Goal: Information Seeking & Learning: Learn about a topic

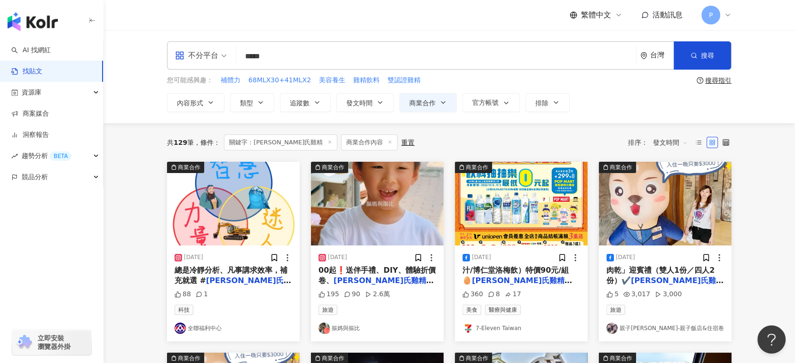
click at [756, 103] on div "不分平台 ***** 台灣 搜尋 您可能感興趣： 補體力 68MLX30+41MLX2 美容養生 雞精飲料 雙認證雞精 搜尋指引 內容形式 類型 追蹤數 發文…" at bounding box center [448, 76] width 691 height 93
drag, startPoint x: 390, startPoint y: 47, endPoint x: 183, endPoint y: 70, distance: 208.1
click at [183, 70] on div "不分平台 [PERSON_NAME]氏雞精 ***** 台灣 搜尋 您可能感興趣： 補體力 68MLX30+41MLX2 美容養生 雞精飲料 雙認證雞精 搜尋…" at bounding box center [449, 76] width 602 height 71
paste input "search"
type input "***"
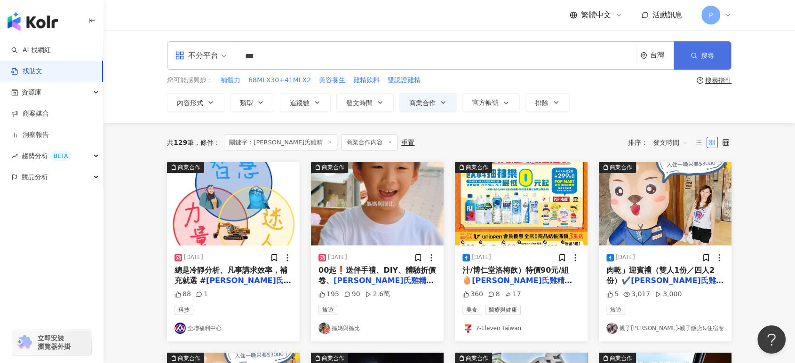
click at [700, 52] on button "搜尋" at bounding box center [701, 55] width 57 height 28
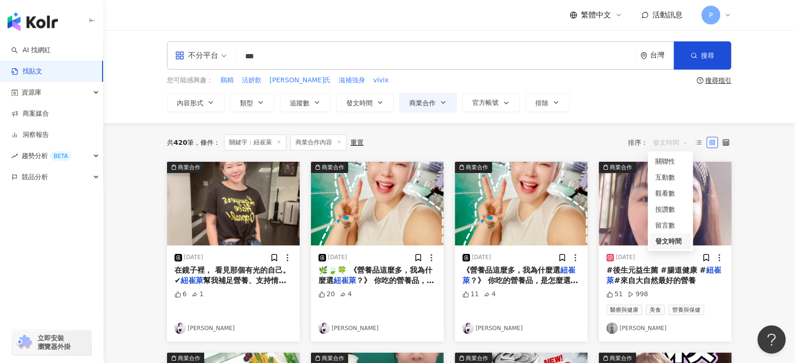
click at [668, 143] on span "發文時間" at bounding box center [670, 142] width 35 height 15
click at [666, 241] on div "發文時間" at bounding box center [670, 241] width 30 height 10
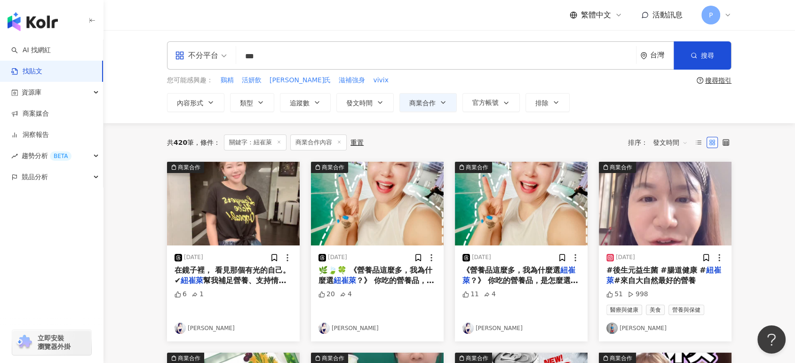
click at [598, 132] on div "共 420 筆 條件 ： 關鍵字：紐崔萊 商業合作內容 重置 排序： 發文時間" at bounding box center [449, 142] width 564 height 39
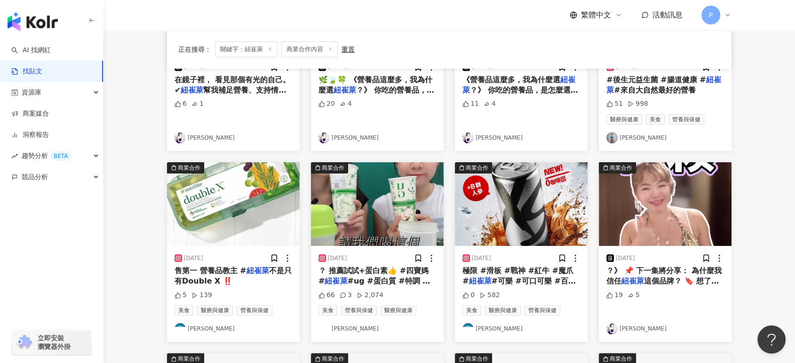
scroll to position [209, 0]
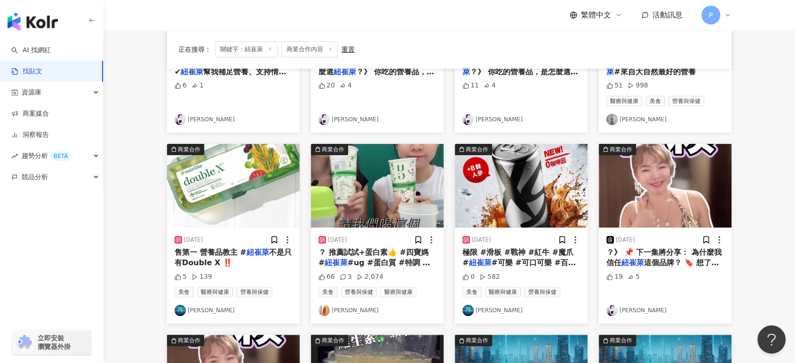
click at [385, 196] on img at bounding box center [377, 186] width 133 height 84
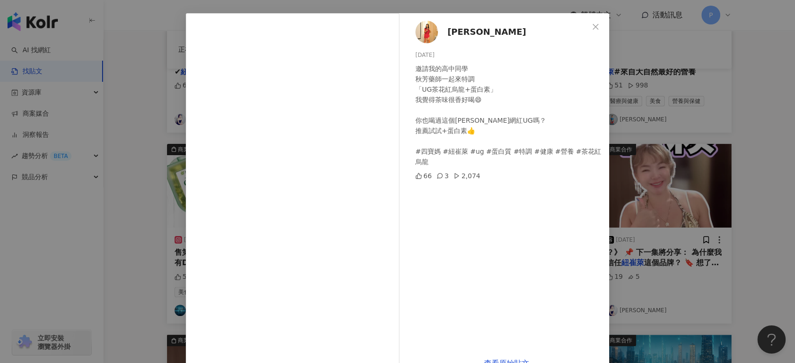
scroll to position [52, 0]
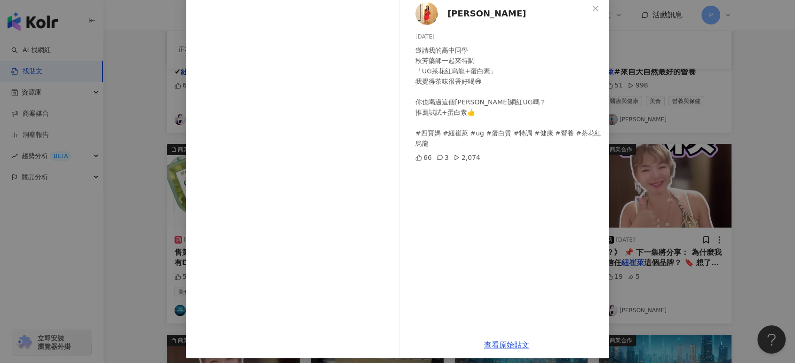
click at [684, 109] on div "[PERSON_NAME][DATE] 邀請我的高中同學 秋芳藥師一起來特調 「UG茶花紅烏龍+蛋白素」 我覺得茶味很香好喝😄 你也喝過這個[PERSON_N…" at bounding box center [397, 181] width 795 height 363
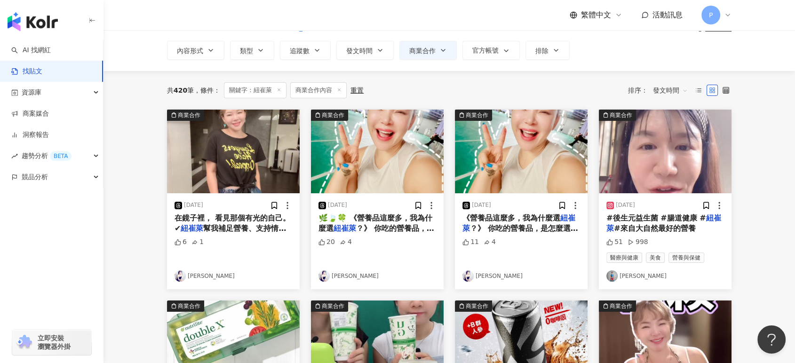
click at [543, 157] on img at bounding box center [521, 152] width 133 height 84
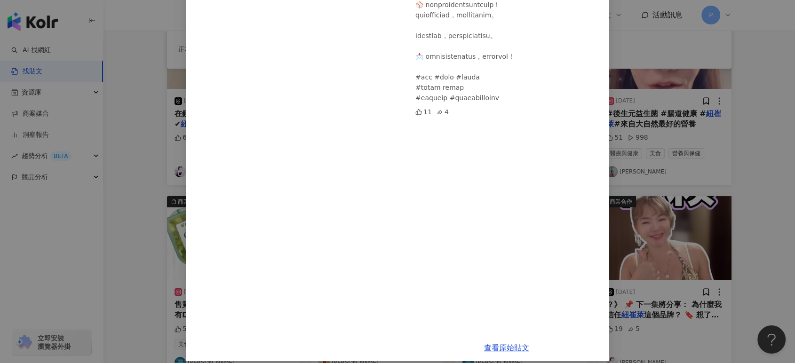
scroll to position [262, 0]
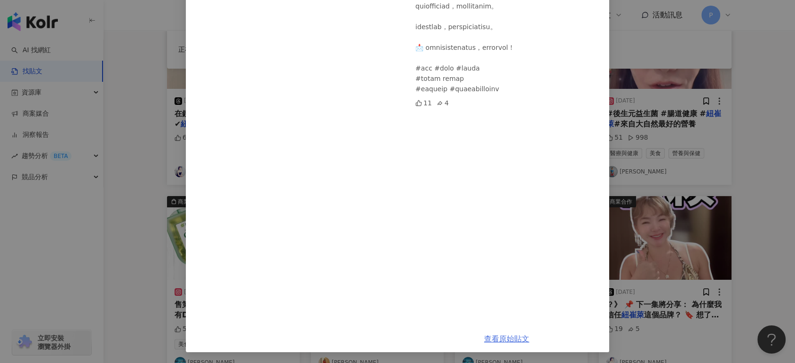
click at [508, 342] on link "查看原始貼文" at bounding box center [506, 338] width 45 height 9
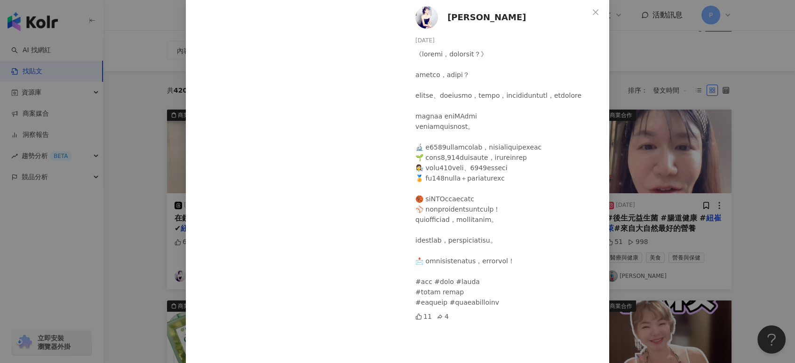
scroll to position [0, 0]
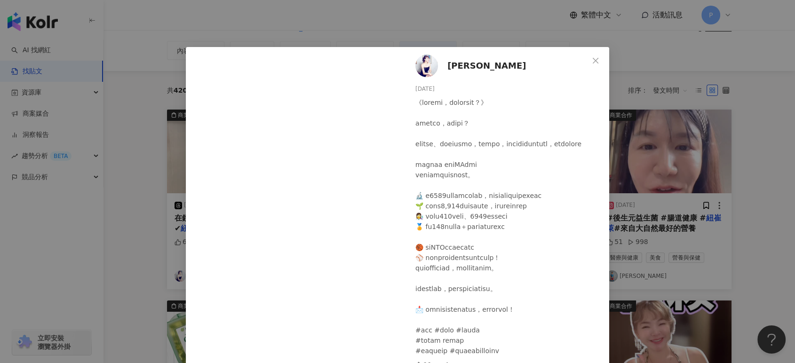
click at [632, 144] on div "吳姝諭 2025/8/4 11 4 查看原始貼文" at bounding box center [397, 181] width 795 height 363
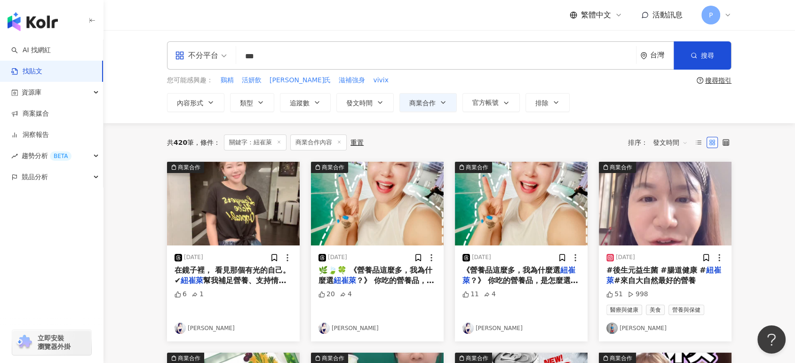
click at [525, 279] on span "？》 你吃的營養品，是怎麼選的？ 有些人看廣告、有些人聽朋友推薦，但對我來說，真正能長期吃進身體裡的東西，一定要經得起考驗 我選擇" at bounding box center [520, 301] width 116 height 51
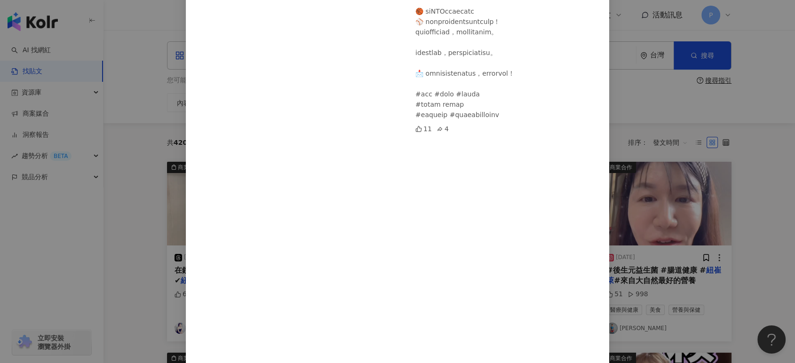
scroll to position [261, 0]
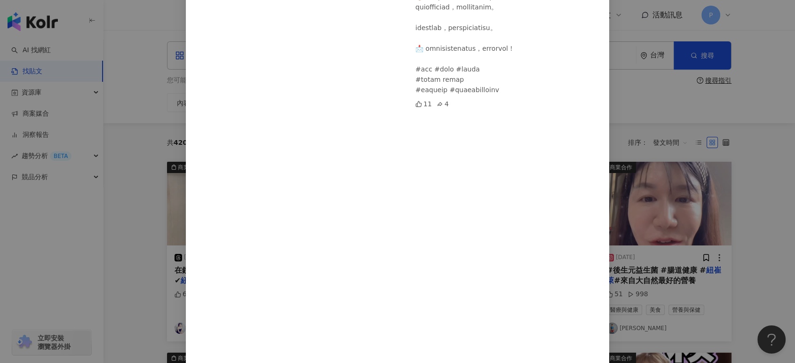
click at [639, 142] on div "吳姝諭 2025/8/4 11 4 查看原始貼文" at bounding box center [397, 181] width 795 height 363
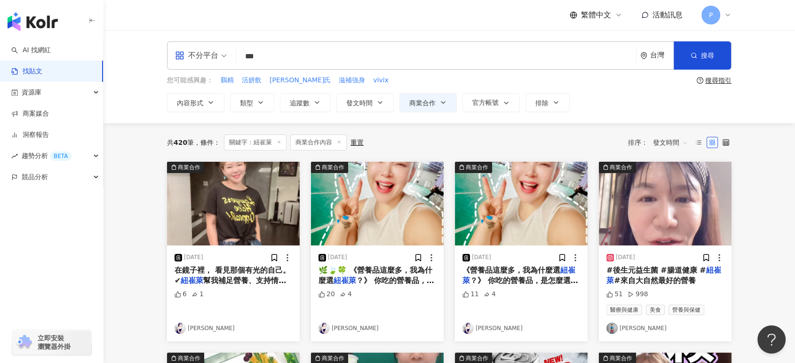
click at [406, 236] on img at bounding box center [377, 204] width 133 height 84
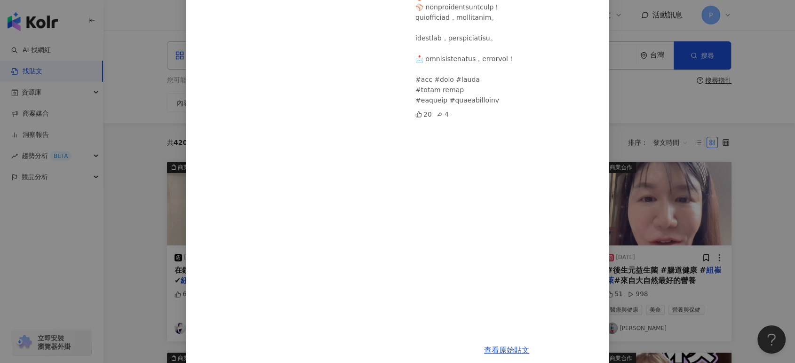
click at [621, 186] on div "吳姝諭 2025/8/4 20 4 查看原始貼文" at bounding box center [397, 181] width 795 height 363
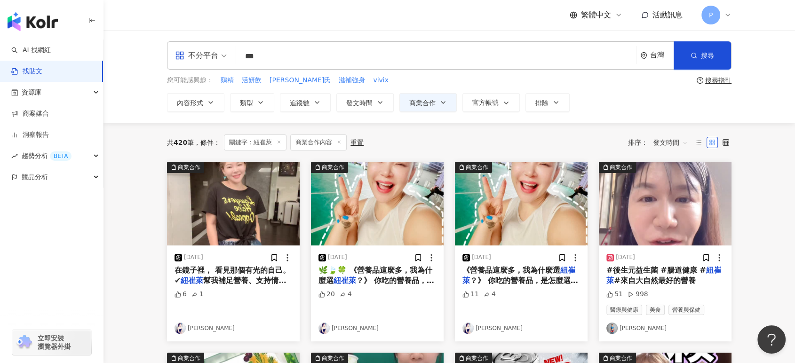
click at [242, 244] on img at bounding box center [233, 204] width 133 height 84
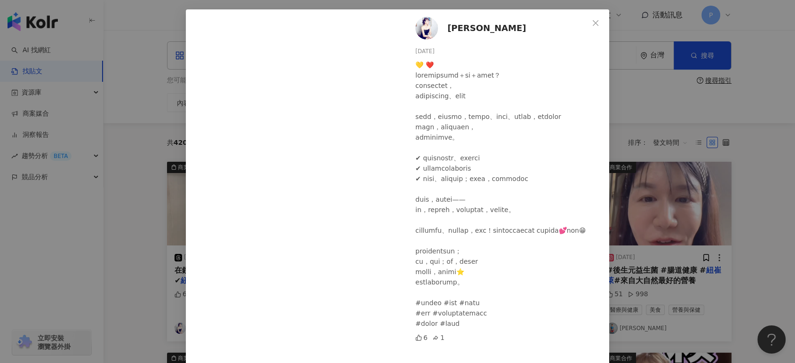
scroll to position [157, 0]
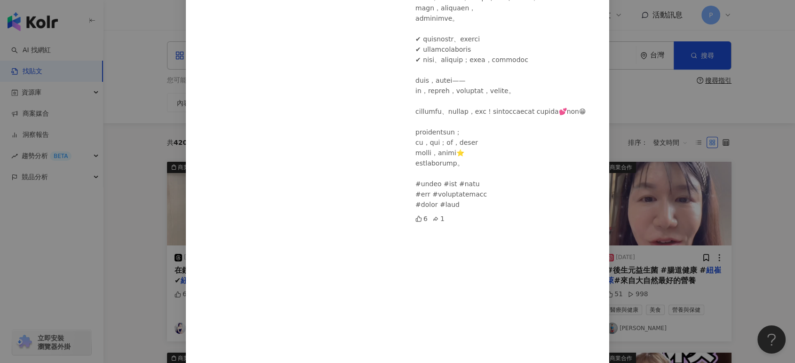
click at [706, 198] on div "吳姝諭 2025/8/5 6 1 查看原始貼文" at bounding box center [397, 181] width 795 height 363
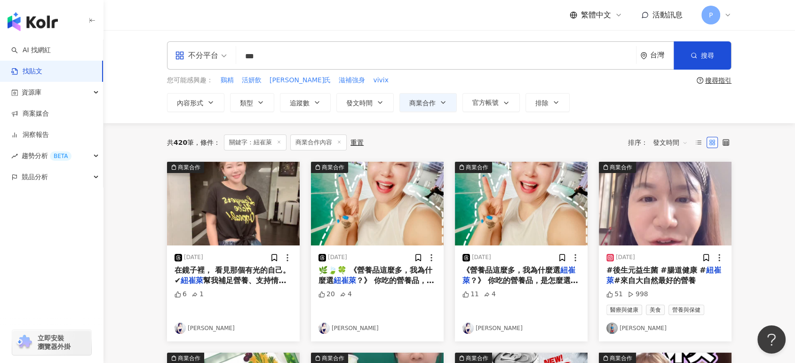
click at [666, 210] on img at bounding box center [665, 204] width 133 height 84
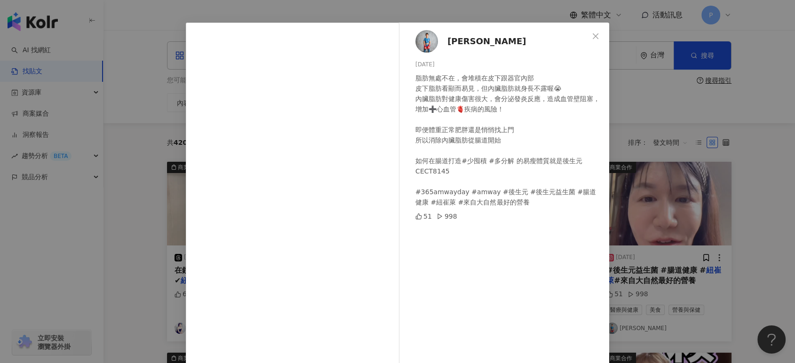
scroll to position [0, 0]
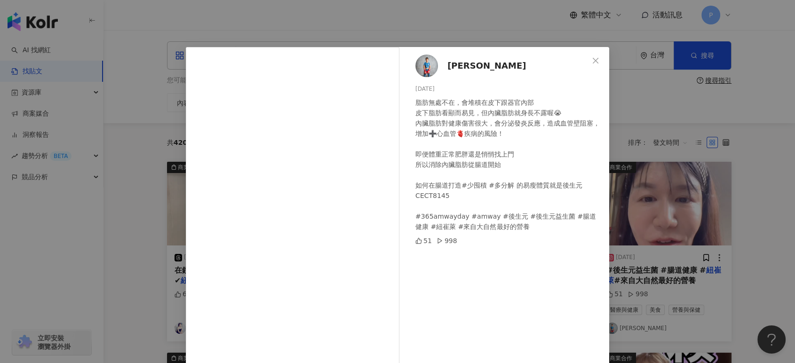
click at [700, 199] on div "宋靜婷 2025/8/2 脂肪無處不在，會堆積在皮下跟器官內部 皮下脂肪看顯而易見，但內臟脂肪就身長不露喔😭 內臟脂肪對健康傷害很大，會分泌發炎反應，造成血管…" at bounding box center [397, 181] width 795 height 363
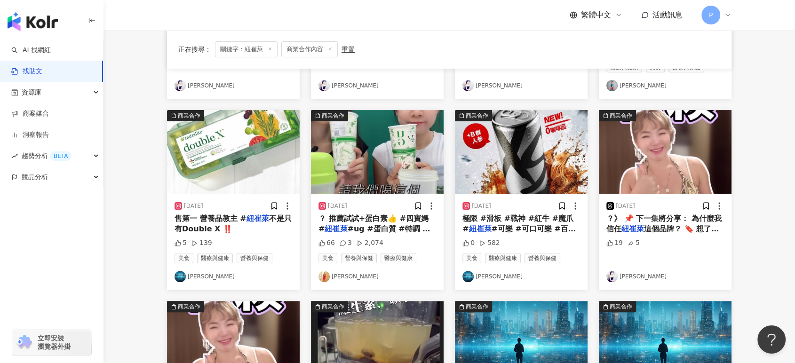
scroll to position [261, 0]
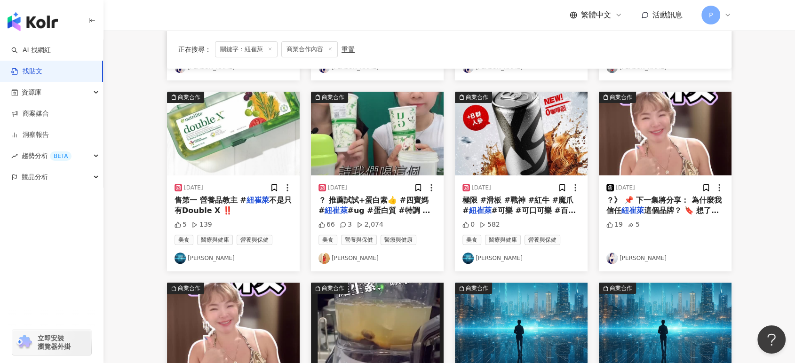
click at [665, 164] on img at bounding box center [665, 134] width 133 height 84
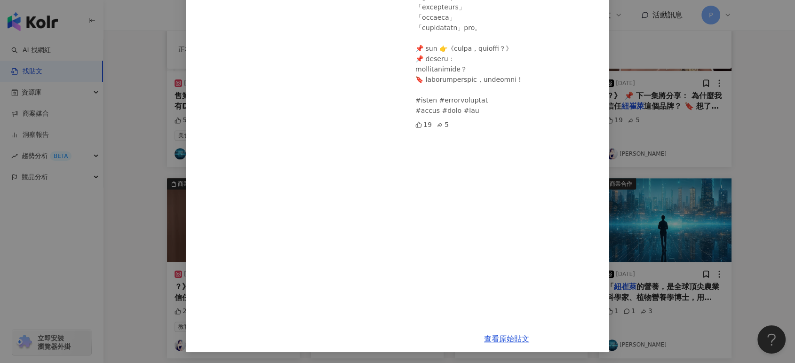
scroll to position [94, 0]
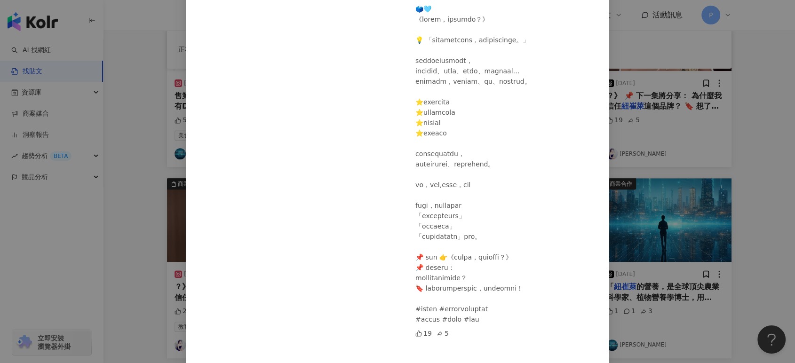
click at [117, 233] on div "[PERSON_NAME][DATE] 19 5 查看原始貼文" at bounding box center [397, 181] width 795 height 363
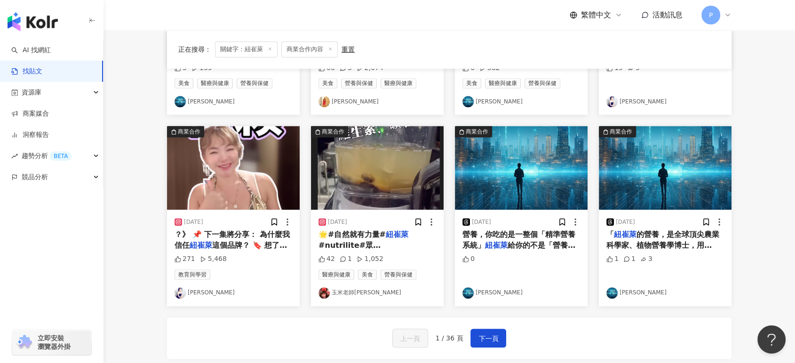
scroll to position [418, 0]
click at [545, 296] on link "[PERSON_NAME]" at bounding box center [521, 292] width 118 height 11
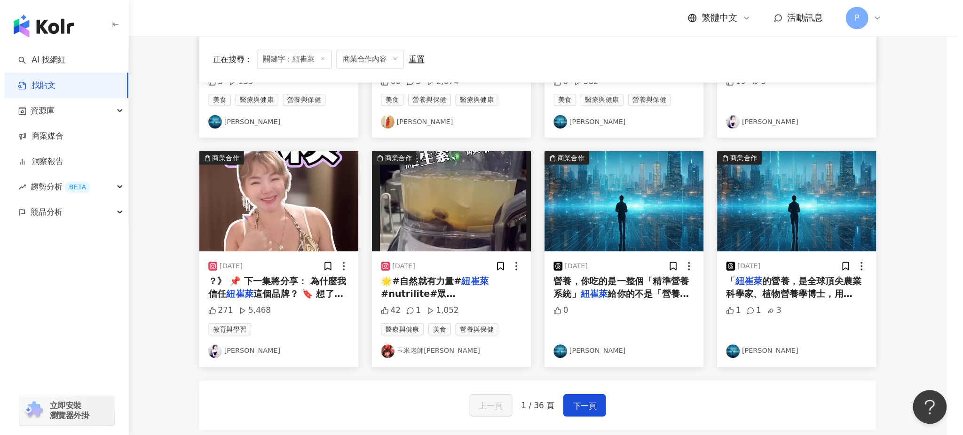
scroll to position [415, 0]
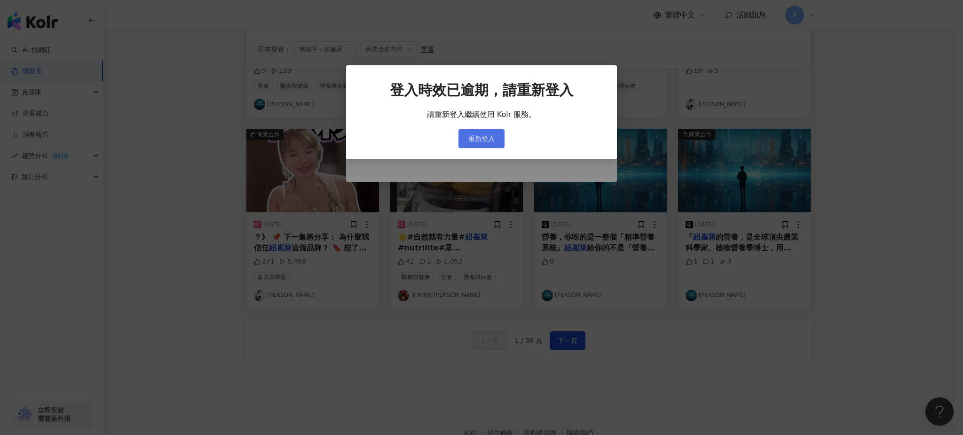
click at [490, 140] on span "重新登入" at bounding box center [481, 139] width 26 height 8
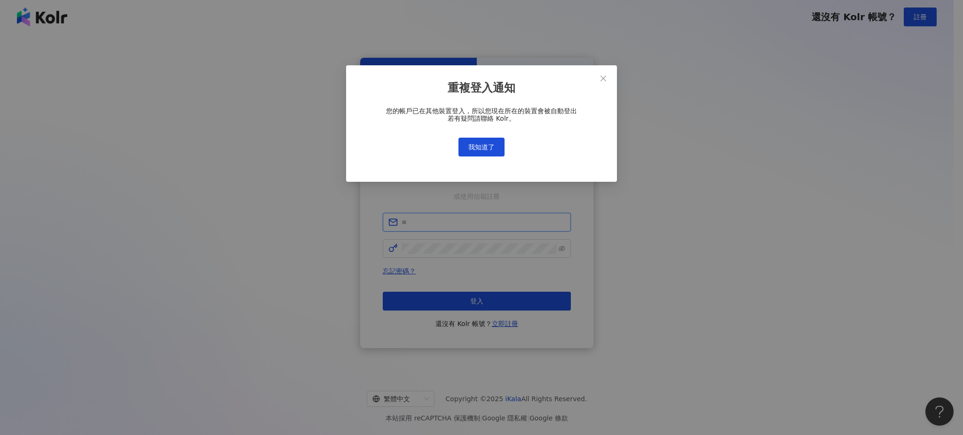
type input "**********"
click at [490, 140] on button "我知道了" at bounding box center [481, 147] width 46 height 19
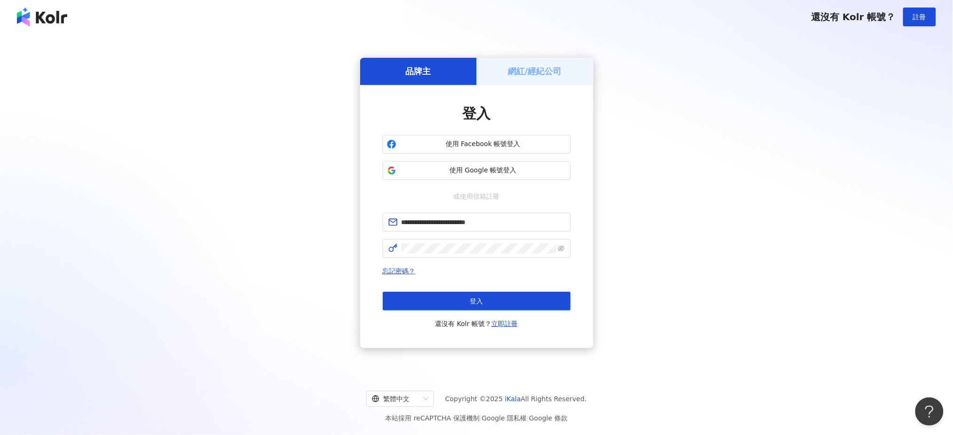
click at [402, 290] on div "忘記密碼？ 登入 還沒有 Kolr 帳號？ 立即註冊" at bounding box center [477, 298] width 188 height 64
click at [403, 294] on button "登入" at bounding box center [477, 301] width 188 height 19
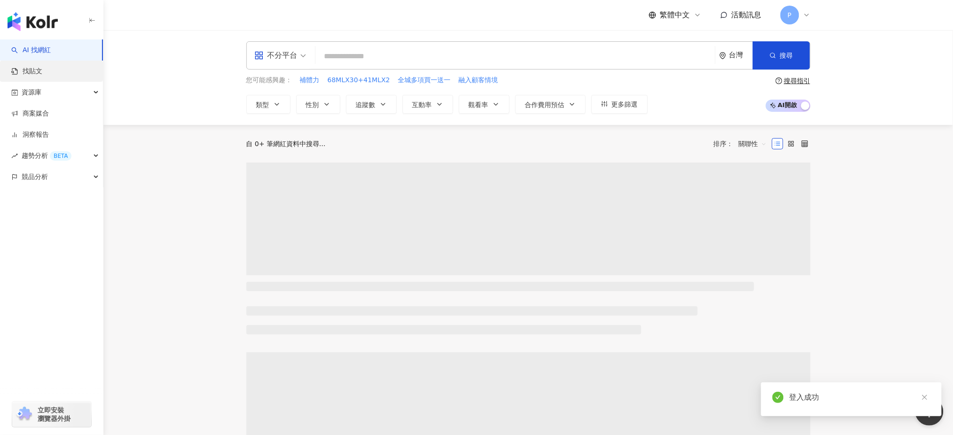
click at [33, 68] on link "找貼文" at bounding box center [26, 71] width 31 height 9
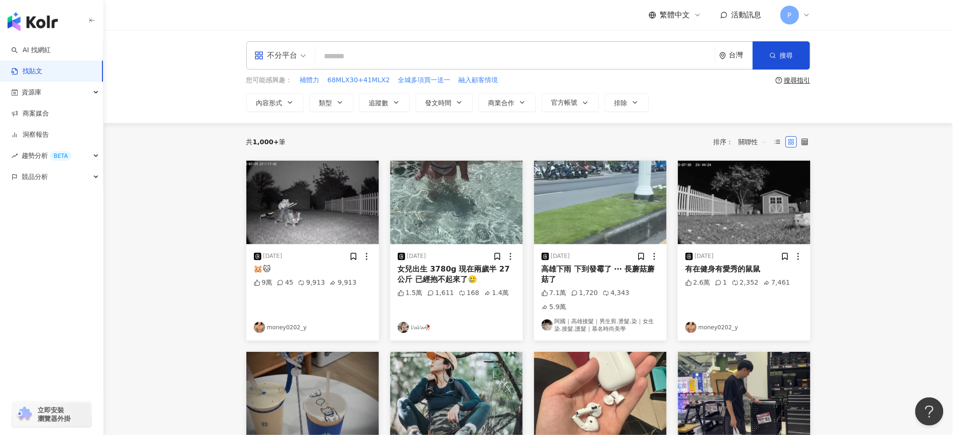
click at [437, 60] on input "search" at bounding box center [515, 56] width 392 height 20
click at [354, 58] on input "search" at bounding box center [515, 56] width 392 height 20
paste input "*****"
type input "*****"
click at [435, 99] on span "發文時間" at bounding box center [439, 103] width 26 height 8
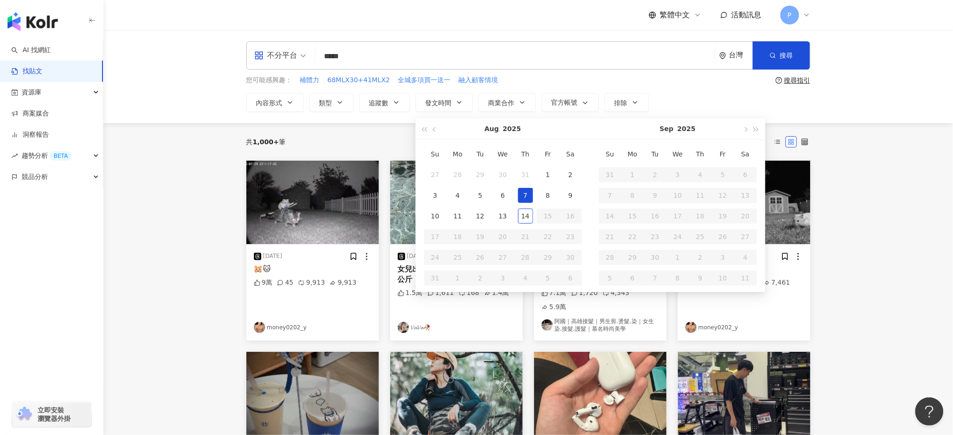
type input "**********"
click at [433, 134] on button "button" at bounding box center [435, 128] width 10 height 21
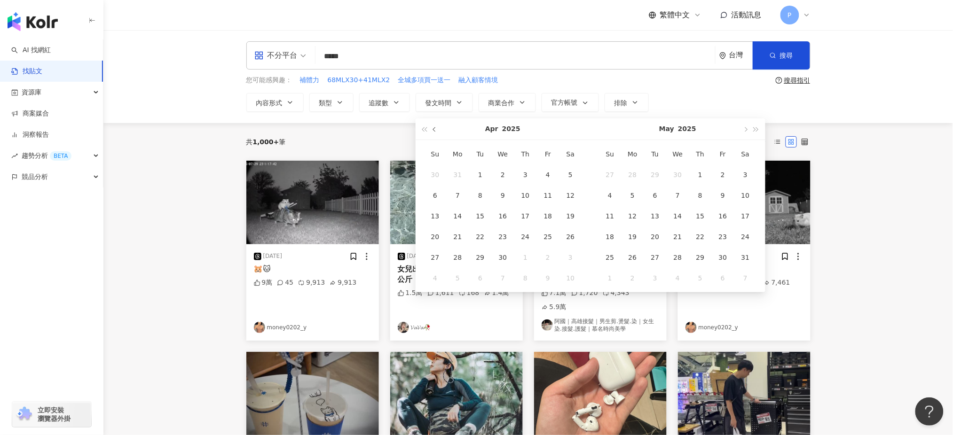
click at [433, 134] on button "button" at bounding box center [435, 128] width 10 height 21
type input "**********"
click at [505, 175] on div "1" at bounding box center [503, 174] width 15 height 15
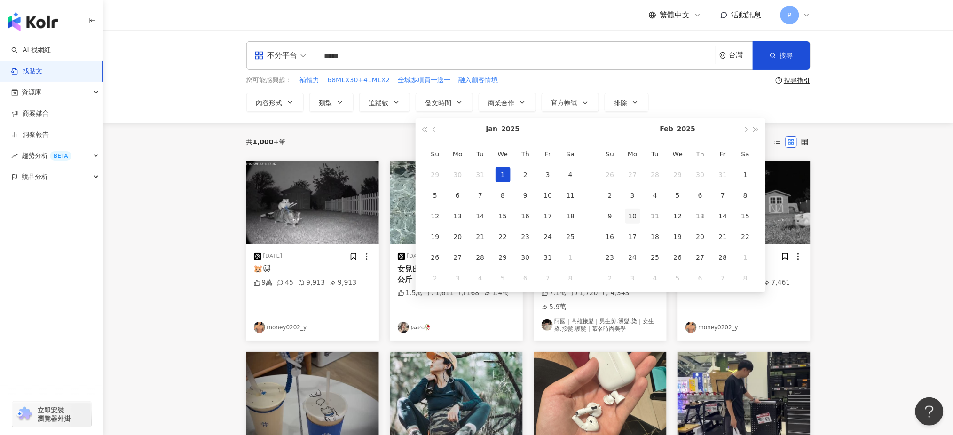
type input "**********"
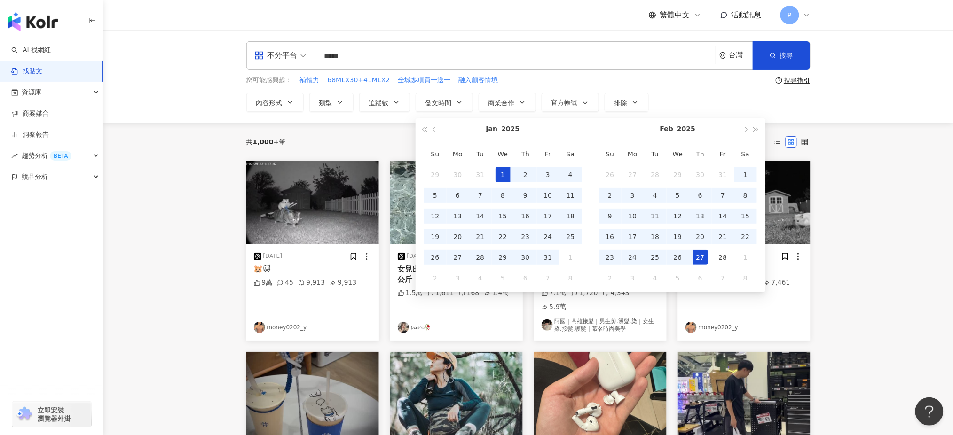
type input "**********"
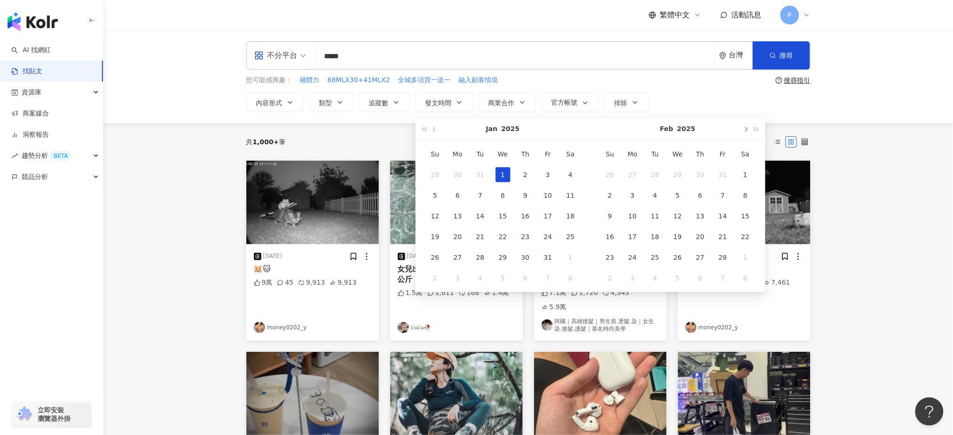
click at [743, 132] on button "button" at bounding box center [746, 128] width 10 height 21
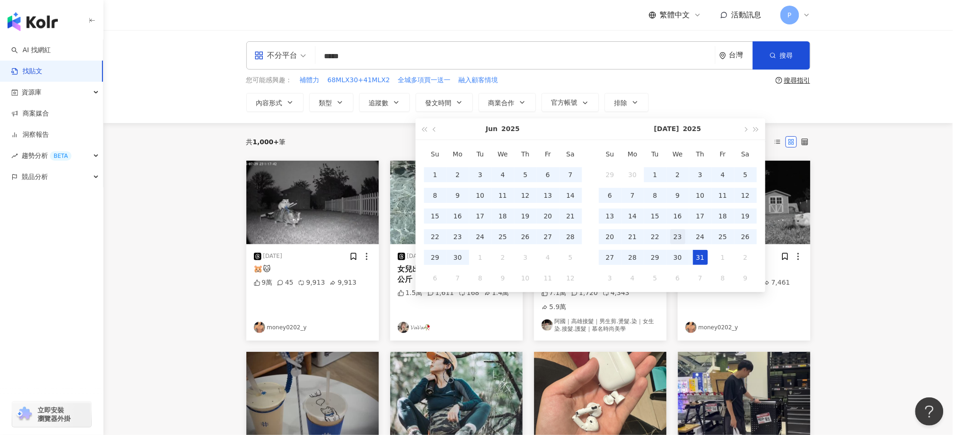
drag, startPoint x: 704, startPoint y: 256, endPoint x: 683, endPoint y: 240, distance: 26.2
click at [703, 256] on div "31" at bounding box center [700, 257] width 15 height 15
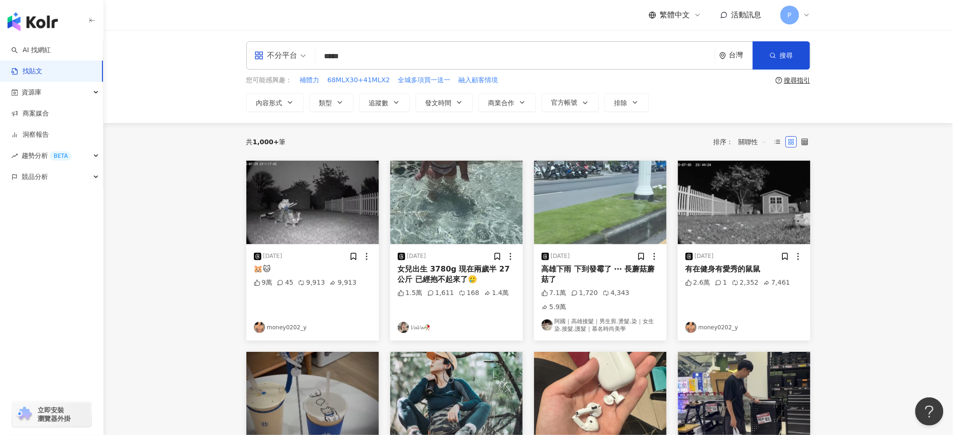
type input "**********"
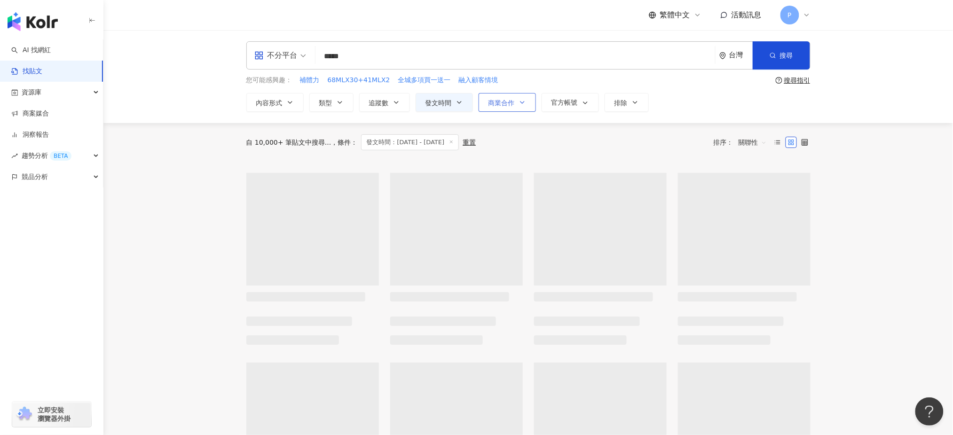
click at [512, 104] on span "商業合作" at bounding box center [502, 103] width 26 height 8
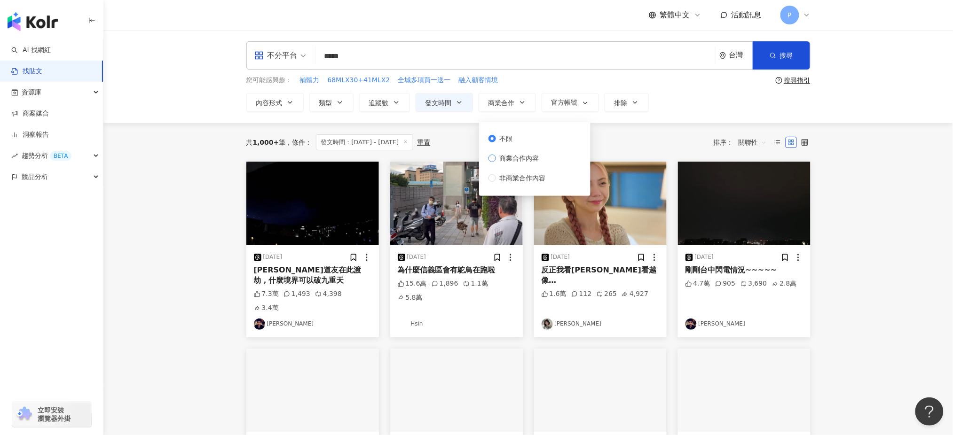
click at [504, 158] on span "商業合作內容" at bounding box center [519, 158] width 47 height 10
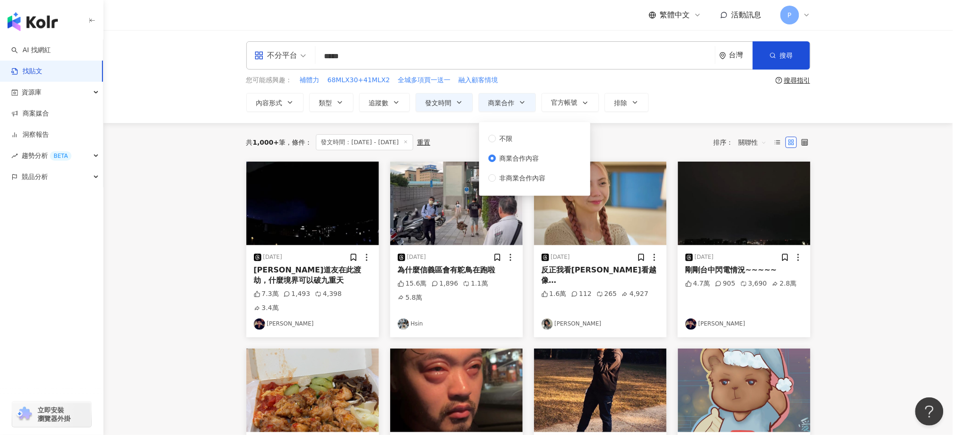
click at [504, 158] on span "商業合作內容" at bounding box center [519, 158] width 47 height 10
click at [783, 49] on button "搜尋" at bounding box center [781, 55] width 57 height 28
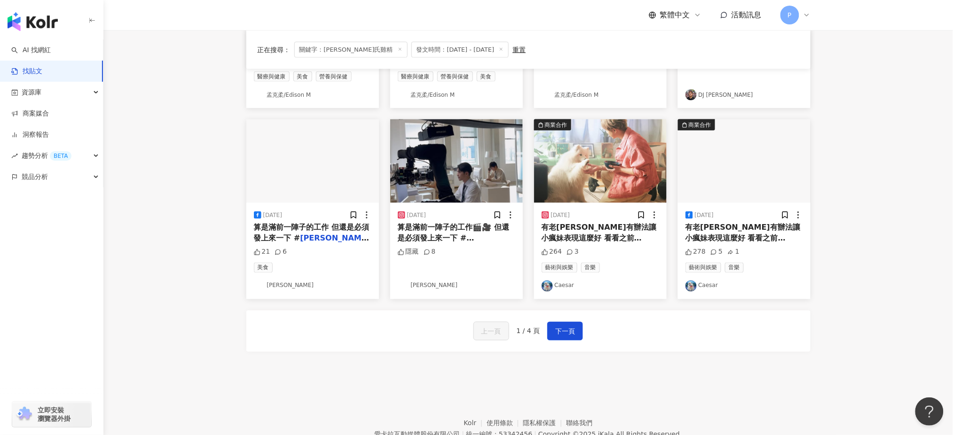
scroll to position [468, 0]
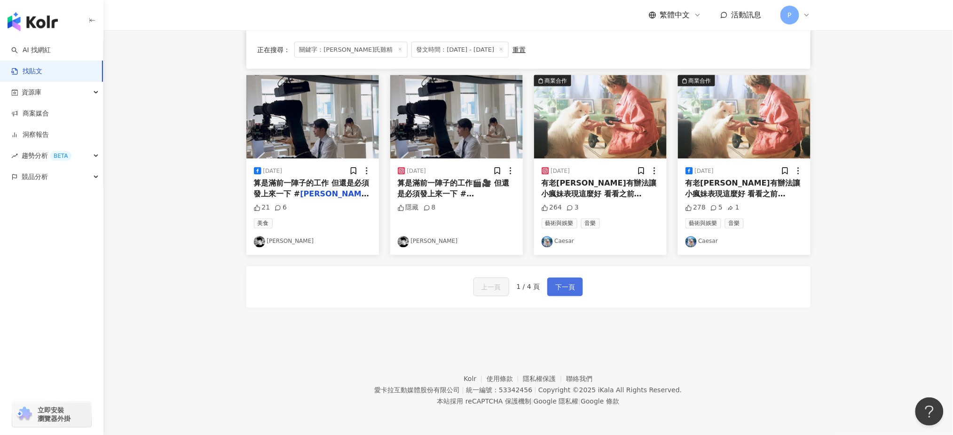
click at [574, 293] on span "下一頁" at bounding box center [565, 287] width 20 height 11
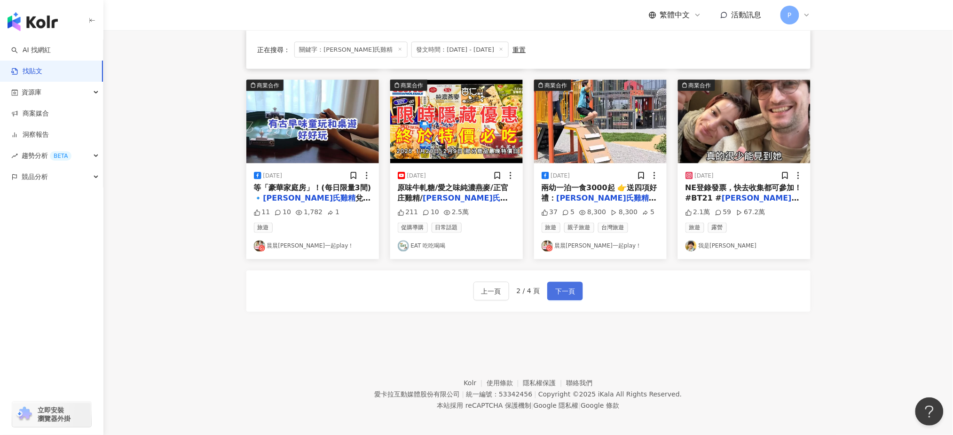
click at [574, 293] on span "下一頁" at bounding box center [565, 291] width 20 height 11
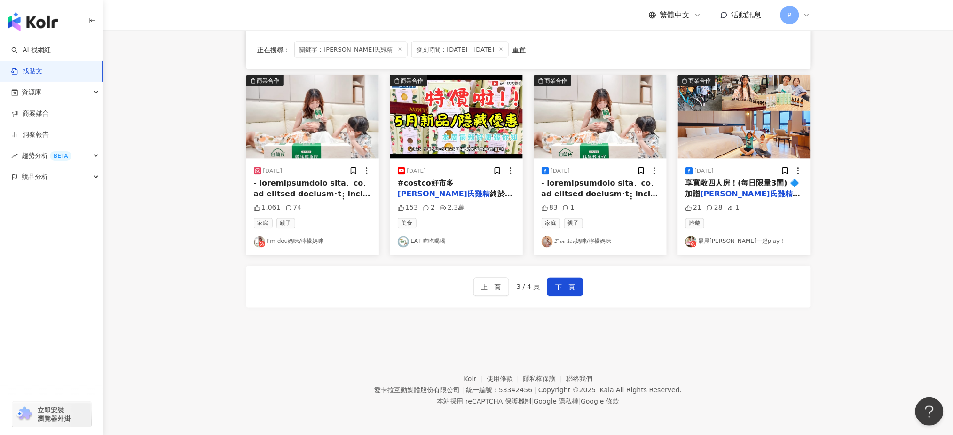
click at [342, 198] on span at bounding box center [323, 325] width 138 height 293
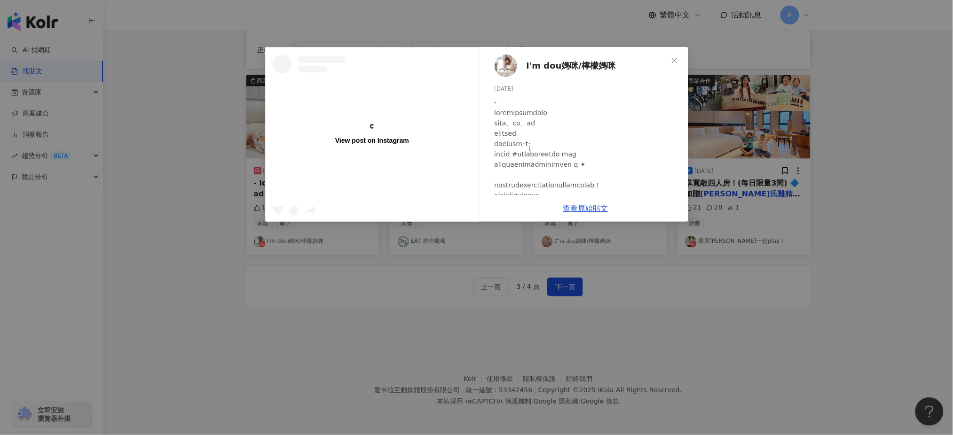
click at [793, 263] on div "View post on Instagram I'm dou媽咪/檸檬媽咪 2025/5/30 1,061 74 查看原始貼文" at bounding box center [476, 217] width 953 height 435
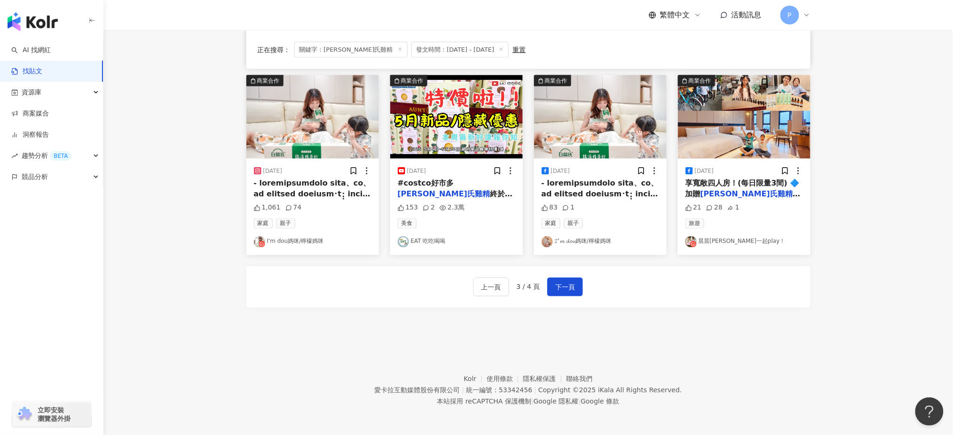
click at [631, 209] on div "83 1" at bounding box center [601, 208] width 118 height 9
click at [635, 198] on span at bounding box center [611, 325] width 138 height 293
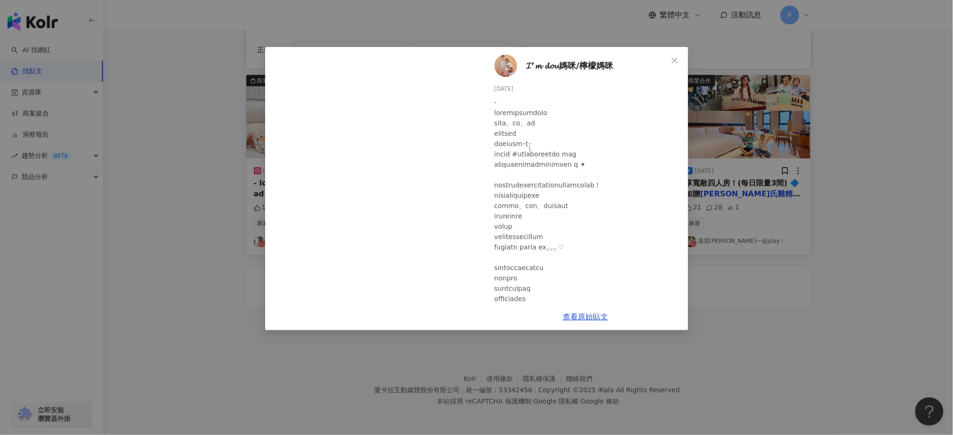
click at [733, 273] on div "𝓘’𝓶 𝓭𝓸𝓾媽咪/檸檬媽咪 2025/5/30 83 1 查看原始貼文" at bounding box center [476, 217] width 953 height 435
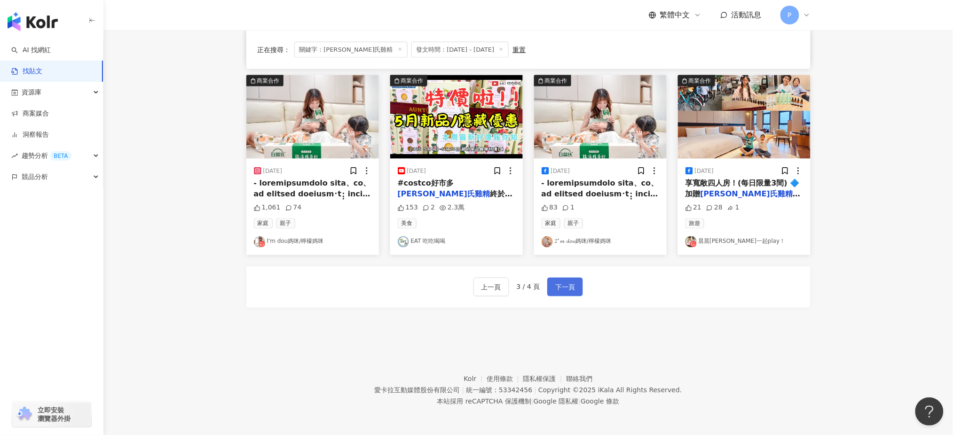
click at [562, 285] on span "下一頁" at bounding box center [565, 287] width 20 height 11
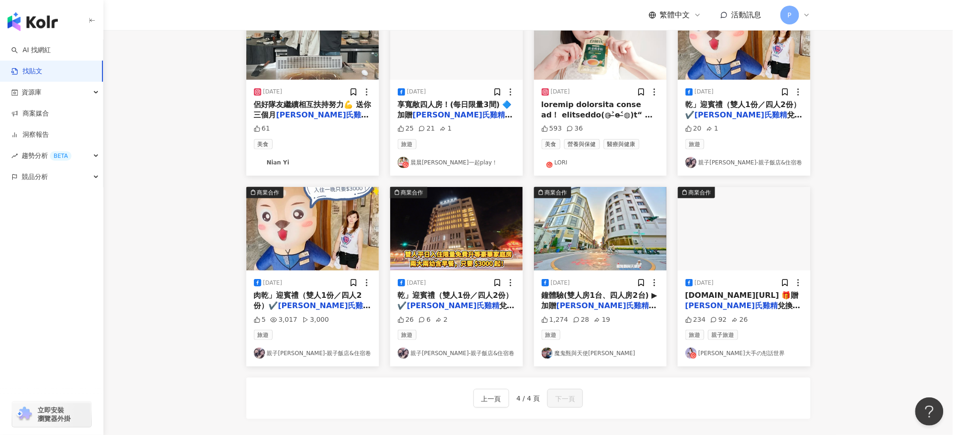
scroll to position [26, 0]
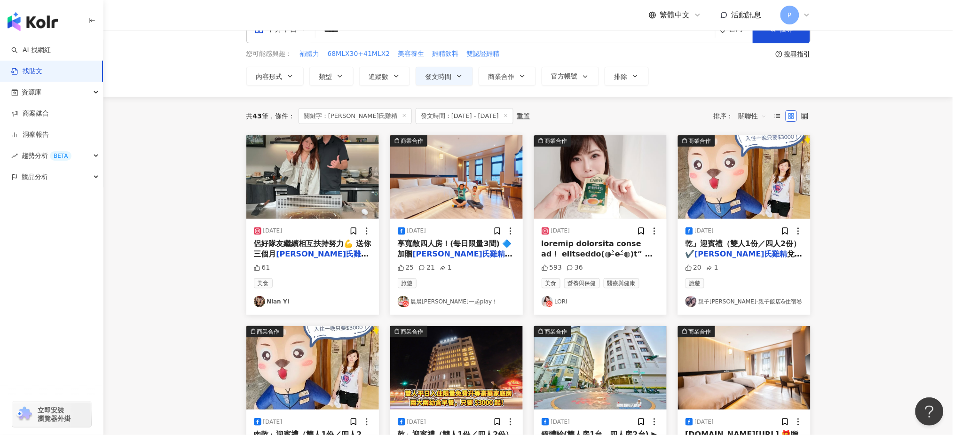
click at [794, 264] on main "**********" at bounding box center [528, 293] width 850 height 578
drag, startPoint x: 390, startPoint y: 31, endPoint x: 312, endPoint y: 37, distance: 78.3
click at [312, 37] on div "不分平台 白蘭氏雞精 ***** 台灣 搜尋" at bounding box center [528, 29] width 564 height 28
paste input "**********"
click at [789, 38] on button "搜尋" at bounding box center [781, 29] width 57 height 28
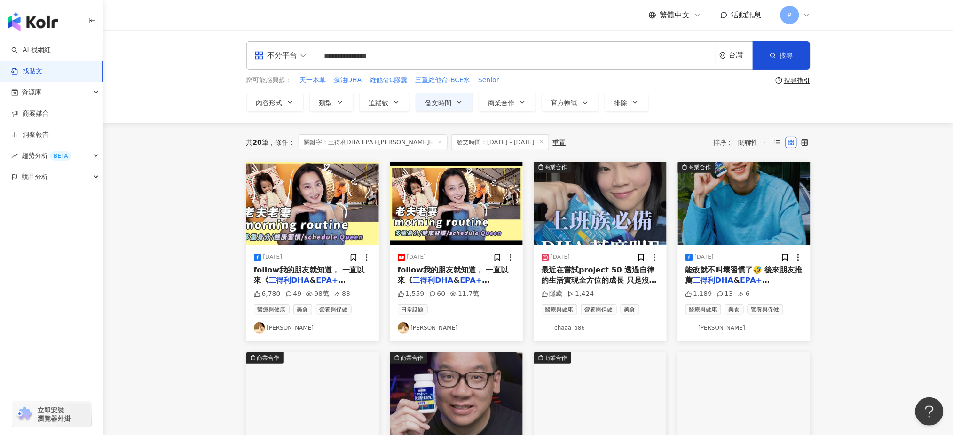
click at [346, 271] on span "follow我的朋友就知道， 一直以來《" at bounding box center [309, 275] width 111 height 19
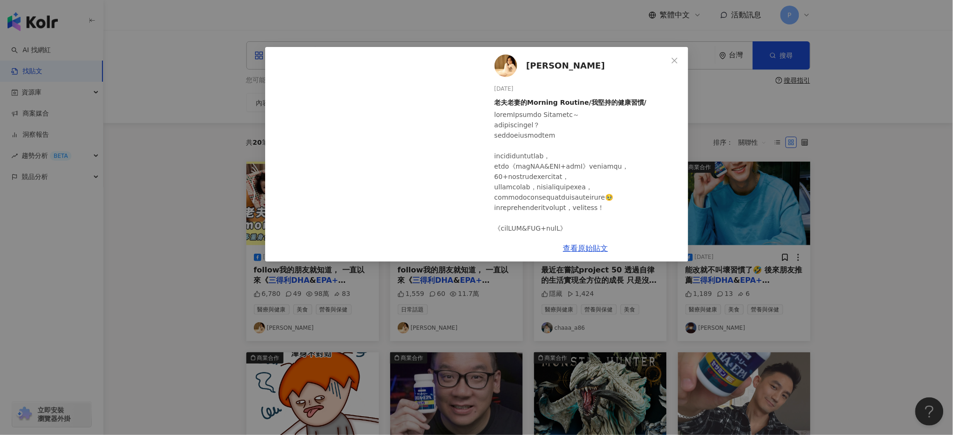
click at [763, 228] on div "趙小僑 2025/4/18 老夫老妻的Morning Routine/我堅持的健康習慣/ 6,780 49 98萬 83 查看原始貼文" at bounding box center [476, 217] width 953 height 435
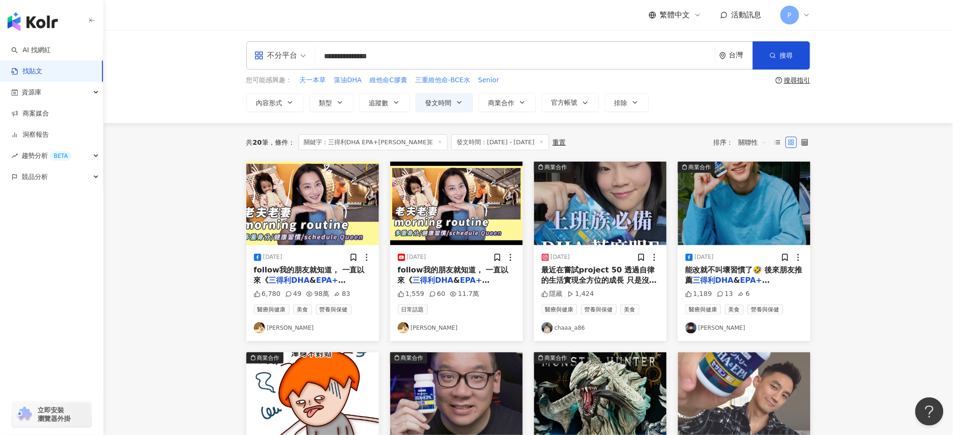
click at [588, 273] on span "最近在嘗試project 50 透過自律的生活實現全方位的成長 只是沒想到影片剪好了我還沒持續超過 5 天好想哭 我自己覺得最困難的挑戰是早睡早起 身為媒體公…" at bounding box center [600, 360] width 117 height 188
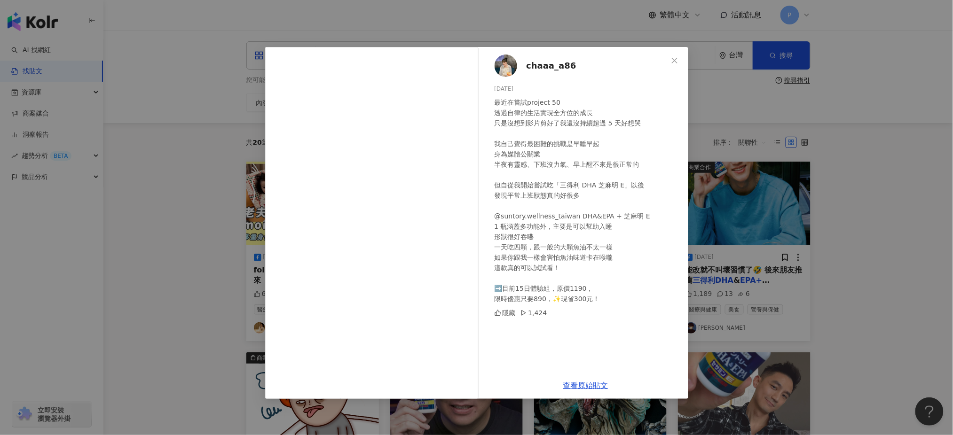
click at [704, 168] on div "chaaa_a86 2025/4/18 最近在嘗試project 50 透過自律的生活實現全方位的成長 只是沒想到影片剪好了我還沒持續超過 5 天好想哭 我自…" at bounding box center [476, 217] width 953 height 435
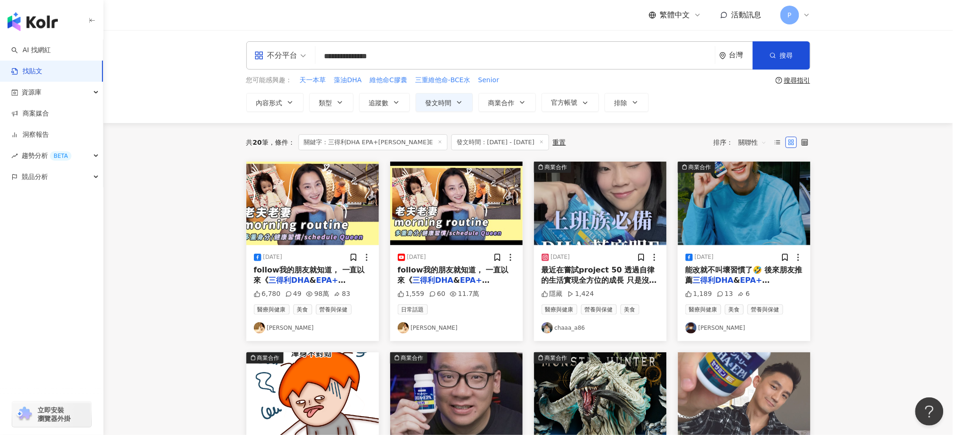
click at [738, 239] on img at bounding box center [744, 204] width 133 height 84
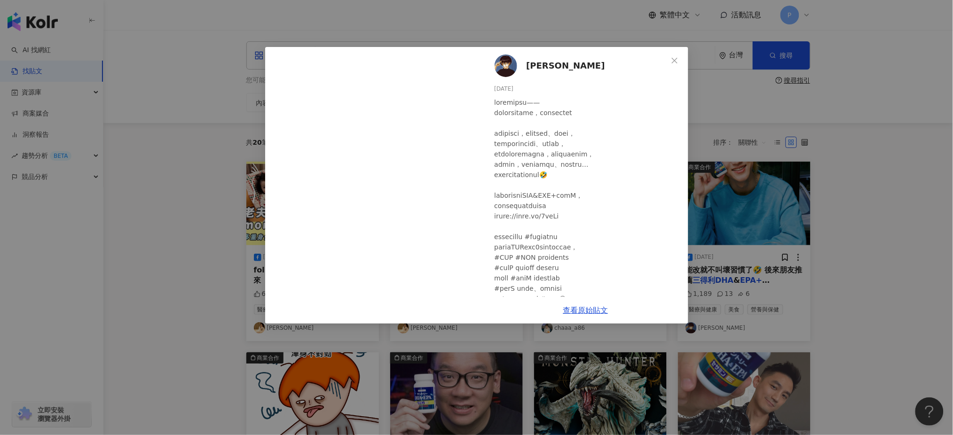
click at [794, 220] on div "孫沁岳 Yorke 2025/3/24 1,189 13 6 查看原始貼文" at bounding box center [476, 217] width 953 height 435
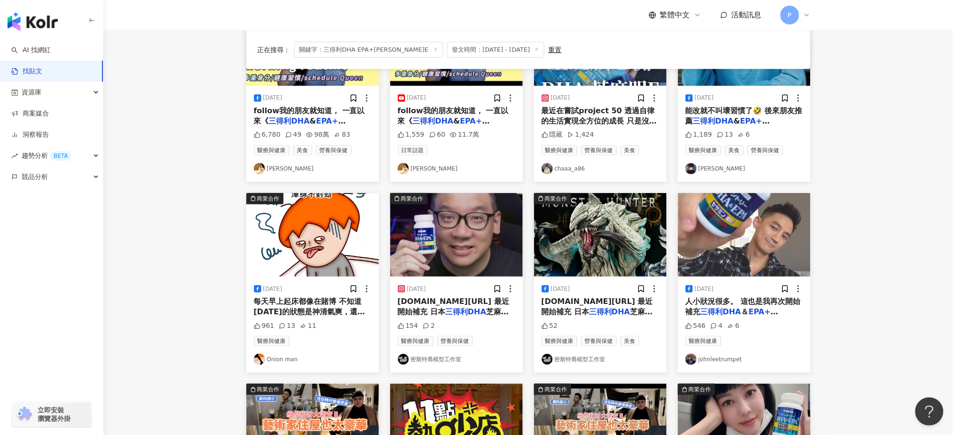
scroll to position [188, 0]
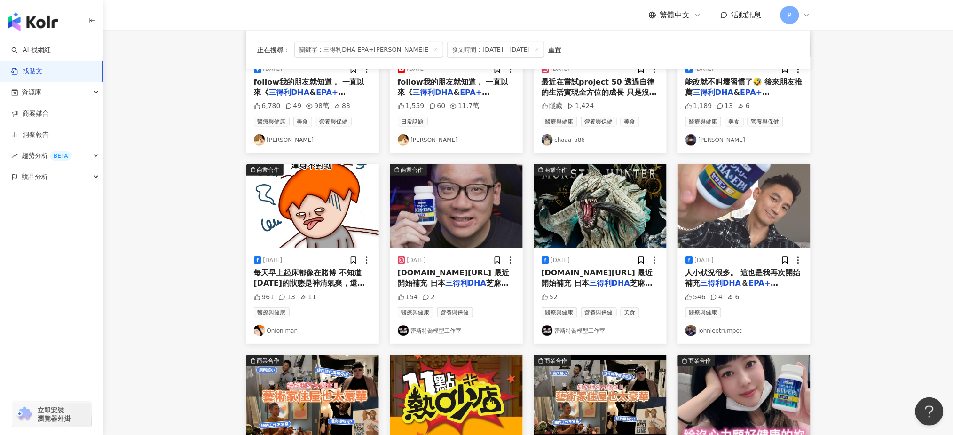
click at [341, 292] on div "2025/3/28 每天早上起床都像在賭博 不知道今天的狀態是神清氣爽，還是渾身怪怪的？ 生活習慣不夠健康，但又難以改變，時不時狀態不佳，影響日常？ 如果你也…" at bounding box center [312, 296] width 133 height 96
click at [354, 285] on span "每天早上起床都像在賭博 不知道今天的狀態是神清氣爽，還是渾身怪怪的？ 生活習慣不夠健康，但又難以改變，時不時狀態不佳，影響日常？ 如果你也有這種感覺，或許可以…" at bounding box center [312, 363] width 116 height 188
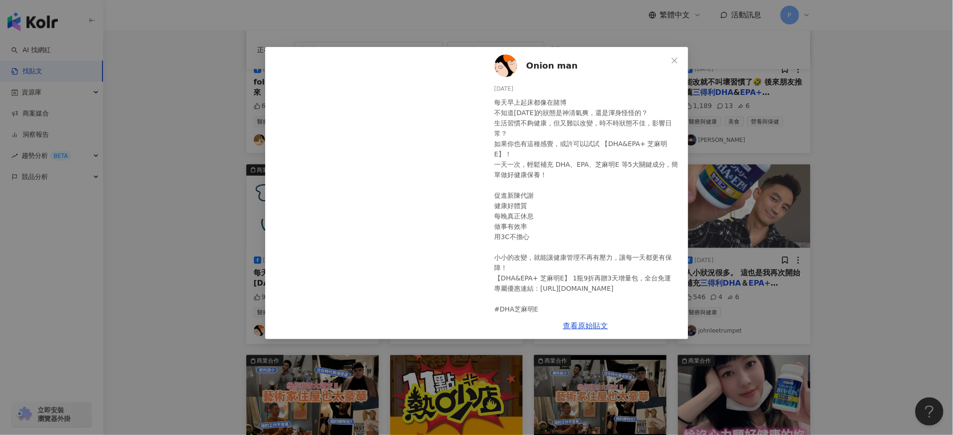
click at [765, 207] on div "Onion man 2025/3/28 每天早上起床都像在賭博 不知道今天的狀態是神清氣爽，還是渾身怪怪的？ 生活習慣不夠健康，但又難以改變，時不時狀態不佳，…" at bounding box center [476, 217] width 953 height 435
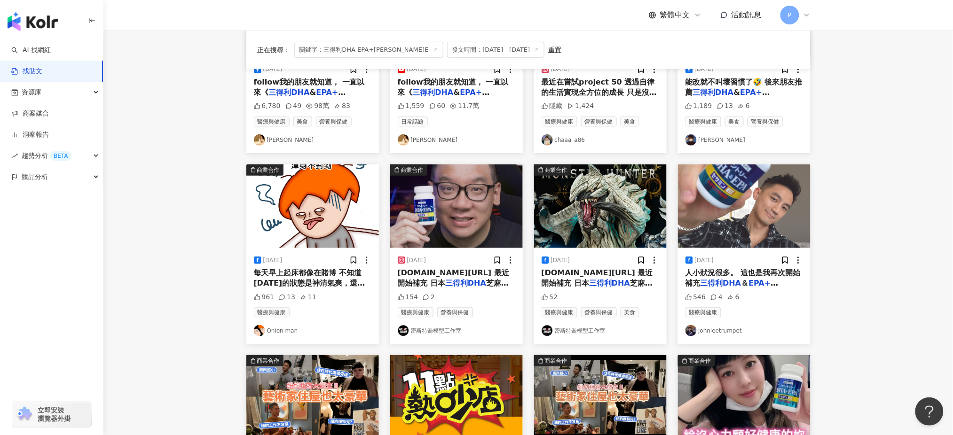
click at [457, 276] on span "t.cc/AP02j 最近開始補充 日本" at bounding box center [453, 278] width 111 height 19
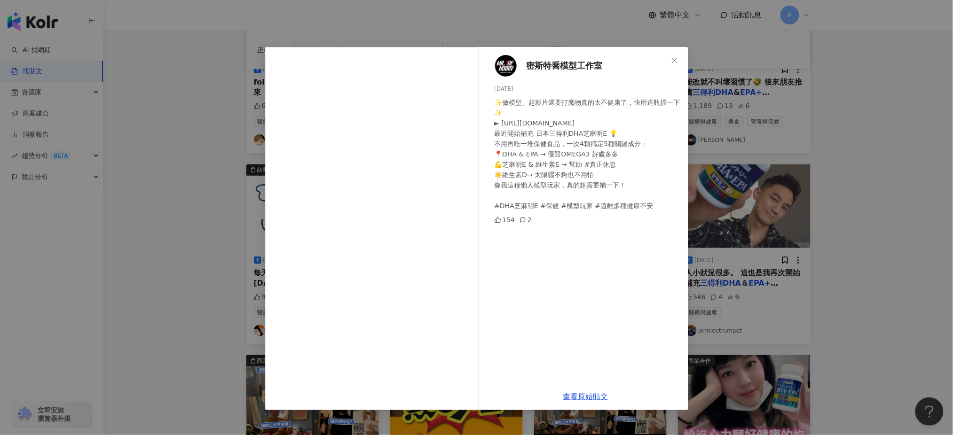
click at [794, 261] on div "密斯特喬模型工作室 2025/4/11 ✨做模型、趕影片還要打魔物真的太不健康了，快用這瓶擋一下✨ ► https://swtt.cc/AP02j 最近開始補…" at bounding box center [476, 217] width 953 height 435
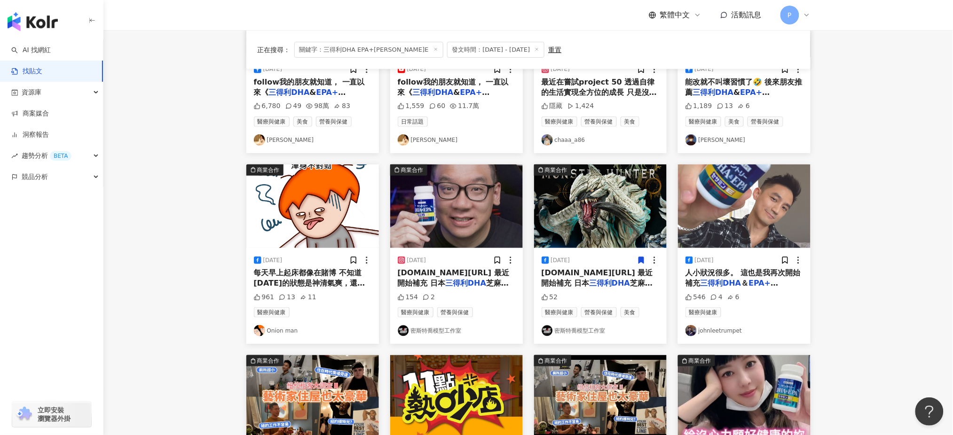
click at [758, 282] on mark "EPA+芝麻明E" at bounding box center [732, 288] width 93 height 19
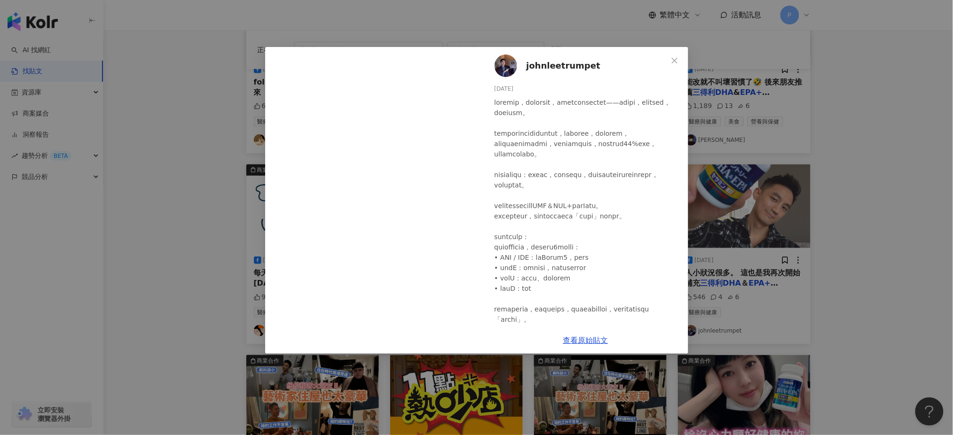
click at [794, 159] on div "johnleetrumpet 2025/5/18 546 4 6 查看原始貼文" at bounding box center [476, 217] width 953 height 435
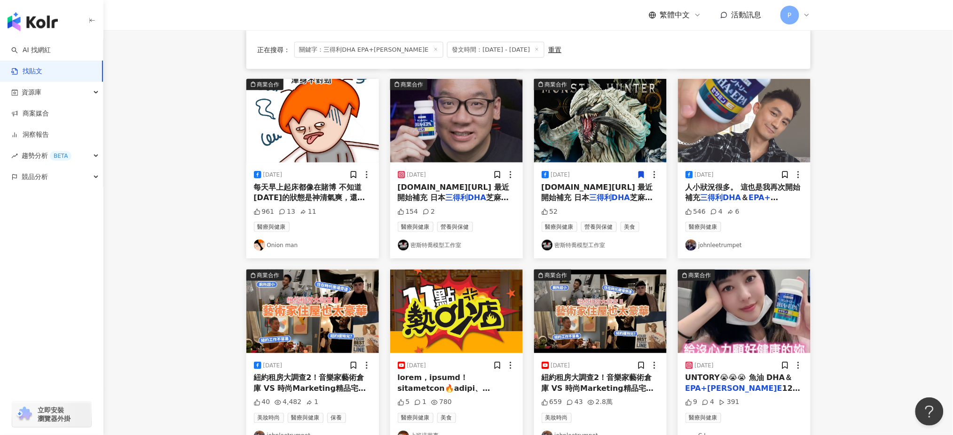
scroll to position [376, 0]
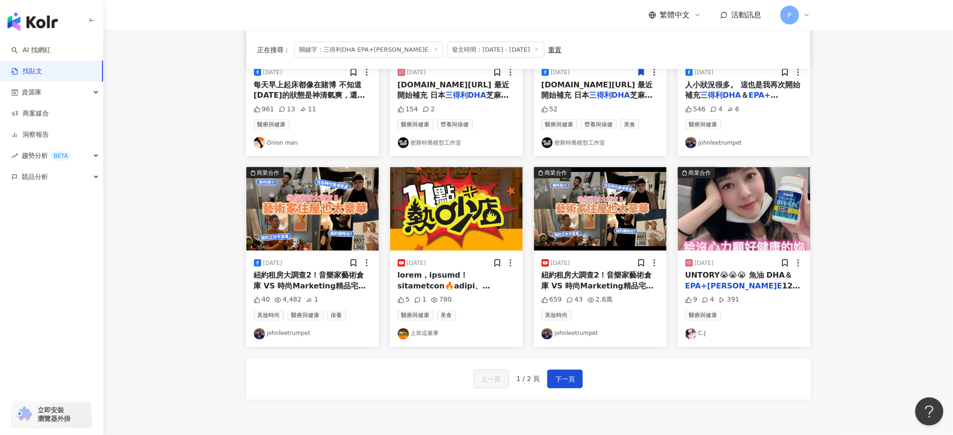
click at [784, 284] on div "UNTORY😭😭😭 魚油 DHA＆ EPA+芝麻明E 120錠 https" at bounding box center [745, 281] width 118 height 21
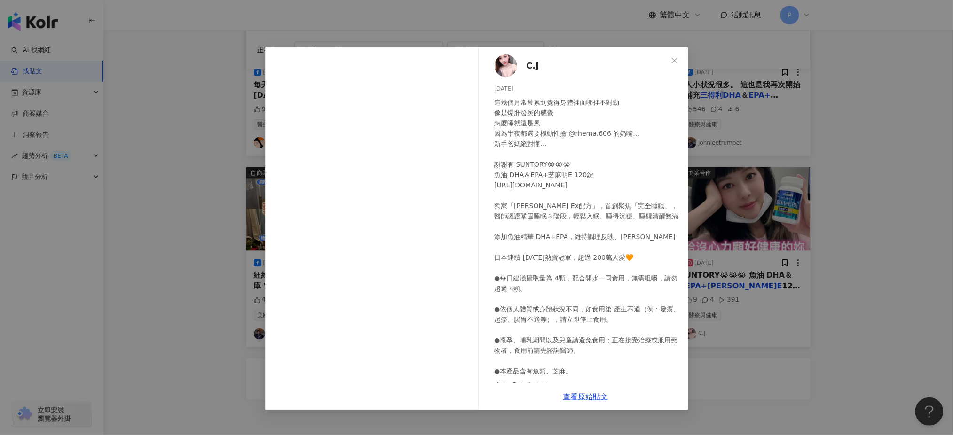
click at [793, 230] on div "C.J 2025/4/1 這幾個月常常累到覺得身體裡面哪裡不對勁 像是爆肝發炎的感覺 怎麼睡就還是累 因為半夜都還要機動性撿 @rhema.606 的奶嘴… …" at bounding box center [476, 217] width 953 height 435
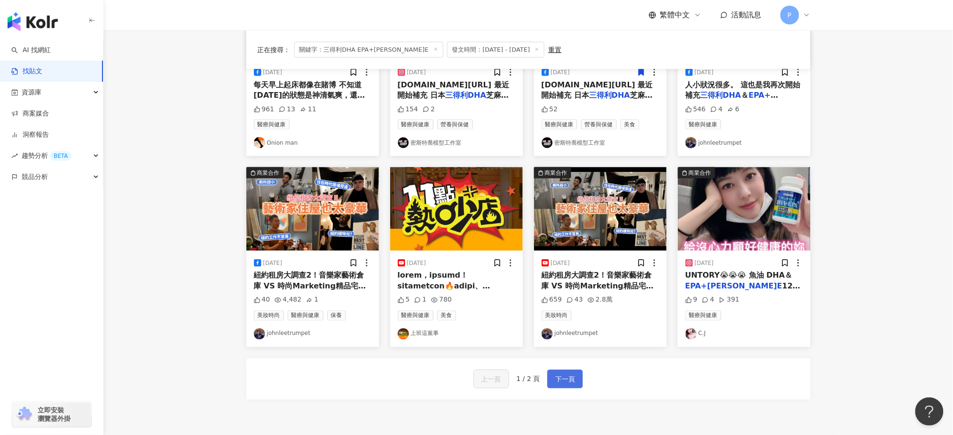
click at [557, 363] on span "下一頁" at bounding box center [565, 379] width 20 height 11
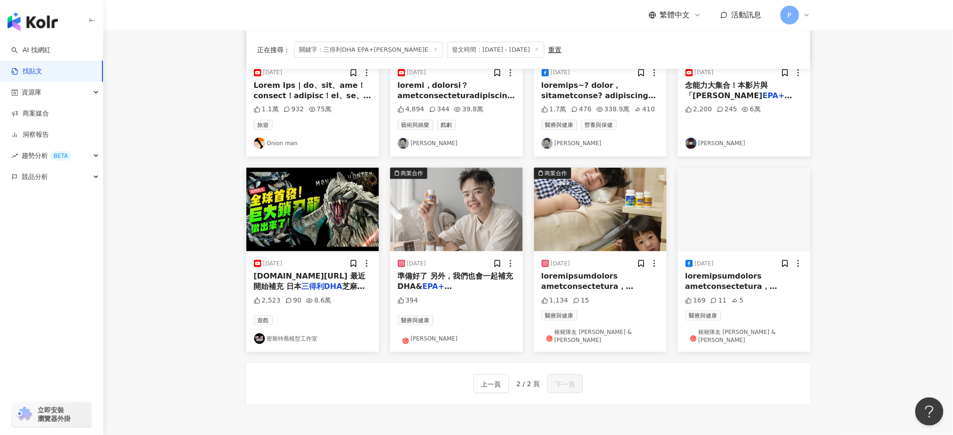
scroll to position [0, 0]
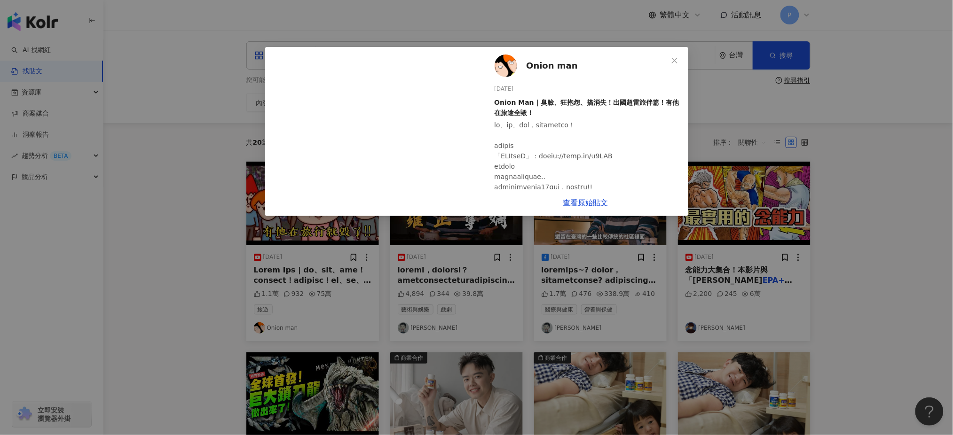
scroll to position [0, 0]
click at [794, 198] on div "Onion man 2025/4/13 Onion Man | 臭臉、狂抱怨、搞消失！出國超雷旅伴篇！有他在旅途全毀！ 1.1萬 932 75萬 查看原始貼文" at bounding box center [476, 217] width 953 height 435
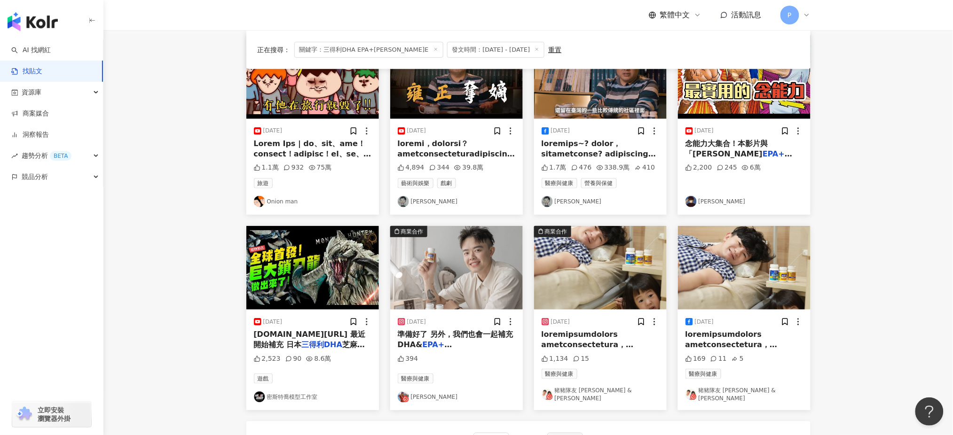
scroll to position [188, 0]
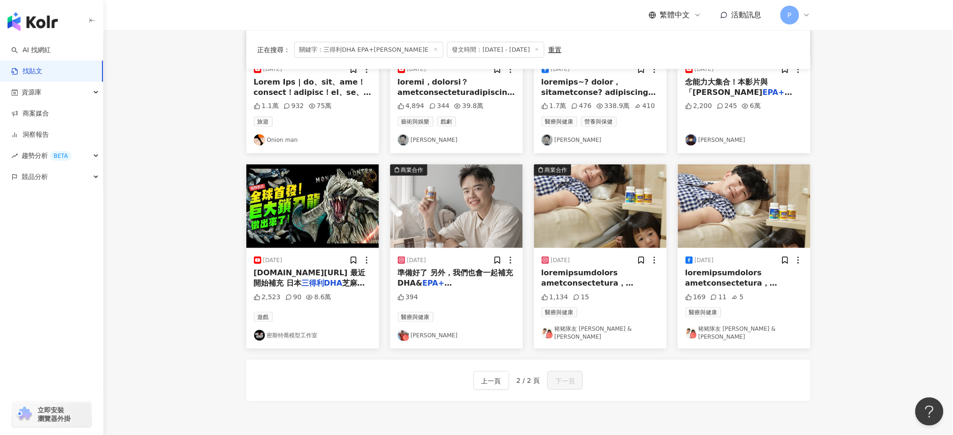
click at [455, 269] on span "準備好了 另外，我們也會一起補充DHA&" at bounding box center [456, 278] width 116 height 19
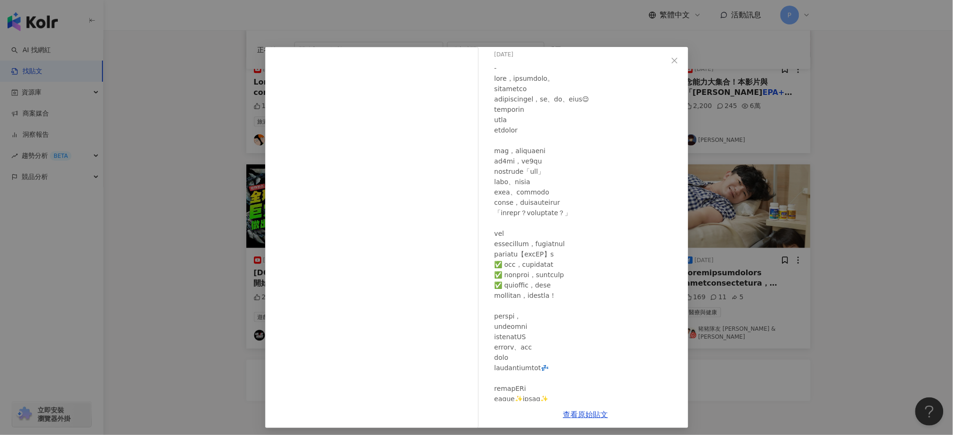
scroll to position [0, 0]
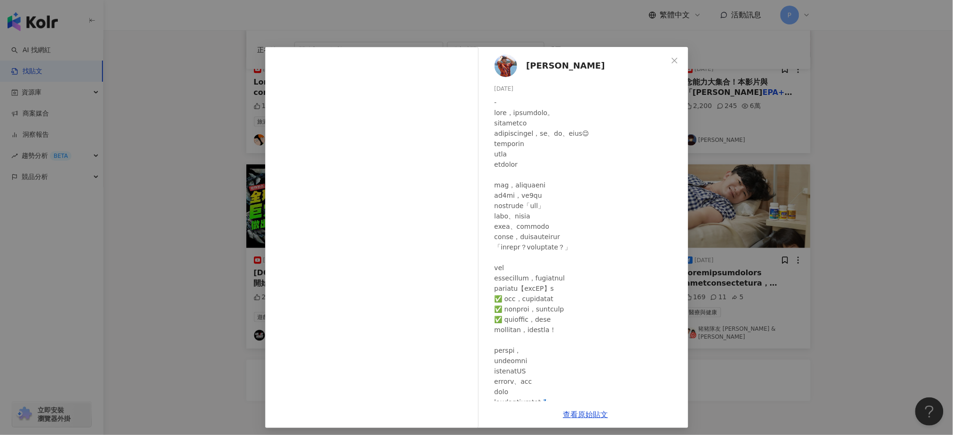
click at [774, 184] on div "余孟耘 2025/6/13 394 查看原始貼文" at bounding box center [476, 217] width 953 height 435
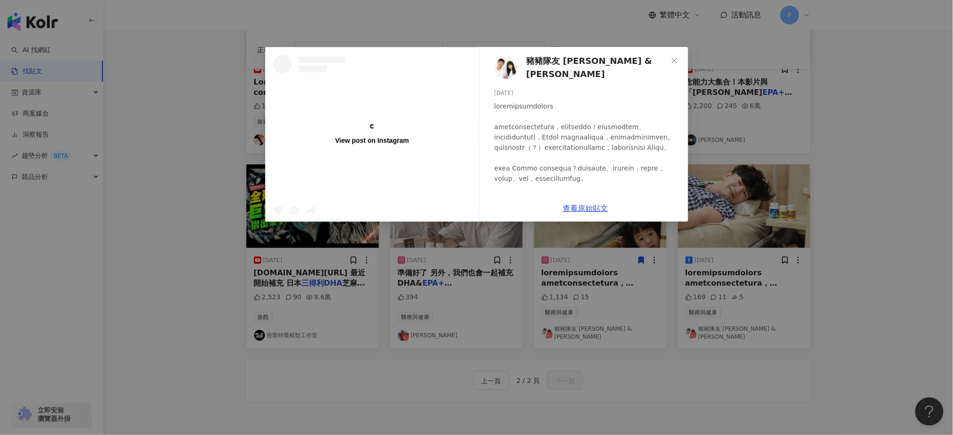
click at [730, 230] on div "View post on Instagram 豬豬隊友 Scott & Wendy 2025/6/12 1,134 15 查看原始貼文" at bounding box center [476, 217] width 953 height 435
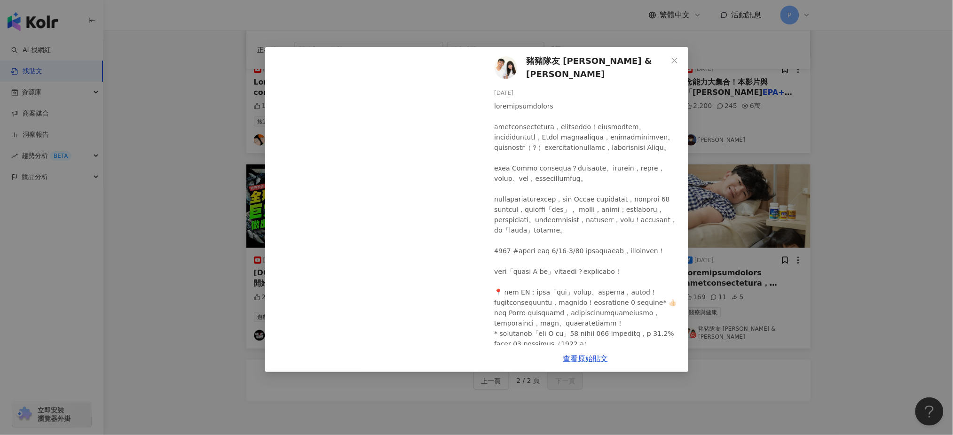
click at [794, 246] on div "豬豬隊友 Scott & Wendy 2025/6/12 169 11 5 查看原始貼文" at bounding box center [476, 217] width 953 height 435
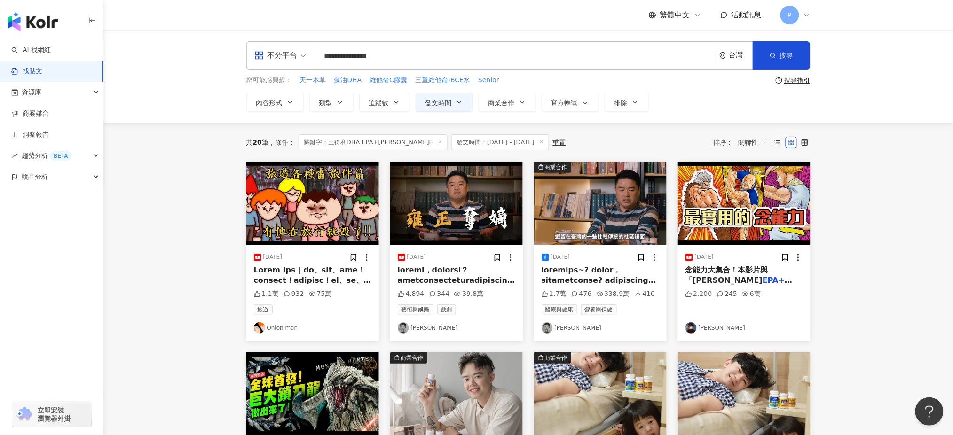
drag, startPoint x: 445, startPoint y: 55, endPoint x: 126, endPoint y: 52, distance: 318.8
click at [126, 52] on div "**********" at bounding box center [528, 76] width 850 height 93
paste input "search"
type input "*******"
click at [781, 59] on span "搜尋" at bounding box center [786, 56] width 13 height 8
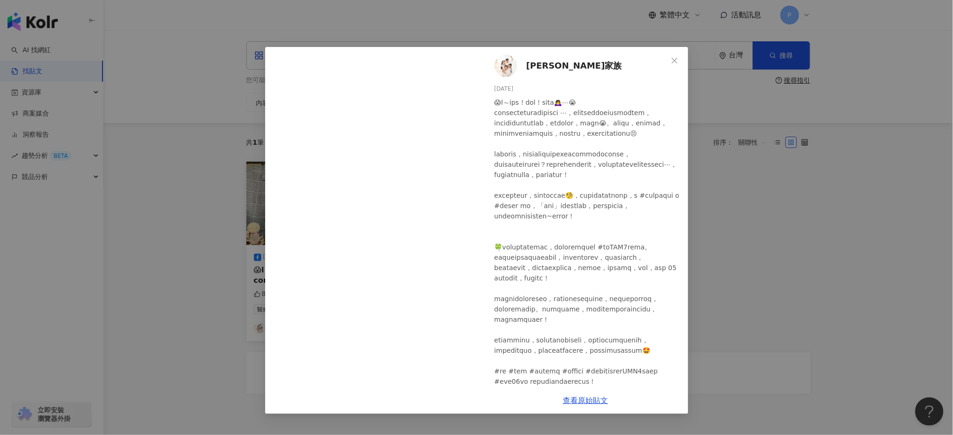
click at [123, 195] on div "吳鈴山家族 2025/3/27 848 77 5 查看原始貼文" at bounding box center [476, 217] width 953 height 435
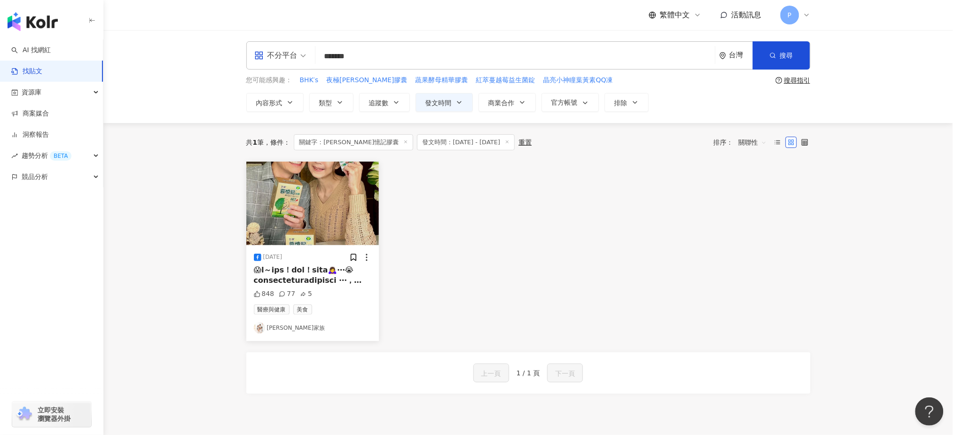
click at [602, 229] on div "2025/3/27 848 77 5 醫療與健康 美食 吳鈴山家族" at bounding box center [529, 252] width 576 height 180
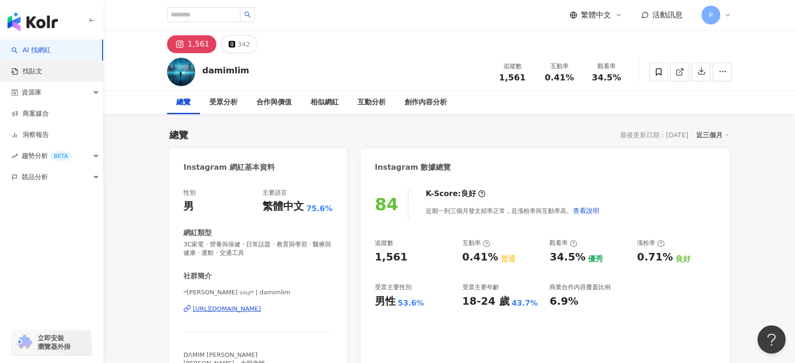
click at [42, 73] on link "找貼文" at bounding box center [26, 71] width 31 height 9
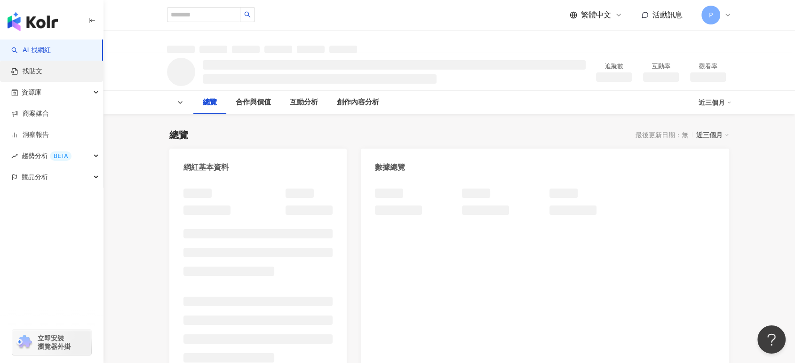
click at [19, 71] on link "找貼文" at bounding box center [26, 71] width 31 height 9
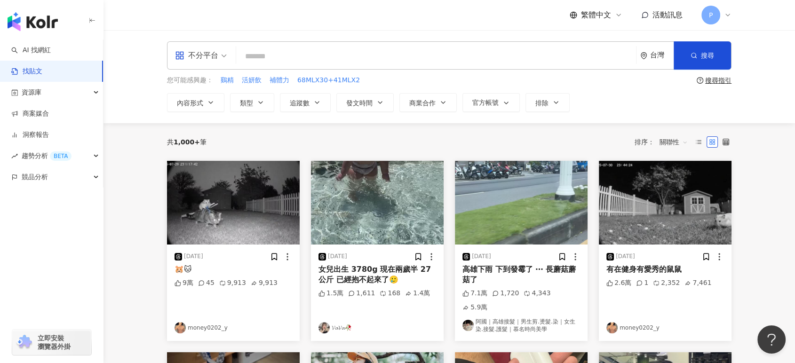
click at [272, 52] on input "search" at bounding box center [436, 56] width 392 height 20
click at [397, 52] on input "search" at bounding box center [436, 56] width 392 height 20
paste input "***"
type input "***"
click at [443, 97] on button "商業合作" at bounding box center [427, 102] width 57 height 19
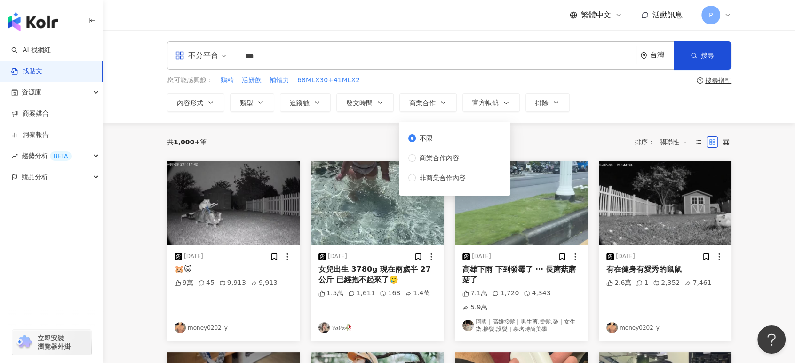
click at [591, 131] on div "共 1,000+ 筆 排序： 關聯性" at bounding box center [449, 142] width 564 height 38
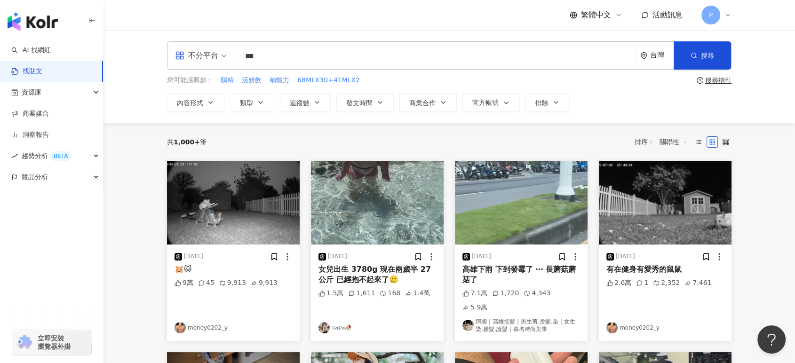
click at [678, 138] on span "關聯性" at bounding box center [673, 141] width 28 height 15
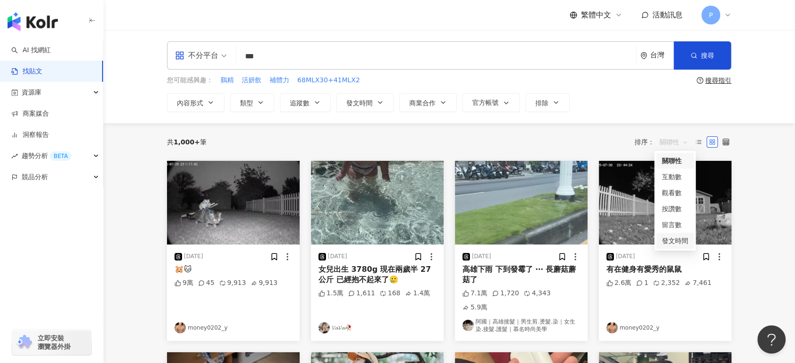
click at [666, 236] on div "發文時間" at bounding box center [675, 241] width 26 height 10
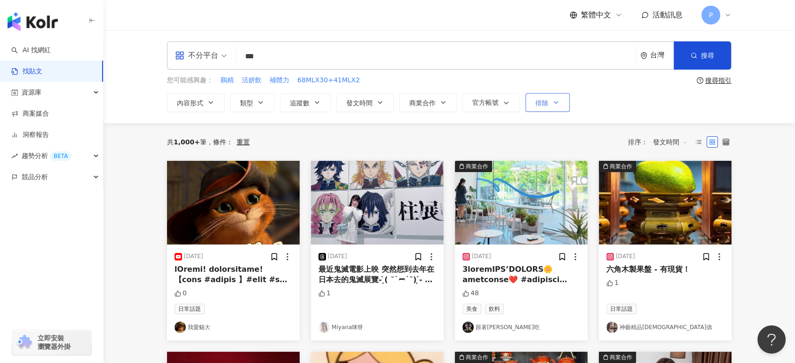
click at [545, 104] on span "排除" at bounding box center [541, 103] width 13 height 8
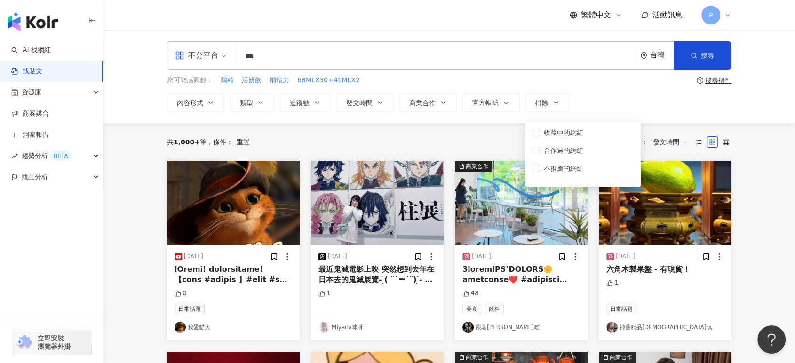
click at [609, 103] on div "內容形式 類型 追蹤數 發文時間 商業合作 官方帳號 排除 不限 商業合作內容 非商業合作內容 收藏中的網紅 合作過的網紅 不推薦的網紅" at bounding box center [449, 102] width 564 height 19
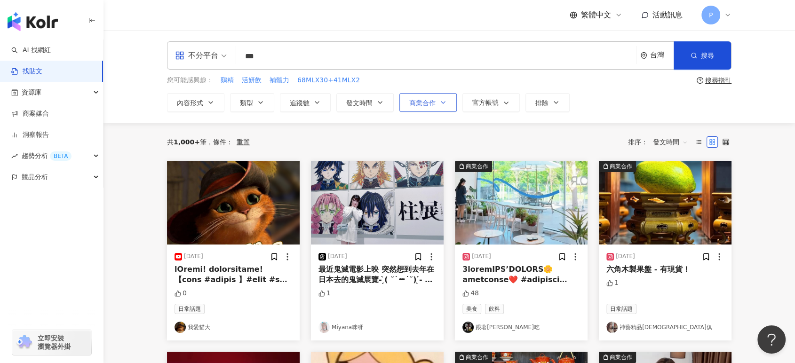
click at [441, 100] on icon "button" at bounding box center [443, 103] width 8 height 8
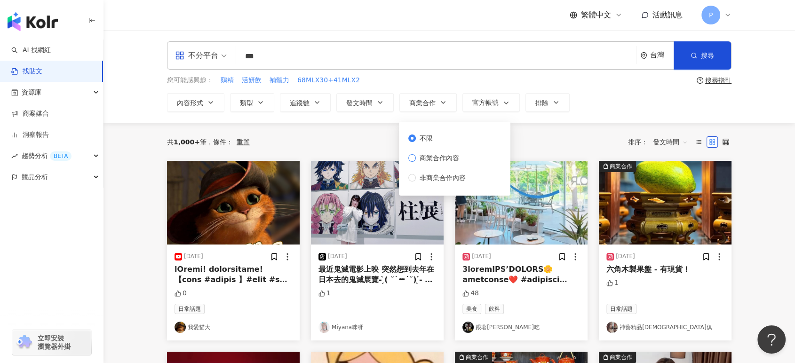
click at [424, 156] on span "商業合作內容" at bounding box center [439, 158] width 47 height 10
click at [535, 128] on div "共 1,000+ 筆 條件 ： 重置 排序： 發文時間" at bounding box center [449, 142] width 564 height 38
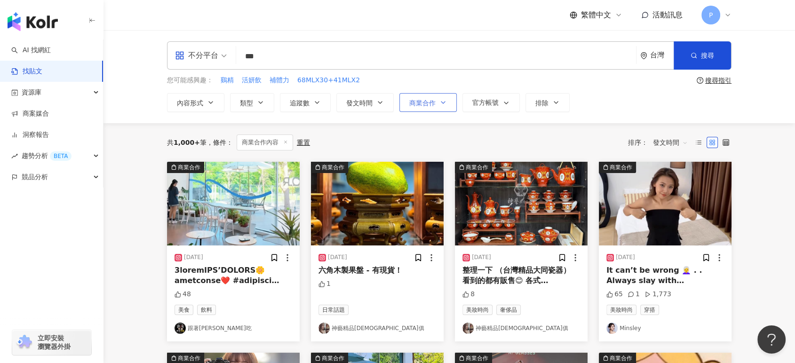
click at [446, 99] on button "商業合作" at bounding box center [427, 102] width 57 height 19
click at [540, 115] on div "不分平台 *** 台灣 搜尋 您可能感興趣： 鷄精 活妍飲 補體力 68MLX30+41MLX2 搜尋指引 內容形式 類型 追蹤數 發文時間 商業合作 官方帳…" at bounding box center [448, 76] width 691 height 93
click at [686, 144] on span "發文時間" at bounding box center [670, 142] width 35 height 15
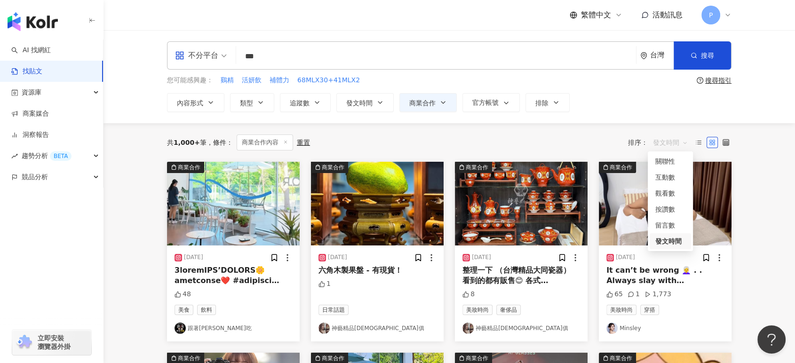
click at [614, 145] on div "共 1,000+ 筆 條件 ： 商業合作內容 重置 排序： 發文時間" at bounding box center [449, 142] width 564 height 16
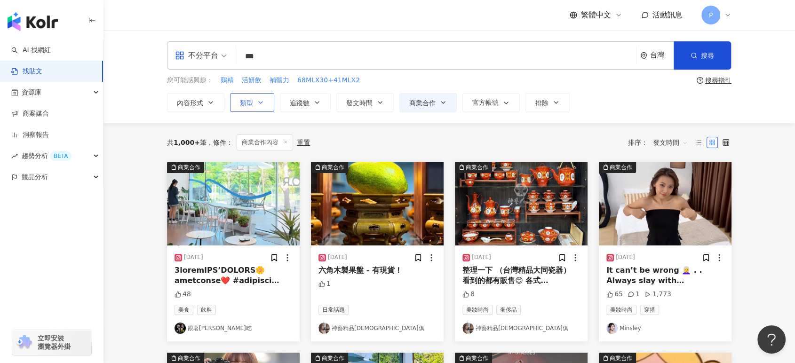
click at [264, 105] on button "類型" at bounding box center [252, 102] width 44 height 19
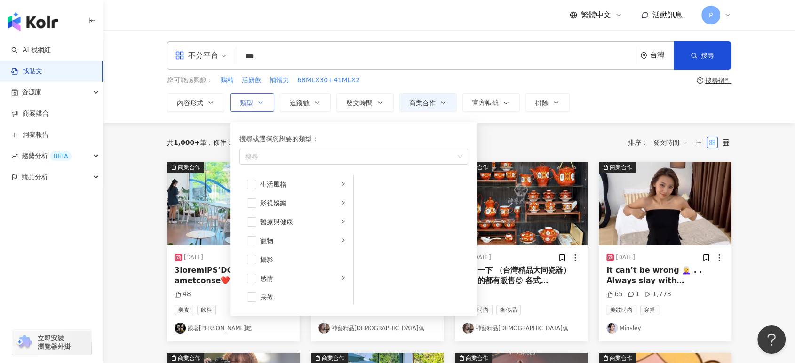
scroll to position [261, 0]
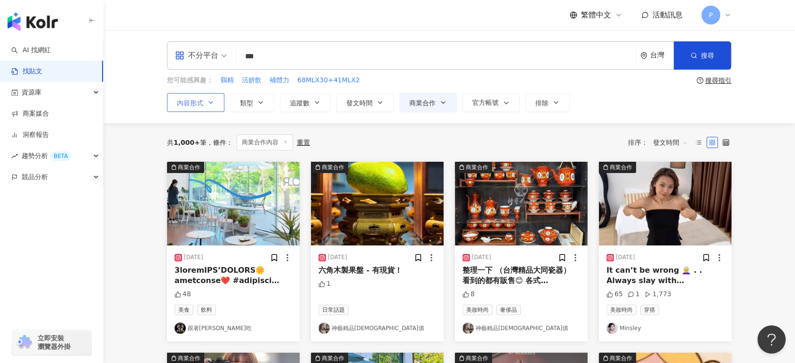
click at [216, 101] on button "內容形式" at bounding box center [195, 102] width 57 height 19
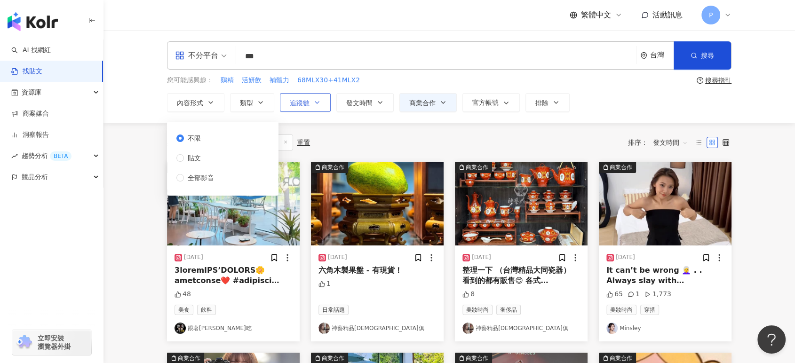
click at [328, 108] on button "追蹤數" at bounding box center [305, 102] width 51 height 19
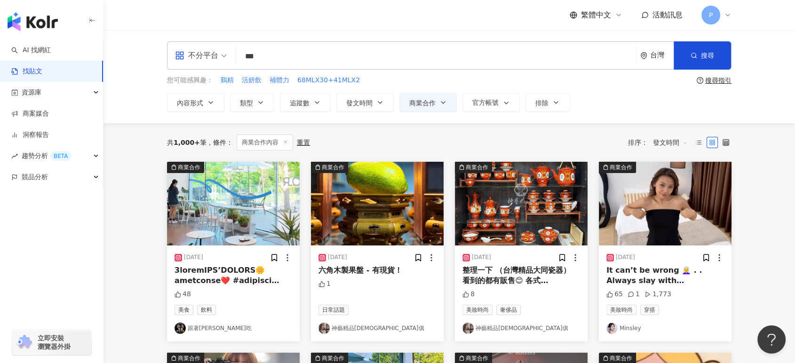
drag, startPoint x: 625, startPoint y: 121, endPoint x: 495, endPoint y: 115, distance: 130.4
click at [619, 121] on div "不分平台 *** 台灣 搜尋 您可能感興趣： 鷄精 活妍飲 補體力 68MLX30+41MLX2 搜尋指引 內容形式 類型 追蹤數 發文時間 商業合作 官方帳…" at bounding box center [448, 76] width 691 height 93
click at [390, 106] on button "發文時間" at bounding box center [364, 102] width 57 height 19
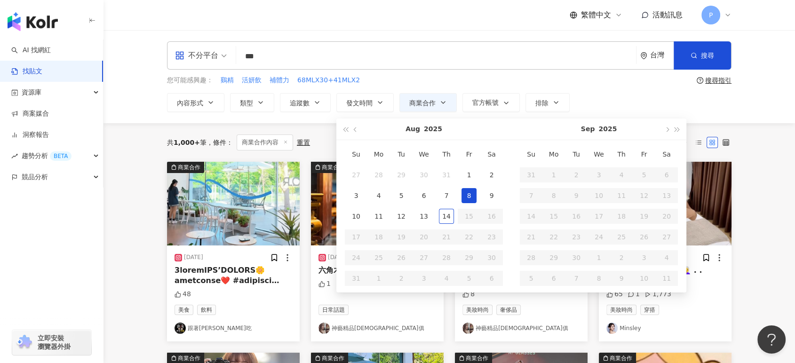
type input "**********"
click at [355, 128] on span "button" at bounding box center [356, 129] width 5 height 5
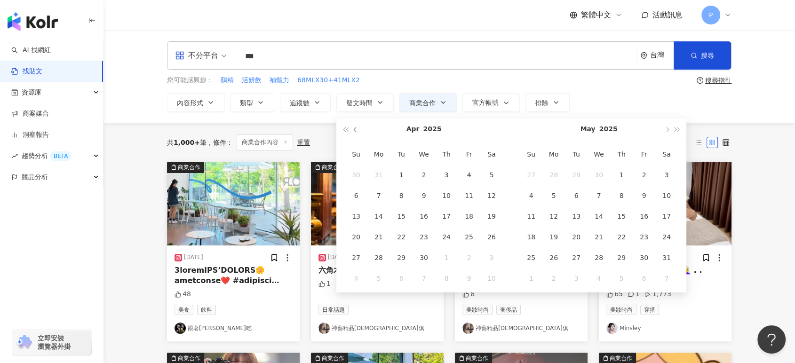
click at [355, 128] on span "button" at bounding box center [356, 129] width 5 height 5
type input "**********"
click at [418, 171] on div "1" at bounding box center [423, 174] width 15 height 15
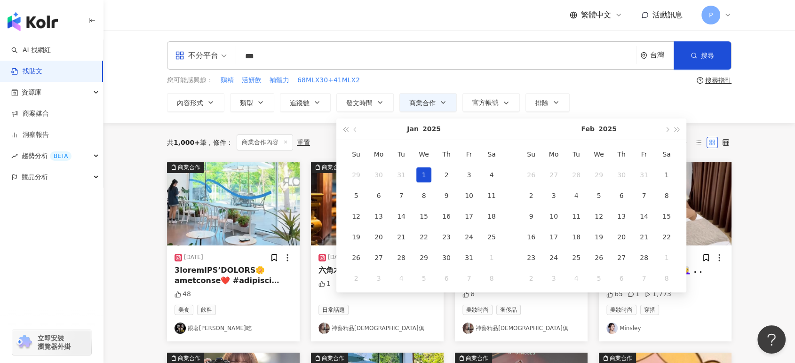
type input "**********"
click at [668, 131] on button "button" at bounding box center [666, 128] width 10 height 21
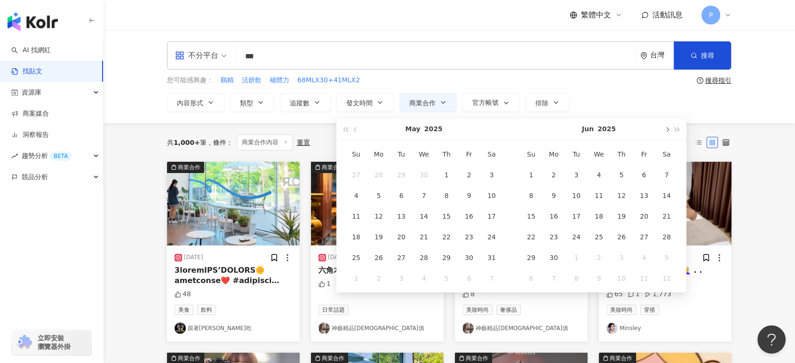
click at [668, 131] on button "button" at bounding box center [666, 128] width 10 height 21
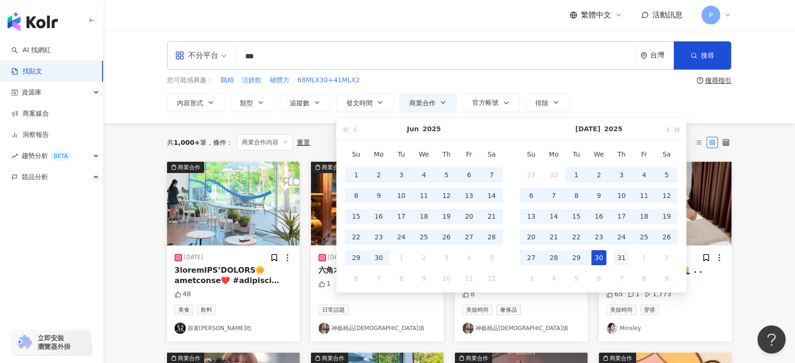
type input "**********"
click at [621, 255] on div "31" at bounding box center [621, 257] width 15 height 15
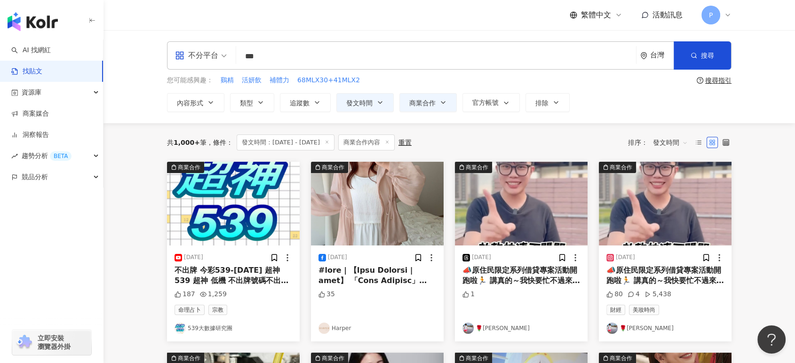
click at [334, 58] on input "***" at bounding box center [436, 56] width 392 height 20
click at [684, 52] on button "搜尋" at bounding box center [701, 55] width 57 height 28
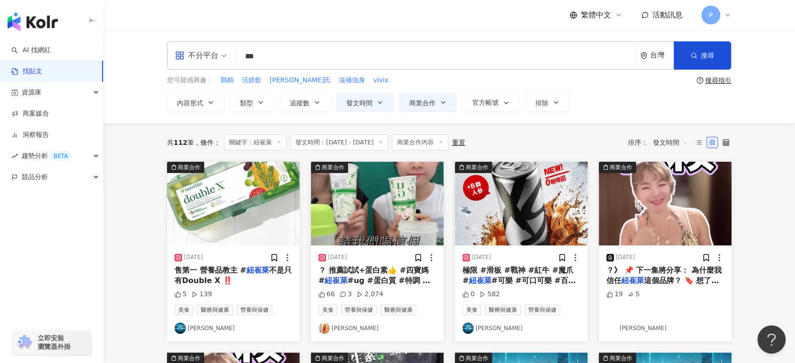
click at [237, 285] on div "售第一 營養品教主 # 紐崔萊 不是只有Double X ‼️" at bounding box center [233, 275] width 118 height 21
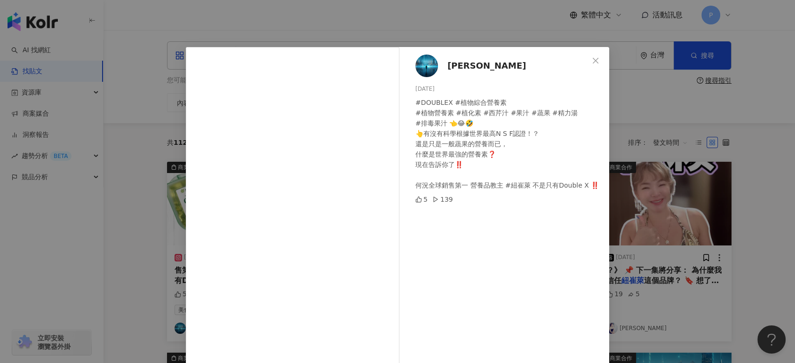
click at [661, 123] on div "[PERSON_NAME][DATE] #DOUBLEX #植物綜合營養素 #植物營養素 #植化素 #西芹汁 #果汁 #蔬果 #精力湯 #排毒果汁 👈😂🤣 👆…" at bounding box center [397, 181] width 795 height 363
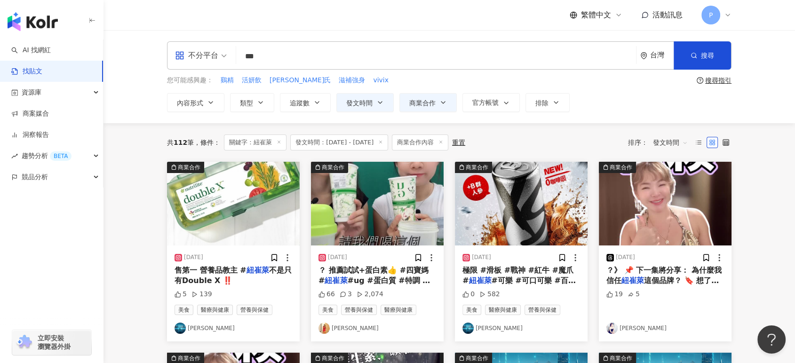
click at [413, 225] on img at bounding box center [377, 204] width 133 height 84
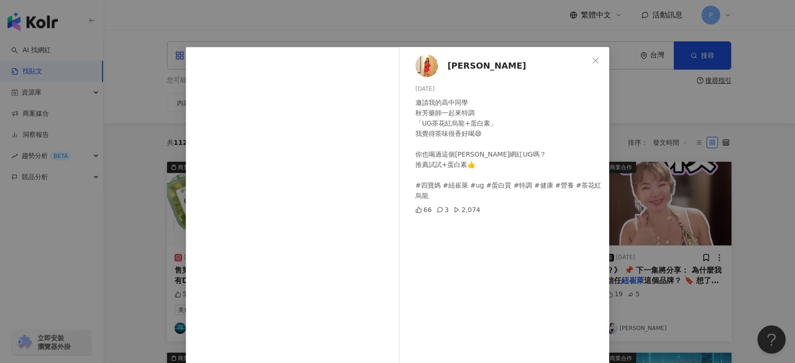
click at [656, 103] on div "[PERSON_NAME][DATE] 邀請我的高中同學 秋芳藥師一起來特調 「UG茶花紅烏龍+蛋白素」 我覺得茶味很香好喝😄 你也喝過這個[PERSON_N…" at bounding box center [397, 181] width 795 height 363
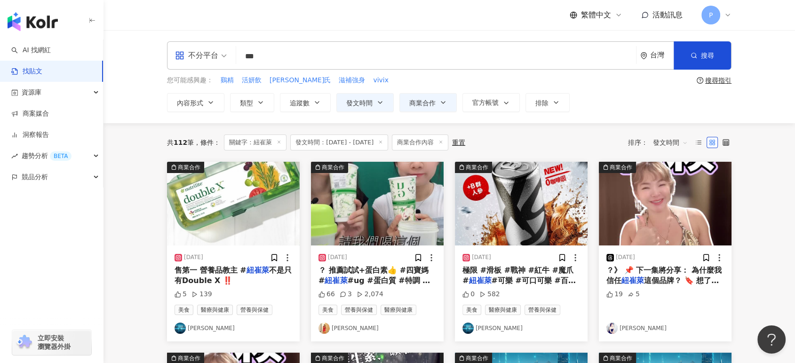
click at [534, 221] on img at bounding box center [521, 204] width 133 height 84
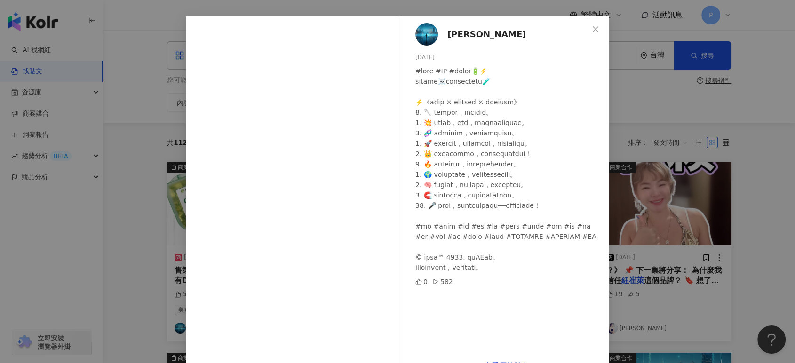
scroll to position [58, 0]
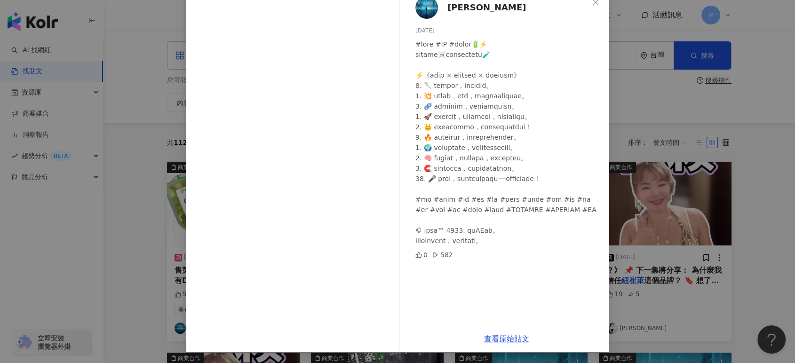
click at [616, 157] on div "[PERSON_NAME][DATE] 0 582 查看原始貼文" at bounding box center [397, 181] width 795 height 363
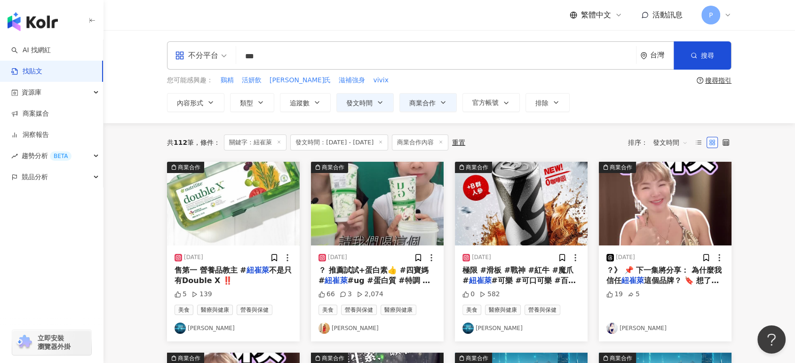
click at [638, 213] on img at bounding box center [665, 204] width 133 height 84
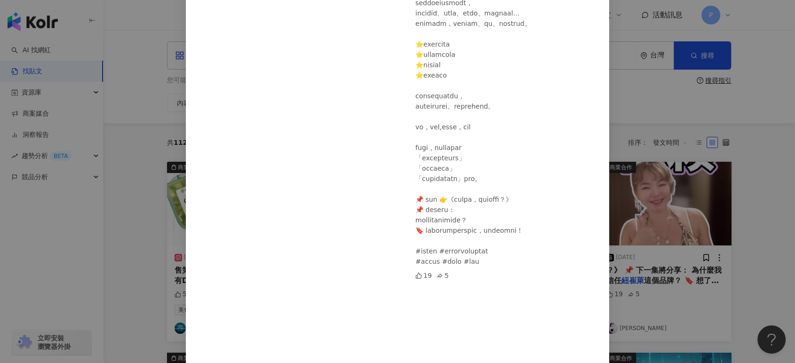
scroll to position [157, 0]
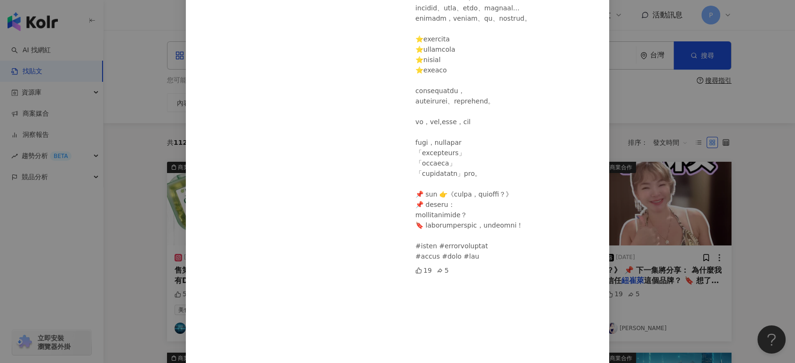
click at [669, 123] on div "[PERSON_NAME][DATE] 19 5 查看原始貼文" at bounding box center [397, 181] width 795 height 363
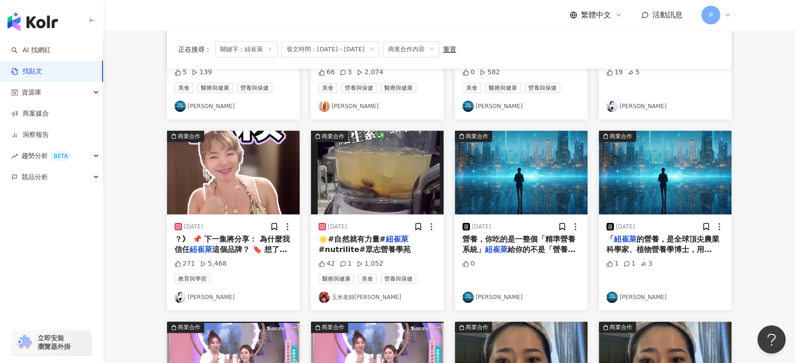
scroll to position [313, 0]
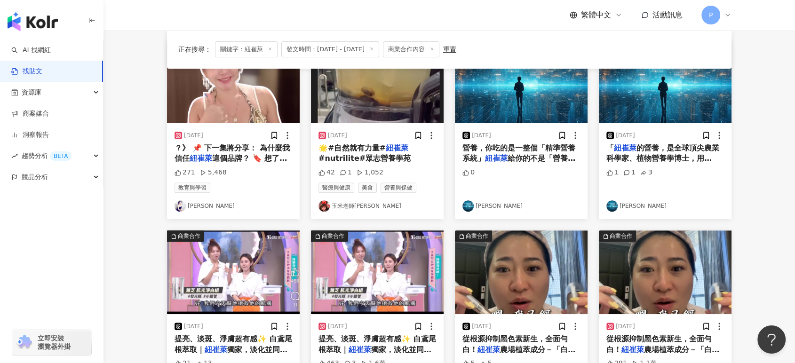
click at [513, 99] on img at bounding box center [521, 81] width 133 height 84
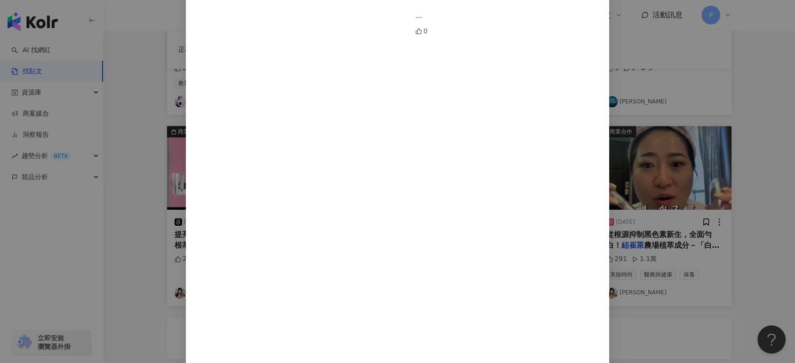
click at [623, 232] on div "[PERSON_NAME][DATE] 0 查看原始貼文" at bounding box center [397, 181] width 795 height 363
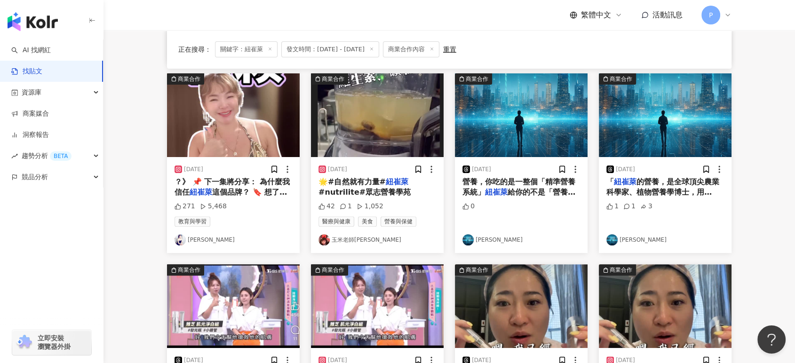
scroll to position [261, 0]
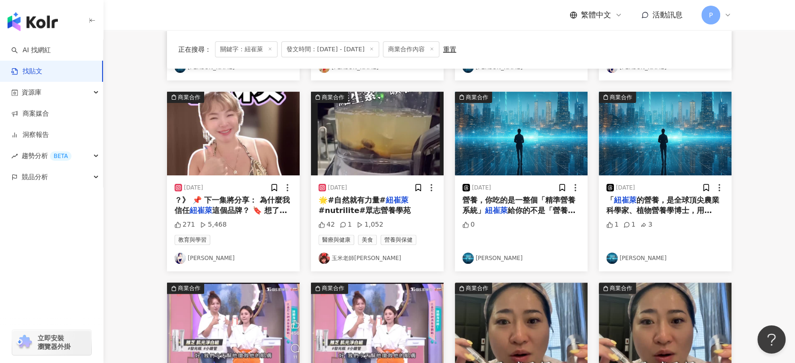
click at [558, 224] on div "0" at bounding box center [521, 233] width 118 height 27
click at [666, 197] on span "的營養，是全球頂尖農業科學家、植物營養學博士，用[DATE]打造出來的系統，不是你隨便Google一下營養素就能懂的。 一般營養師學的，是課本；" at bounding box center [662, 221] width 113 height 51
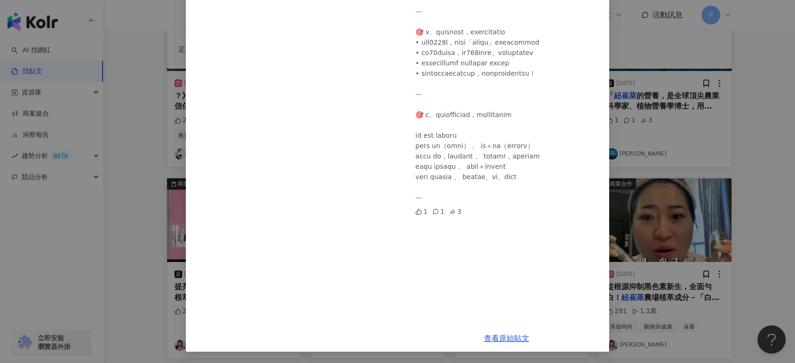
scroll to position [470, 0]
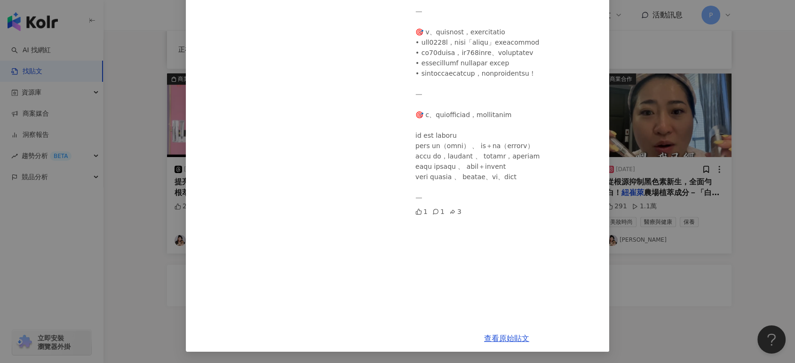
click at [643, 189] on div "[PERSON_NAME][DATE] 1 1 3 查看原始貼文" at bounding box center [397, 181] width 795 height 363
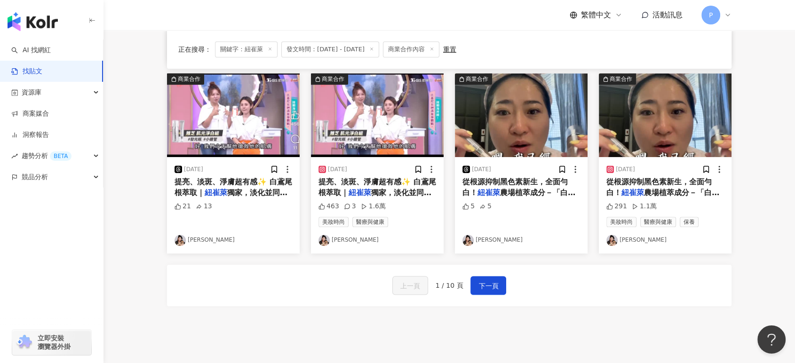
click at [216, 190] on mark "紐崔萊" at bounding box center [216, 192] width 23 height 9
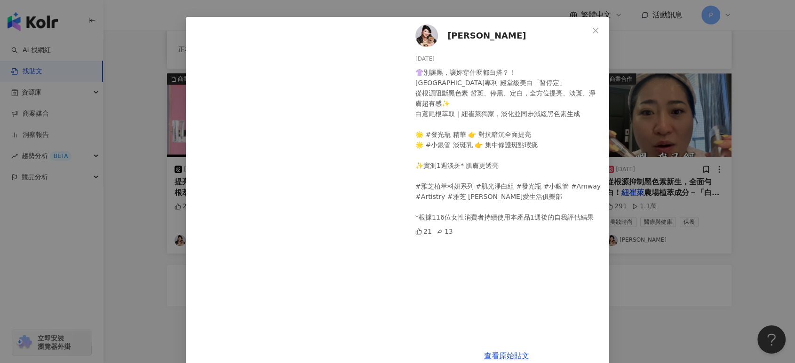
scroll to position [47, 0]
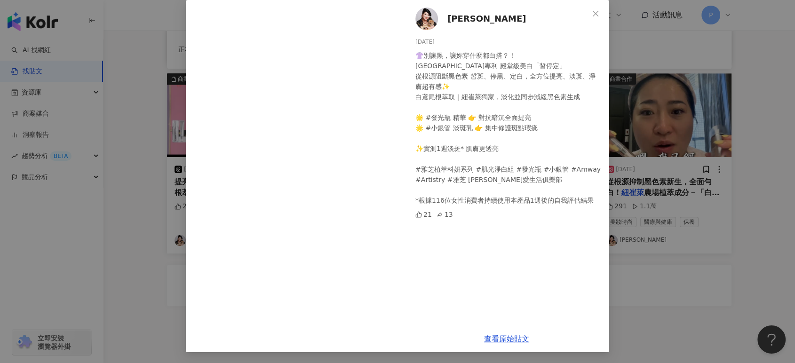
click at [686, 125] on div "[PERSON_NAME] [DATE] 👚別讓黑，讓妳穿什麼都白搭？！ [GEOGRAPHIC_DATA]專利 殿堂級美白「皙停定」 從根源阻斷黑色素 皙斑…" at bounding box center [397, 181] width 795 height 363
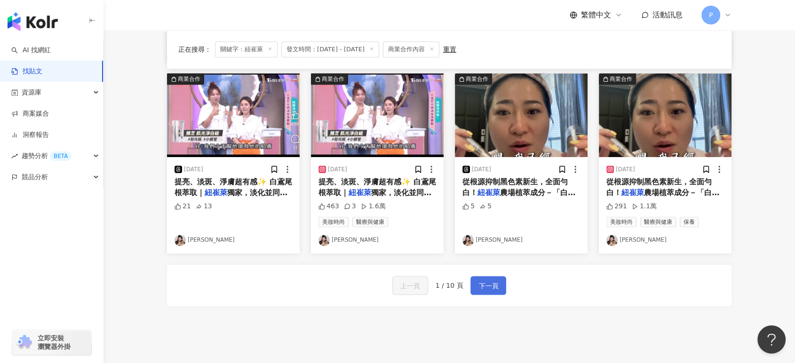
click at [482, 285] on span "下一頁" at bounding box center [488, 285] width 20 height 11
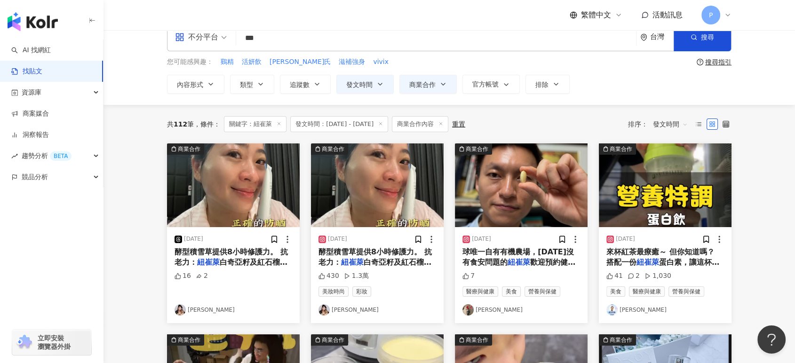
scroll to position [0, 0]
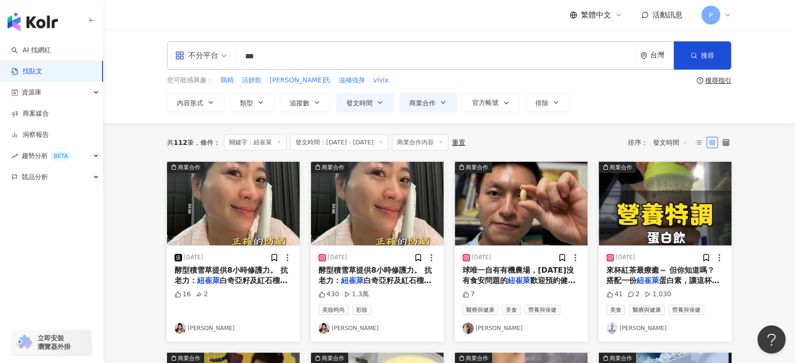
click at [522, 278] on span "歡迎預約健康諮詢，或是參加團購" at bounding box center [518, 285] width 113 height 19
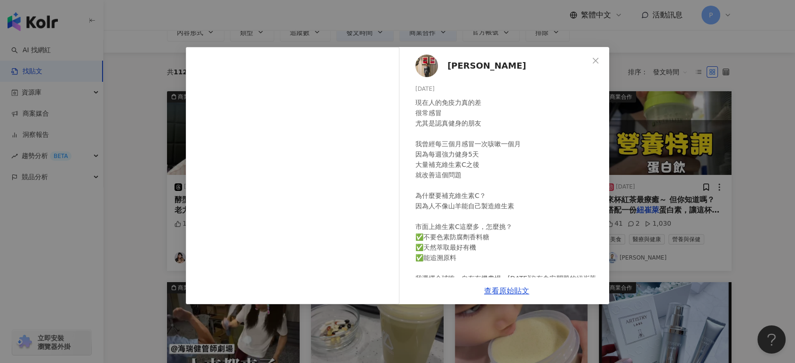
scroll to position [52, 0]
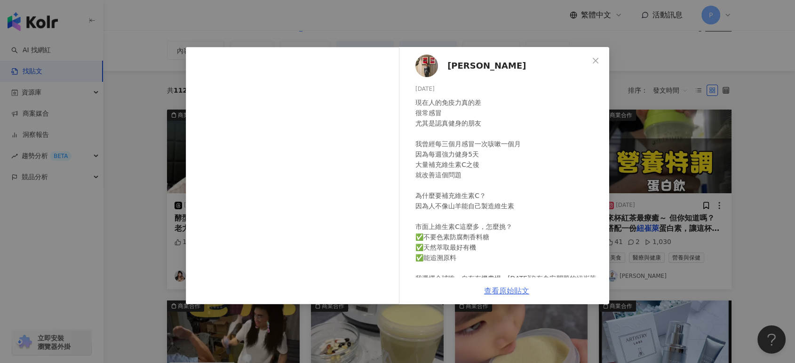
click at [499, 291] on link "查看原始貼文" at bounding box center [506, 290] width 45 height 9
click at [683, 219] on div "[PERSON_NAME] [DATE] 現在人的免疫力真的差 很常感冒 尤其是認真健身的朋友 我曾經每三個月感冒一次咳嗽一個月 因為每週強力健身5天 大量補…" at bounding box center [397, 181] width 795 height 363
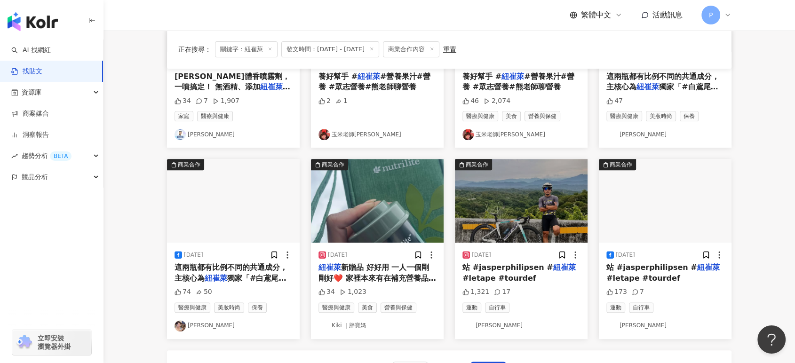
scroll to position [470, 0]
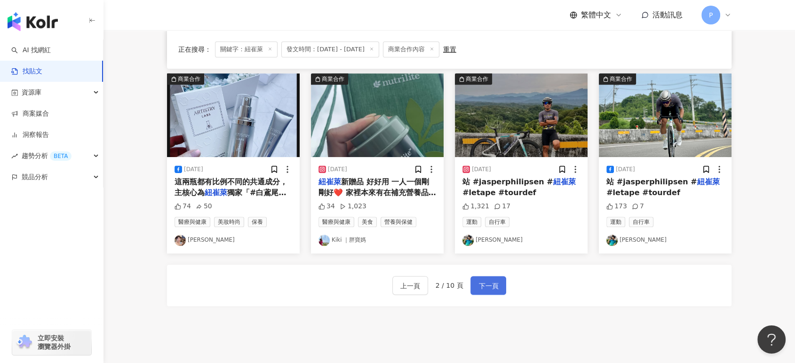
click at [495, 287] on span "下一頁" at bounding box center [488, 285] width 20 height 11
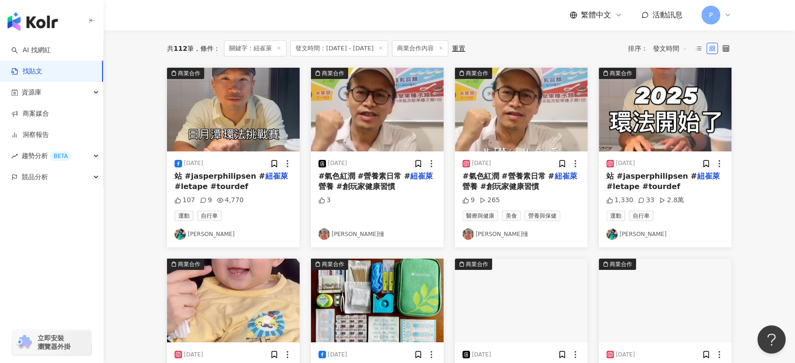
scroll to position [0, 0]
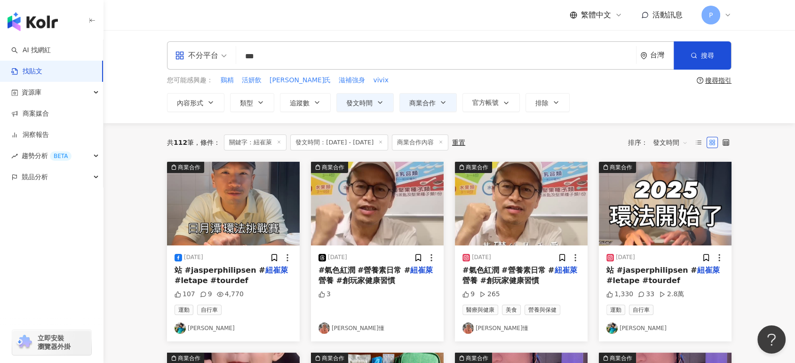
click at [429, 297] on div "3" at bounding box center [377, 303] width 118 height 27
click at [335, 220] on img at bounding box center [377, 204] width 133 height 84
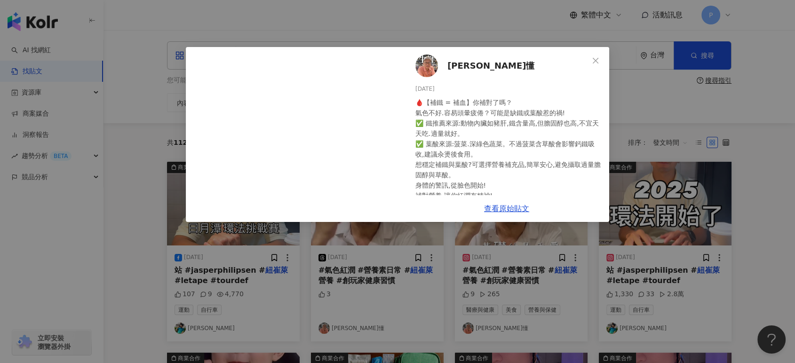
click at [642, 182] on div "[PERSON_NAME]懂 [DATE] 🩸【補鐵 = 補血】你補對了嗎？ 氣色不好.容易頭暈疲倦？可能是缺鐵或葉酸惹的禍! ✅ 鐵推薦來源:動物內臟如豬肝…" at bounding box center [397, 181] width 795 height 363
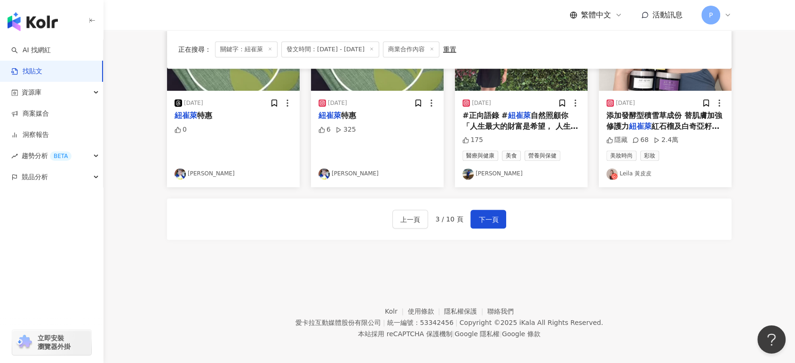
scroll to position [540, 0]
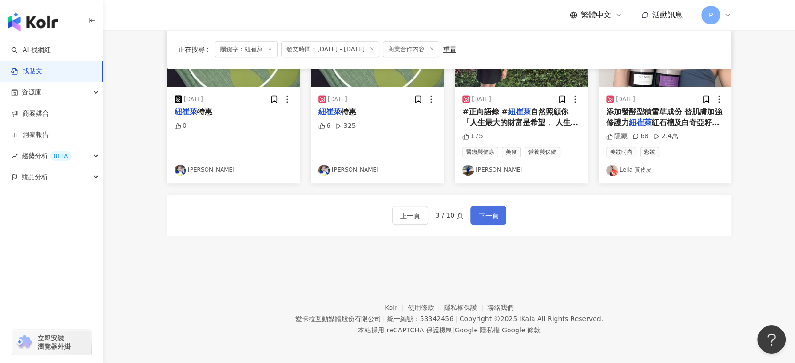
click at [493, 214] on span "下一頁" at bounding box center [488, 215] width 20 height 11
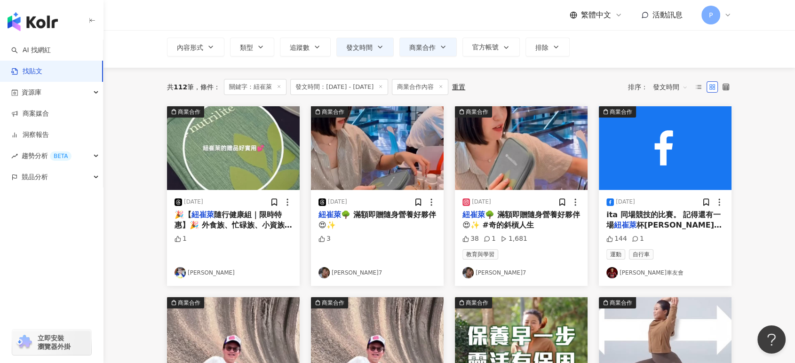
scroll to position [0, 0]
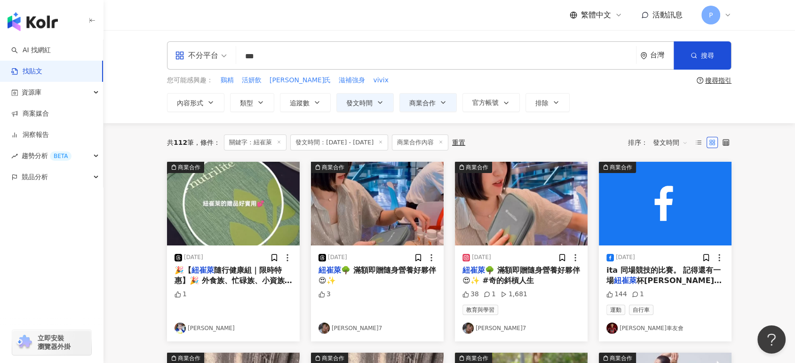
click at [245, 281] on span "隨行健康組｜限時特惠】🎉 外食族、忙碌族、小資族必備！ 營養補充超便利，健康隨時帶著走💼💚 這次特惠真的很划算，錯過可惜！ 快來一起養成健康好習慣吧～ #" at bounding box center [233, 297] width 118 height 62
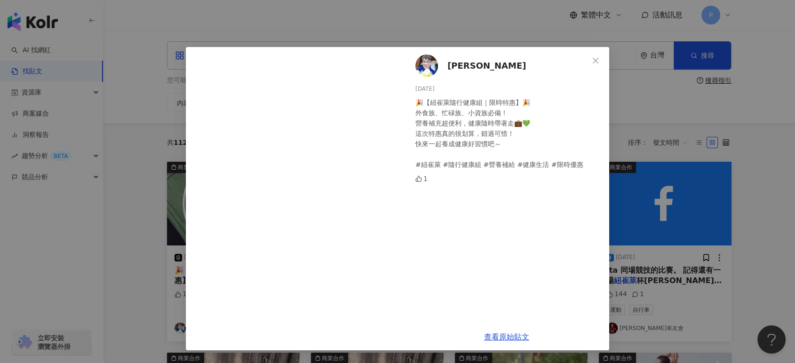
click at [719, 189] on div "莊育昌 [DATE] 🎉【紐崔萊隨行健康組｜限時特惠】🎉 外食族、忙碌族、小資族必備！ 營養補充超便利，健康隨時帶著走💼💚 這次特惠真的很划算，錯過可惜！ 快…" at bounding box center [397, 181] width 795 height 363
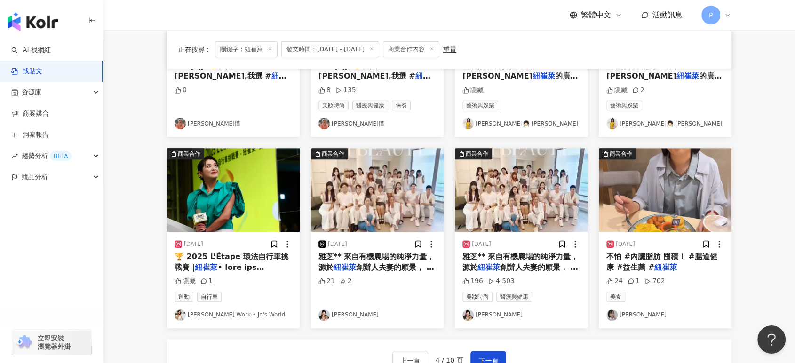
scroll to position [522, 0]
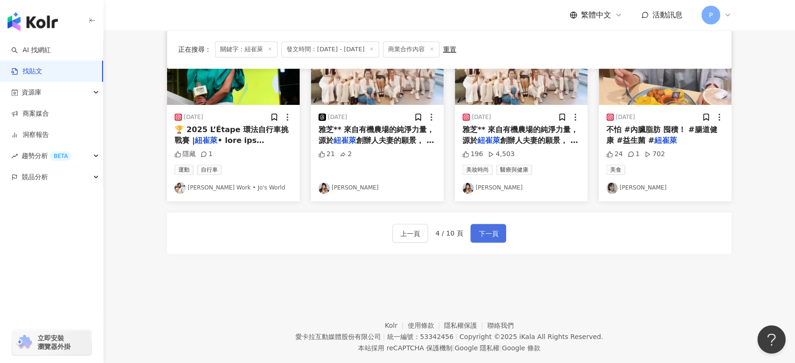
click at [498, 229] on button "下一頁" at bounding box center [488, 233] width 36 height 19
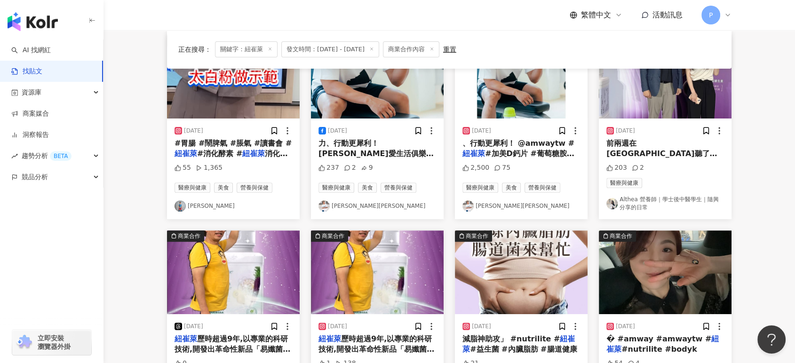
scroll to position [422, 0]
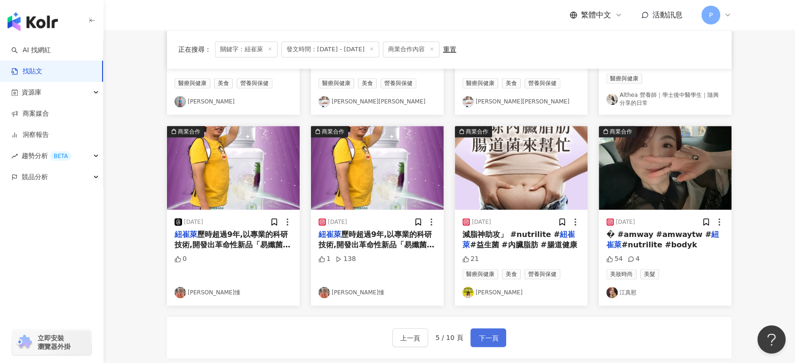
click at [482, 340] on span "下一頁" at bounding box center [488, 337] width 20 height 11
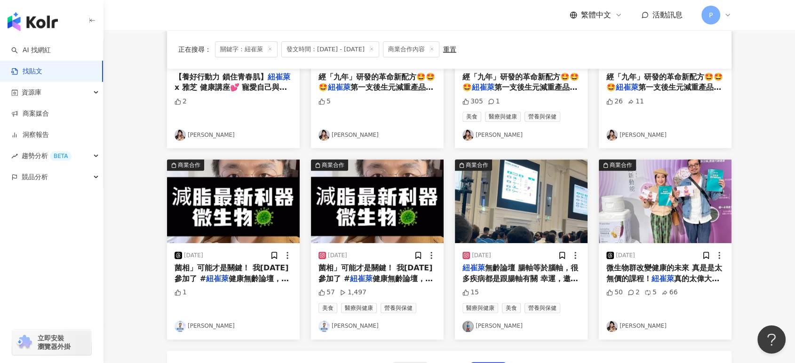
scroll to position [470, 0]
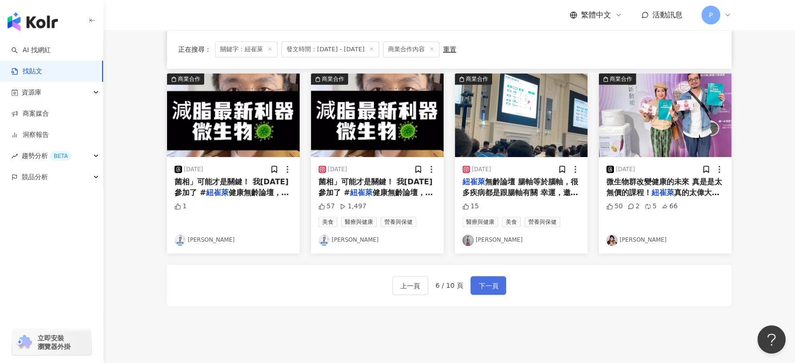
click at [496, 291] on button "下一頁" at bounding box center [488, 285] width 36 height 19
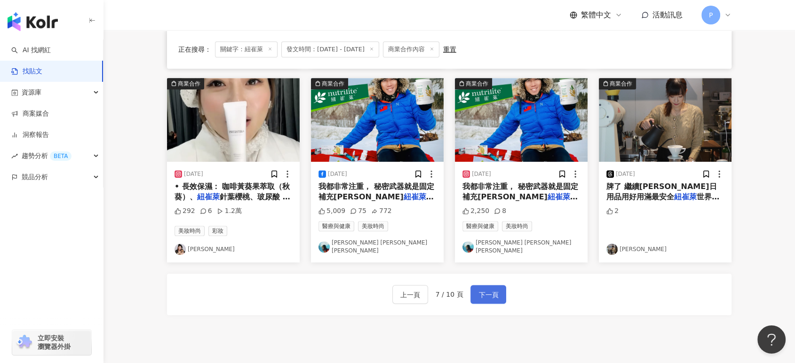
click at [500, 288] on button "下一頁" at bounding box center [488, 294] width 36 height 19
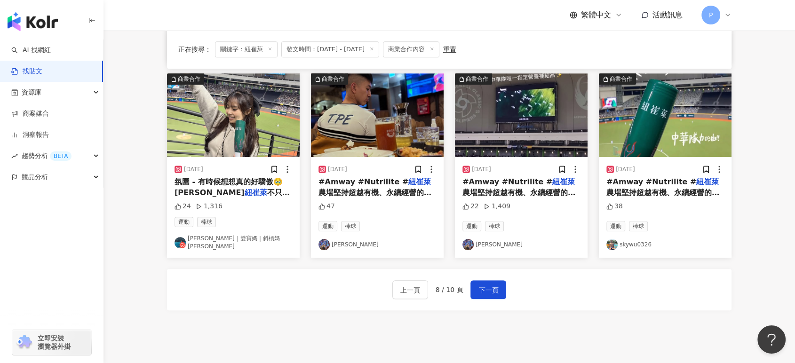
click at [667, 210] on div "38" at bounding box center [665, 209] width 118 height 14
click at [488, 280] on button "下一頁" at bounding box center [488, 289] width 36 height 19
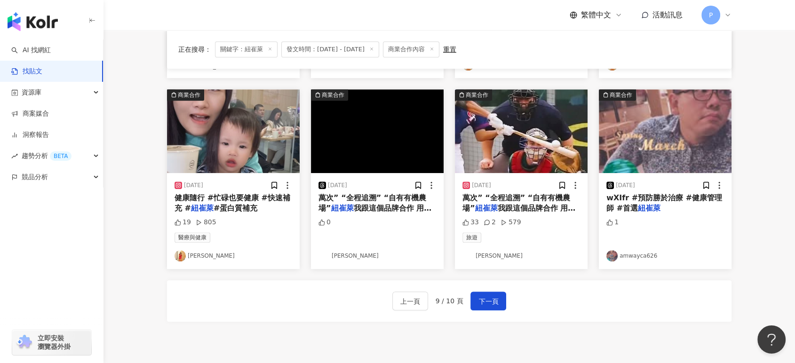
scroll to position [540, 0]
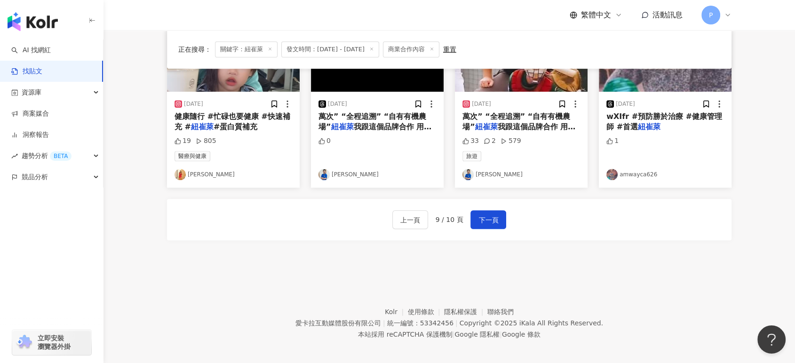
click at [497, 225] on div "上一頁 9 / 10 頁 下一頁" at bounding box center [449, 219] width 564 height 41
click at [487, 221] on button "下一頁" at bounding box center [488, 219] width 36 height 19
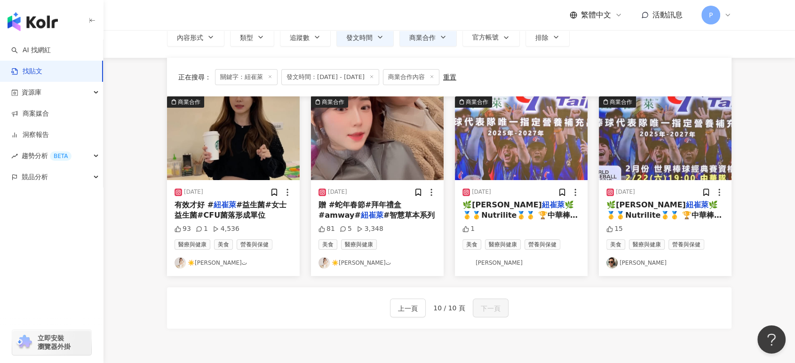
scroll to position [0, 0]
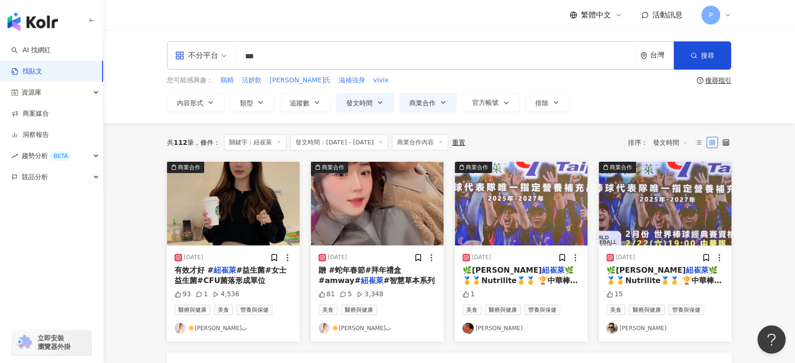
drag, startPoint x: 315, startPoint y: 59, endPoint x: 150, endPoint y: 57, distance: 164.6
click at [150, 57] on div "**********" at bounding box center [449, 76] width 602 height 71
paste input "*******"
click at [698, 60] on button "搜尋" at bounding box center [701, 55] width 57 height 28
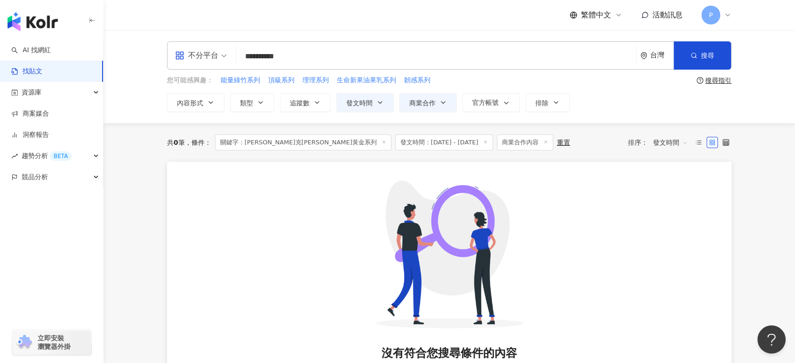
drag, startPoint x: 337, startPoint y: 53, endPoint x: 260, endPoint y: 60, distance: 77.4
click at [260, 60] on input "**********" at bounding box center [436, 56] width 392 height 20
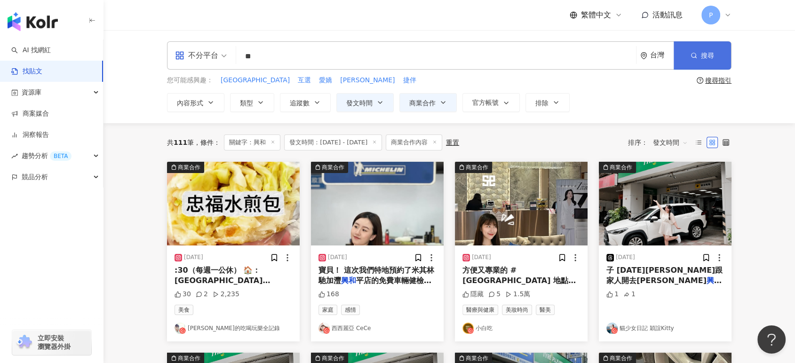
click at [707, 47] on button "搜尋" at bounding box center [701, 55] width 57 height 28
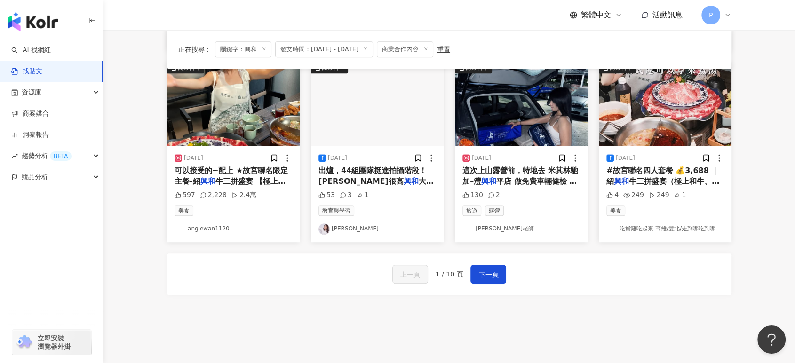
scroll to position [540, 0]
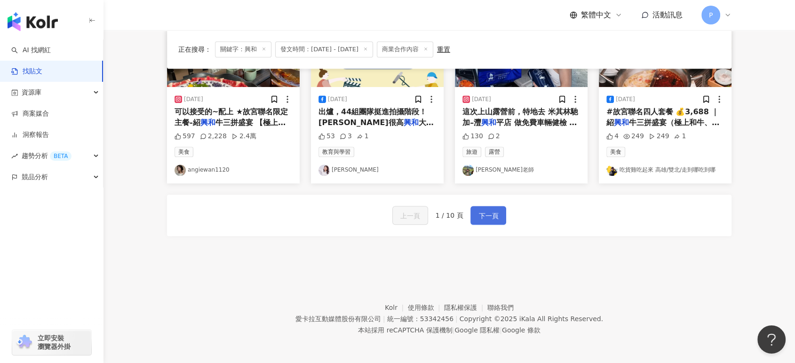
click at [503, 215] on button "下一頁" at bounding box center [488, 215] width 36 height 19
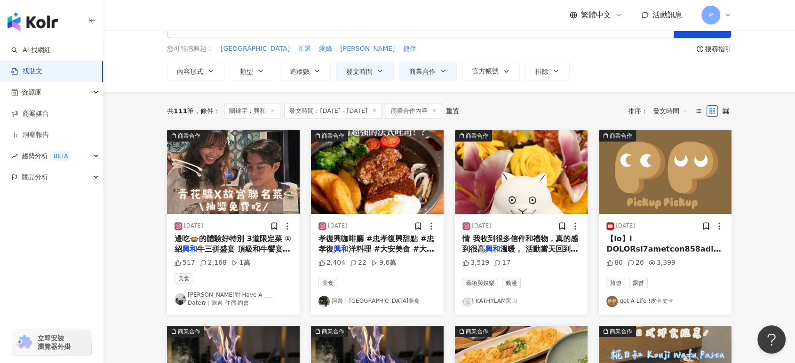
scroll to position [0, 0]
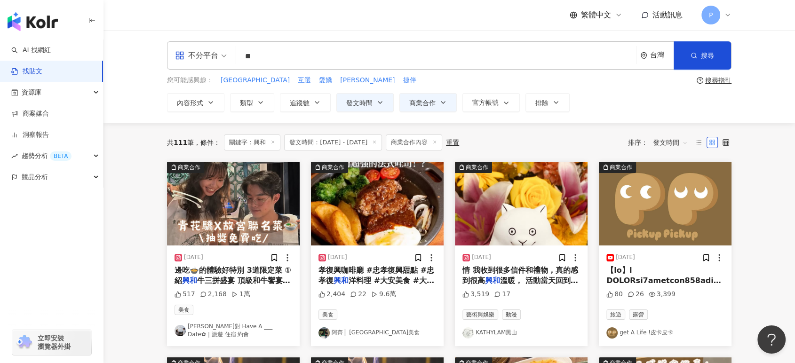
drag, startPoint x: 285, startPoint y: 58, endPoint x: 334, endPoint y: 79, distance: 53.5
click at [203, 57] on div "不分平台 興和 ** 台灣 搜尋" at bounding box center [449, 55] width 564 height 28
paste input "********"
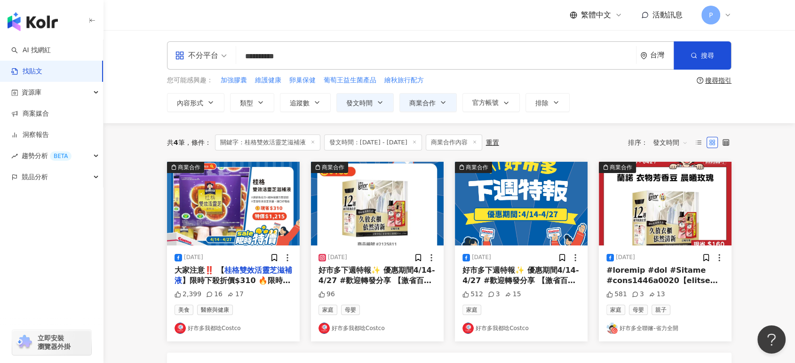
click at [222, 196] on img at bounding box center [233, 204] width 133 height 84
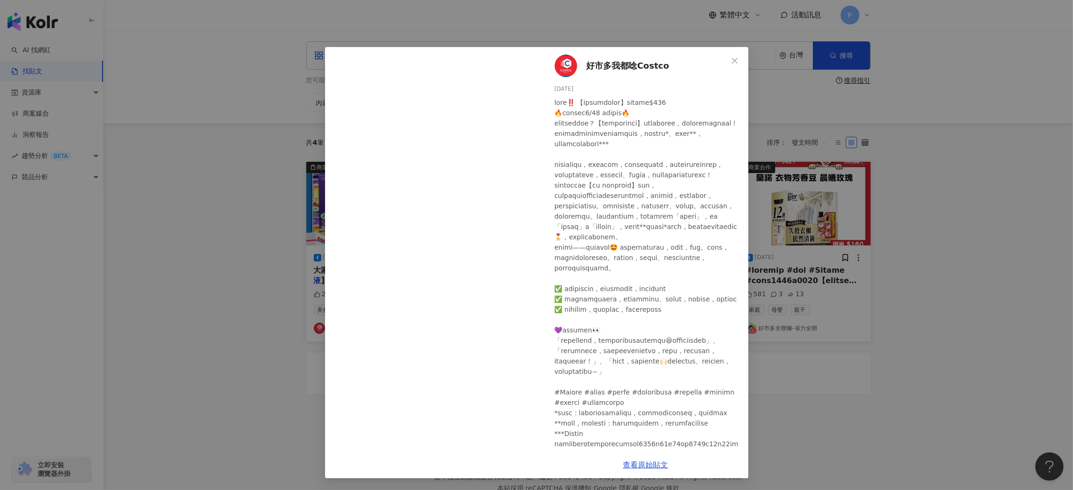
click at [794, 118] on div "[STREET_ADDRESS][DATE] 2,399 16 17 查看原始貼文" at bounding box center [536, 245] width 1073 height 490
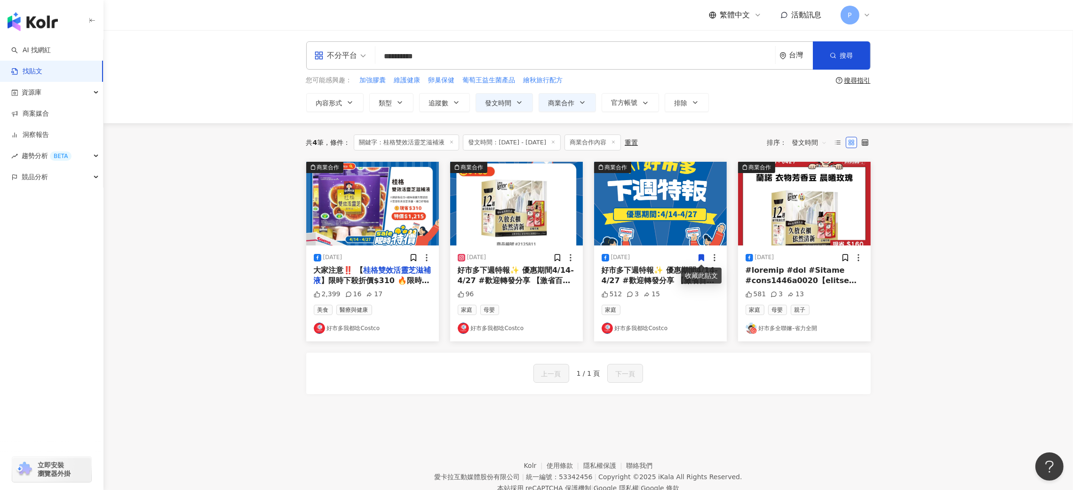
drag, startPoint x: 490, startPoint y: 52, endPoint x: 321, endPoint y: 74, distance: 170.3
click at [317, 72] on div "**********" at bounding box center [588, 76] width 602 height 71
paste input "search"
click at [794, 53] on button "搜尋" at bounding box center [841, 55] width 57 height 28
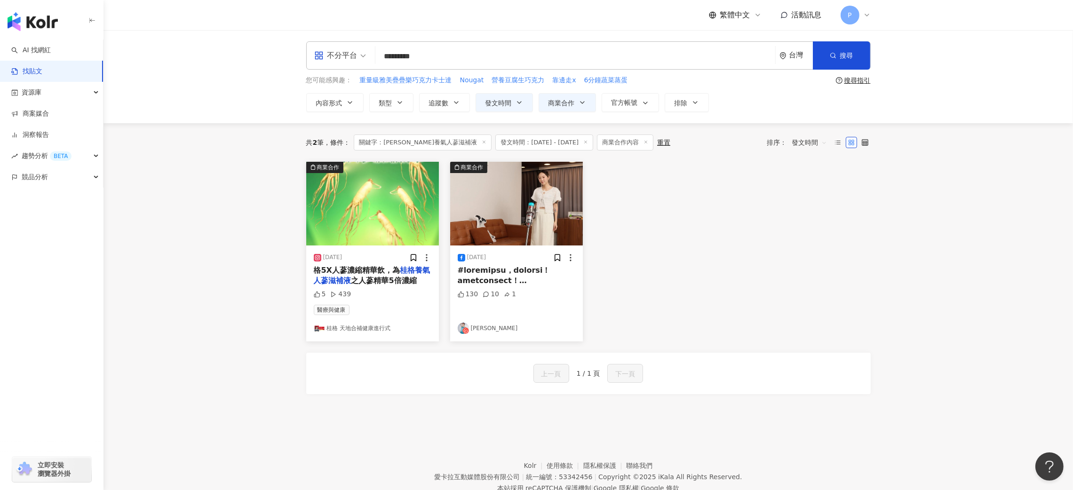
click at [362, 209] on img at bounding box center [372, 204] width 133 height 84
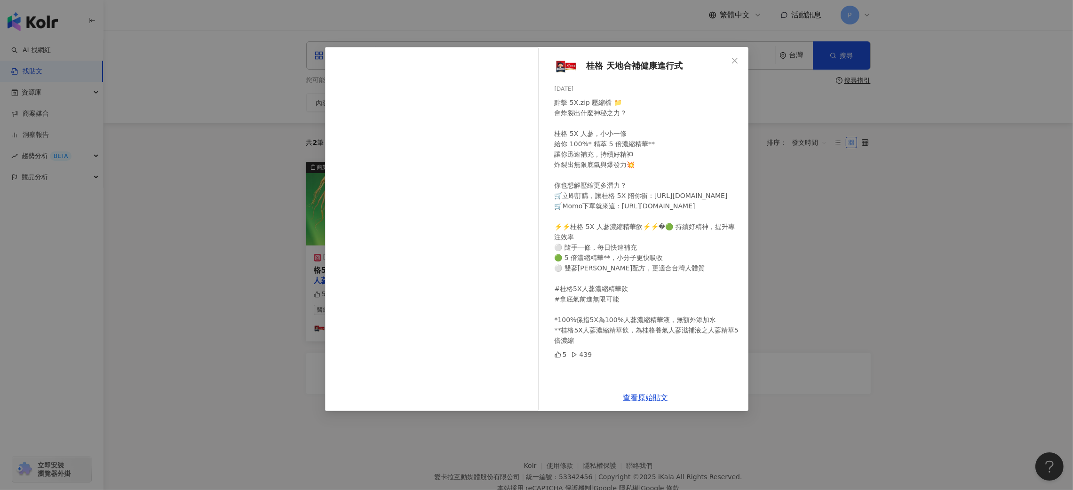
click at [794, 228] on div "桂格 天地合補健康進行式 [DATE] 點擊 5X.zip 壓縮檔 📁 會炸裂出什麼神秘之力？ 桂格 5X 人蔘，小小一條 給你 100%* 精萃 5 倍濃縮…" at bounding box center [536, 245] width 1073 height 490
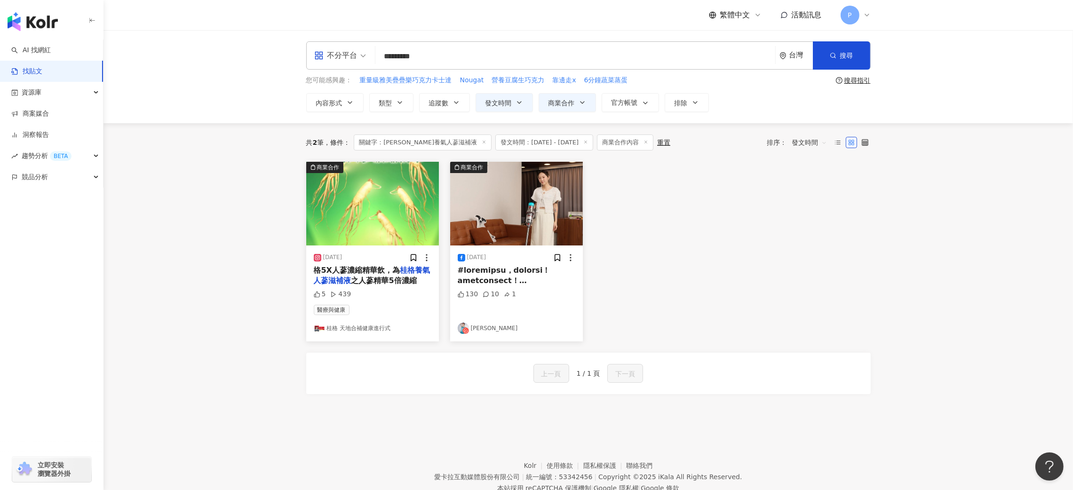
click at [524, 209] on img at bounding box center [516, 204] width 133 height 84
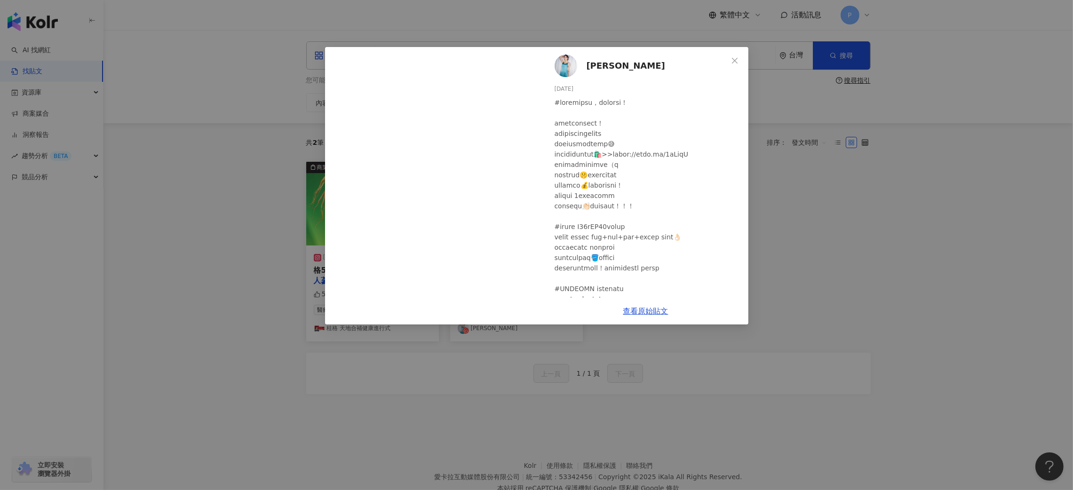
scroll to position [43, 0]
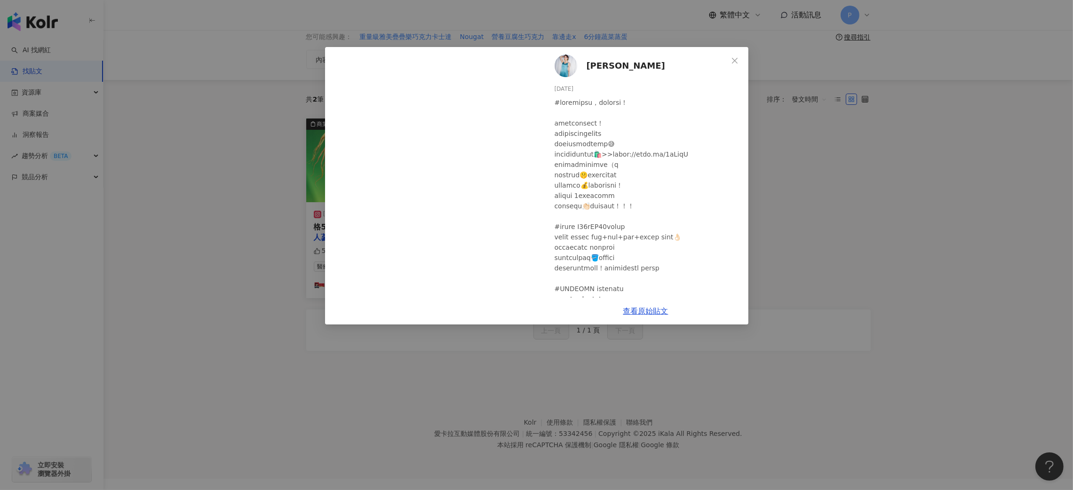
click at [734, 227] on div "[PERSON_NAME][DATE] 130 10 1" at bounding box center [645, 172] width 205 height 251
click at [794, 103] on div "[PERSON_NAME][DATE] 130 10 1 查看原始貼文" at bounding box center [536, 245] width 1073 height 490
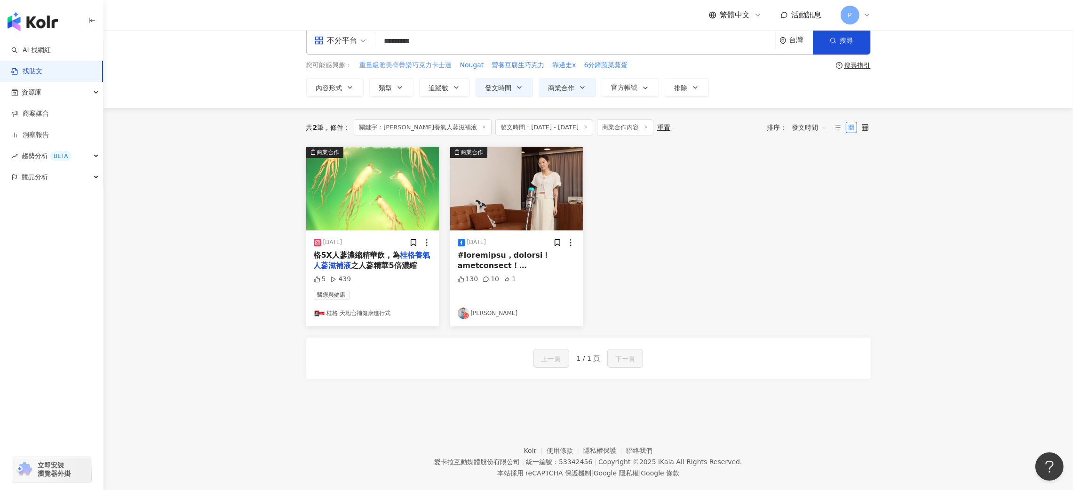
scroll to position [0, 0]
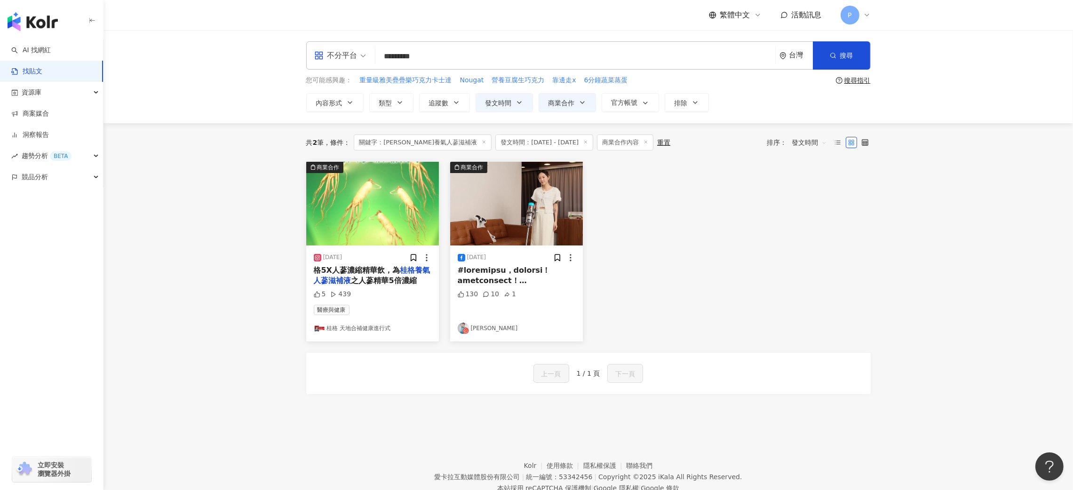
drag, startPoint x: 482, startPoint y: 55, endPoint x: 324, endPoint y: 64, distance: 158.3
click at [324, 64] on div "不分平台 桂格養氣人蔘滋補液 ********* 台灣 搜尋" at bounding box center [588, 55] width 564 height 28
paste input "**********"
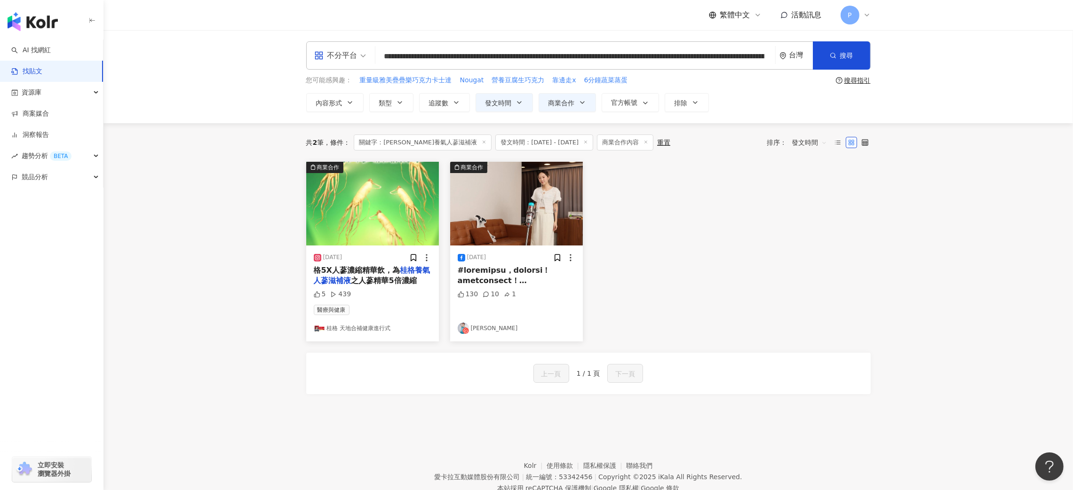
drag, startPoint x: 676, startPoint y: 172, endPoint x: 747, endPoint y: 80, distance: 116.3
click at [685, 152] on div "共 2 筆 條件 ： 關鍵字：桂格養氣人蔘滋補液 發文時間：[DATE] - [DATE] 商業合作內容 重置 排序： 發文時間 商業合作 [DATE] 格5…" at bounding box center [588, 270] width 602 height 294
click at [582, 44] on div "不分平台 台灣 搜尋" at bounding box center [588, 55] width 564 height 28
drag, startPoint x: 540, startPoint y: 53, endPoint x: 243, endPoint y: 47, distance: 297.3
click at [243, 47] on div "**********" at bounding box center [587, 76] width 969 height 93
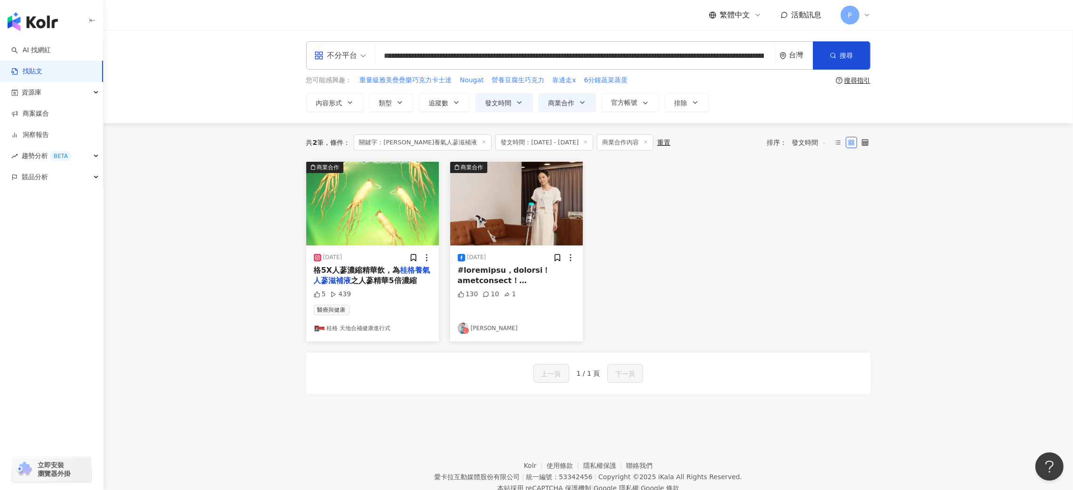
paste input "search"
type input "**********"
click at [794, 56] on button "搜尋" at bounding box center [841, 55] width 57 height 28
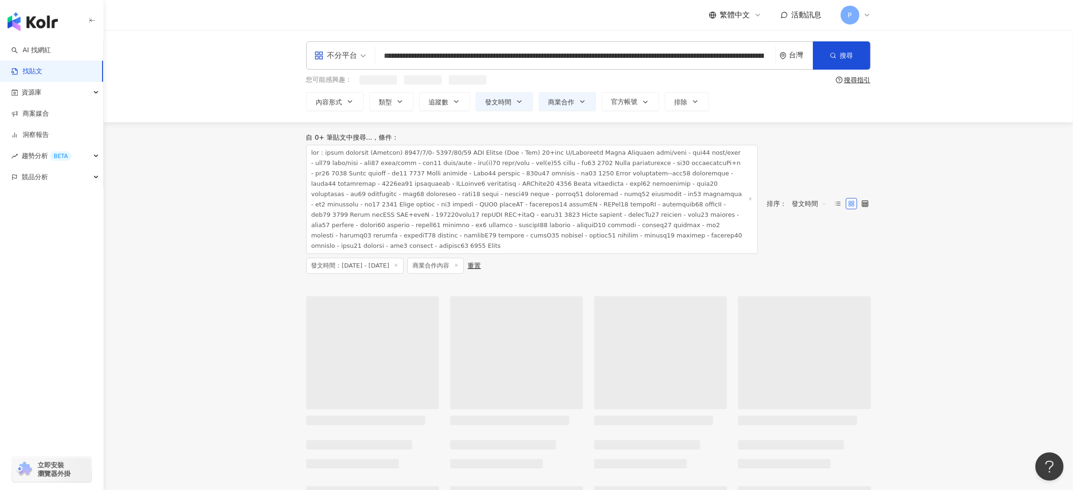
click at [794, 274] on div "自 0+ 筆貼文中搜尋... 條件 ： 發文時間：[DATE] - [DATE] 商業合作內容 重置 排序： 發文時間" at bounding box center [588, 204] width 564 height 140
click at [446, 54] on input "search" at bounding box center [575, 56] width 392 height 20
drag, startPoint x: 485, startPoint y: 59, endPoint x: 301, endPoint y: 59, distance: 183.9
click at [301, 59] on div "**********" at bounding box center [588, 76] width 602 height 70
drag, startPoint x: 579, startPoint y: 55, endPoint x: 352, endPoint y: 58, distance: 227.2
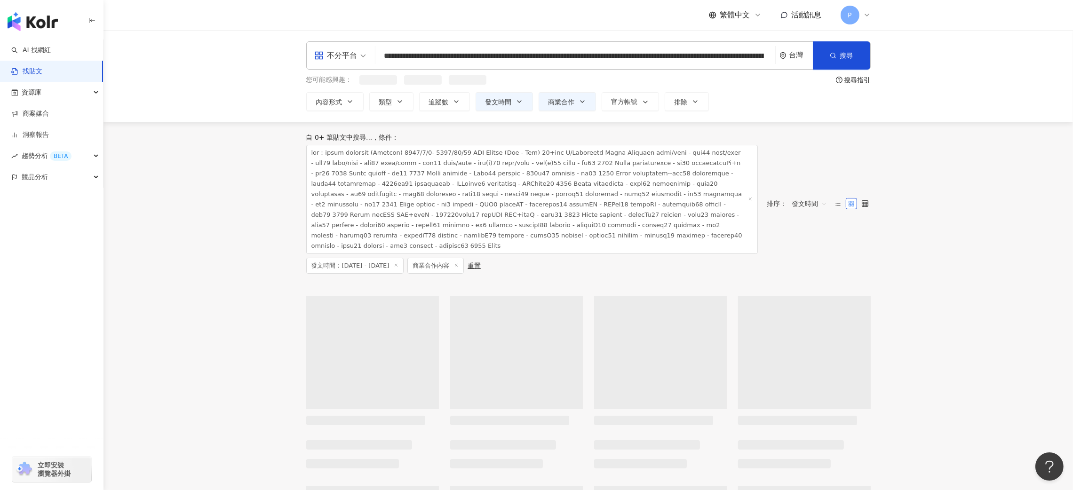
click at [352, 58] on div "不分平台 台灣 搜尋" at bounding box center [588, 55] width 564 height 28
click at [476, 254] on span at bounding box center [531, 199] width 451 height 109
click at [377, 254] on span at bounding box center [531, 199] width 451 height 109
click at [367, 219] on span at bounding box center [531, 199] width 451 height 109
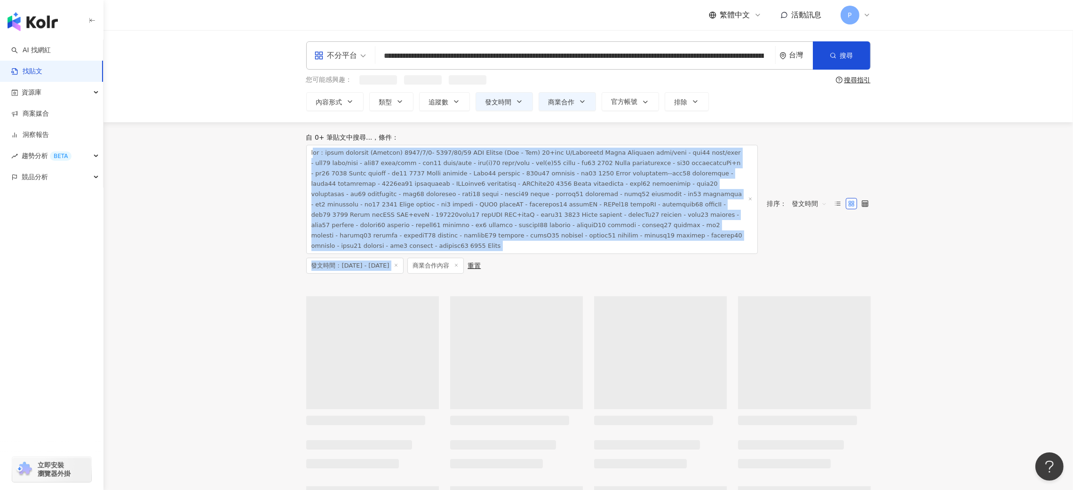
drag, startPoint x: 316, startPoint y: 154, endPoint x: 416, endPoint y: 313, distance: 187.2
click at [416, 274] on div "自 0+ 筆貼文中搜尋... 條件 ： 發文時間：[DATE] - [DATE] 商業合作內容 重置" at bounding box center [531, 204] width 451 height 140
click at [389, 254] on span at bounding box center [531, 199] width 451 height 109
click at [460, 229] on span at bounding box center [531, 199] width 451 height 109
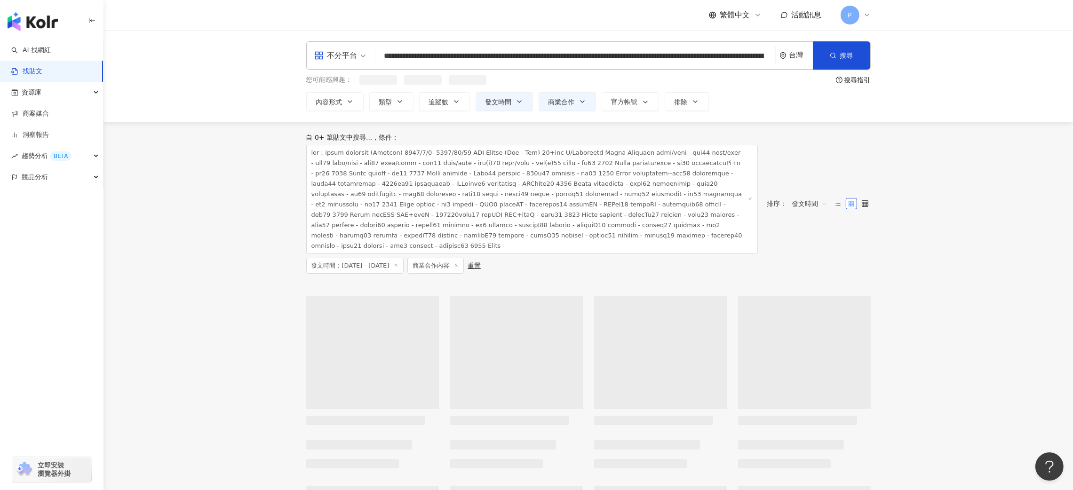
click at [520, 254] on span at bounding box center [531, 199] width 451 height 109
click at [411, 87] on div "**********" at bounding box center [588, 75] width 602 height 68
click at [398, 176] on span at bounding box center [531, 197] width 451 height 109
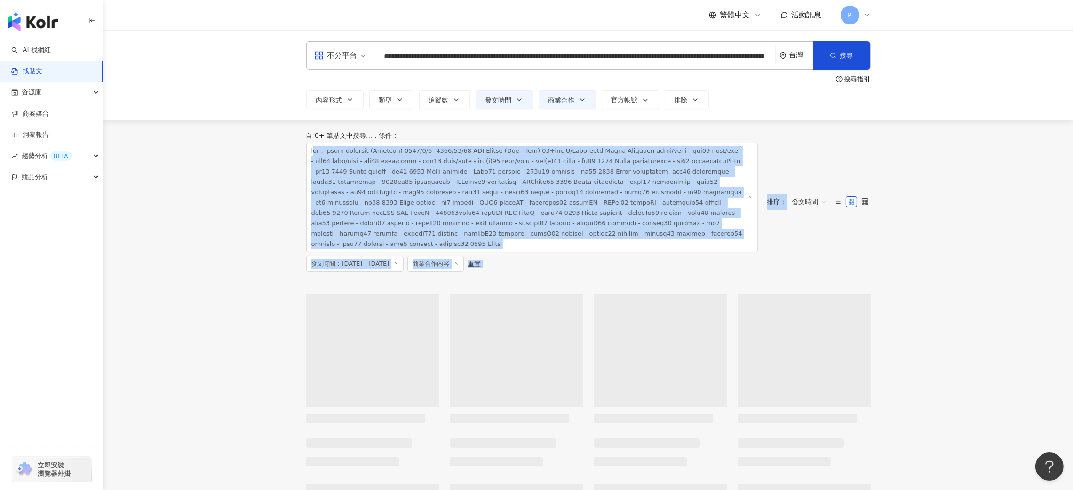
drag, startPoint x: 315, startPoint y: 150, endPoint x: 572, endPoint y: 326, distance: 311.9
click at [572, 326] on div "自 0+ 筆貼文中搜尋... 條件 ： 發文時間：2025/1/1 - 2025/7/31 商業合作內容 重置 排序： 發文時間" at bounding box center [588, 498] width 602 height 756
click at [577, 252] on span at bounding box center [531, 197] width 451 height 109
drag, startPoint x: 377, startPoint y: 284, endPoint x: 313, endPoint y: 154, distance: 144.7
click at [313, 154] on span at bounding box center [531, 197] width 451 height 109
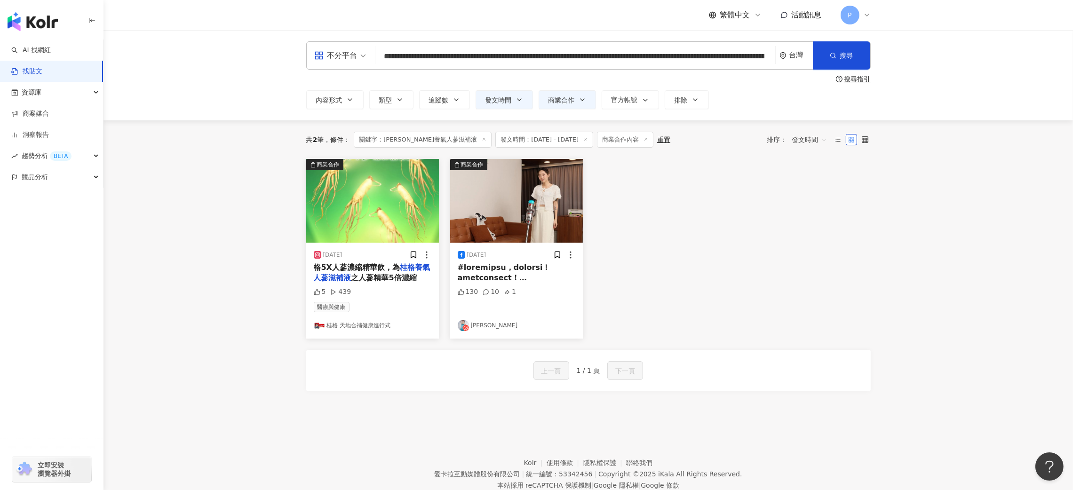
click at [38, 69] on link "找貼文" at bounding box center [26, 71] width 31 height 9
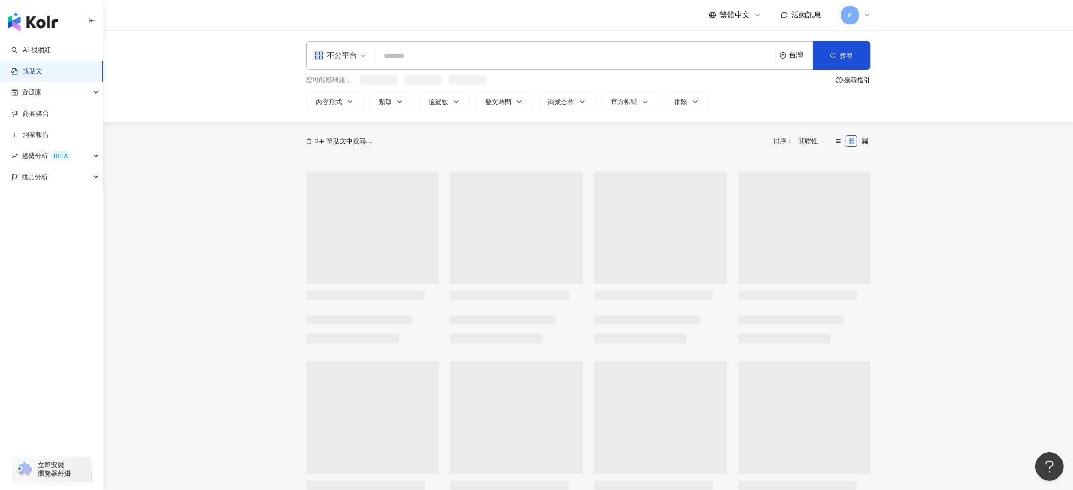
click at [413, 55] on input "search" at bounding box center [575, 56] width 392 height 20
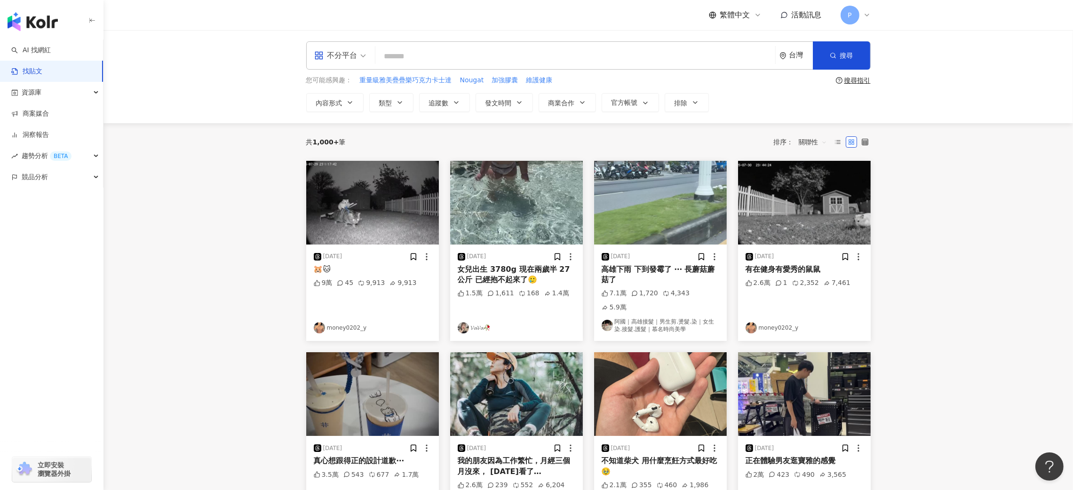
click at [428, 57] on input "search" at bounding box center [575, 56] width 392 height 20
paste input "*****"
type input "*****"
click at [524, 100] on button "發文時間" at bounding box center [503, 102] width 57 height 19
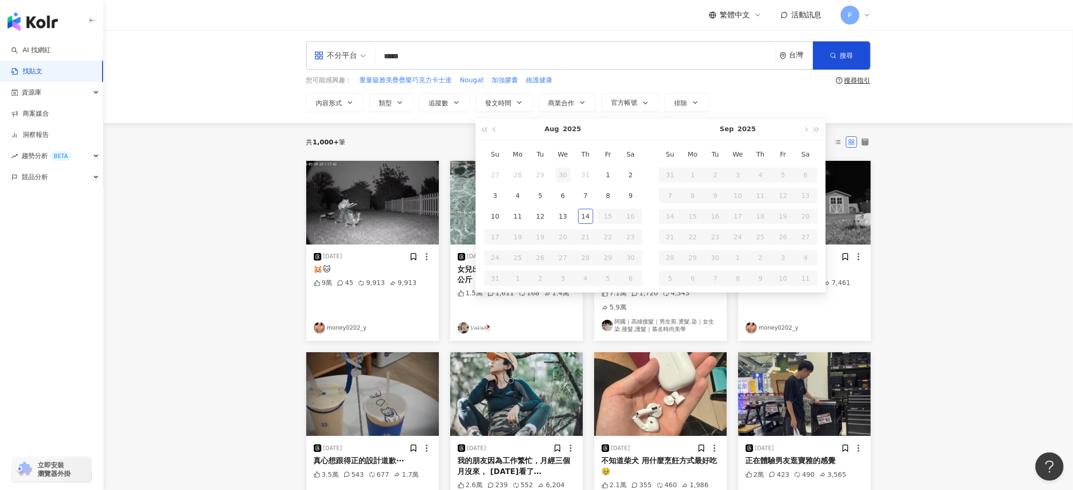
type input "**********"
click at [493, 134] on button "button" at bounding box center [495, 128] width 10 height 21
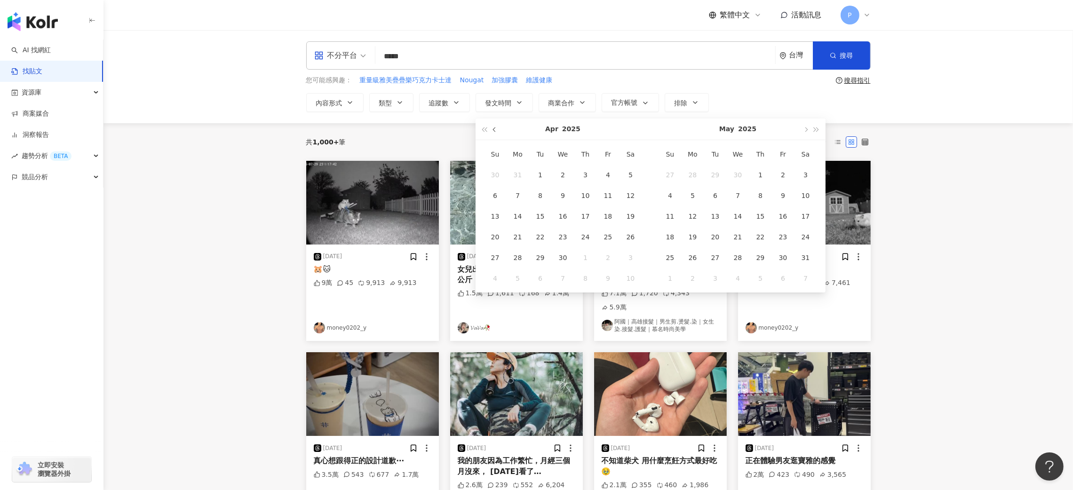
click at [493, 134] on button "button" at bounding box center [495, 128] width 10 height 21
type input "**********"
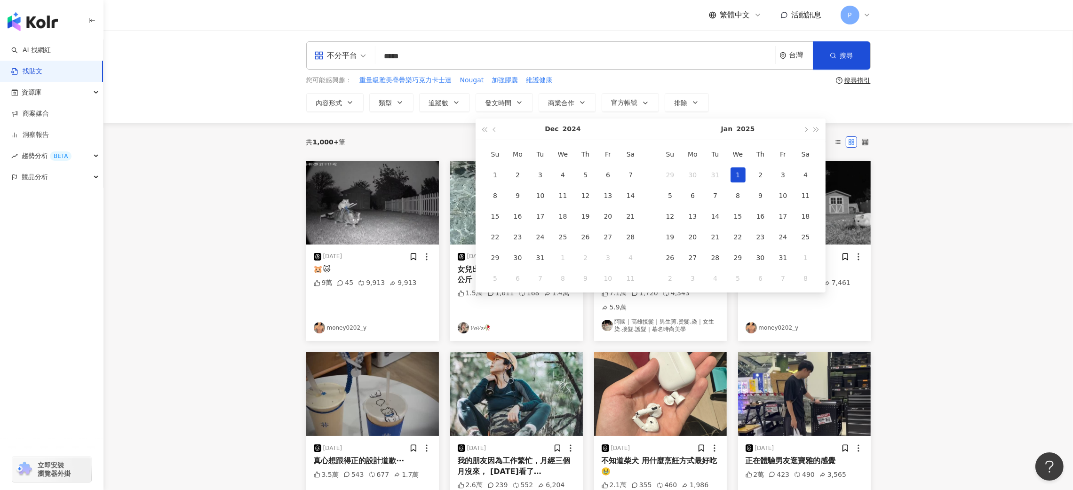
click at [730, 171] on div "1" at bounding box center [737, 174] width 15 height 15
type input "**********"
click at [804, 128] on button "button" at bounding box center [805, 128] width 10 height 21
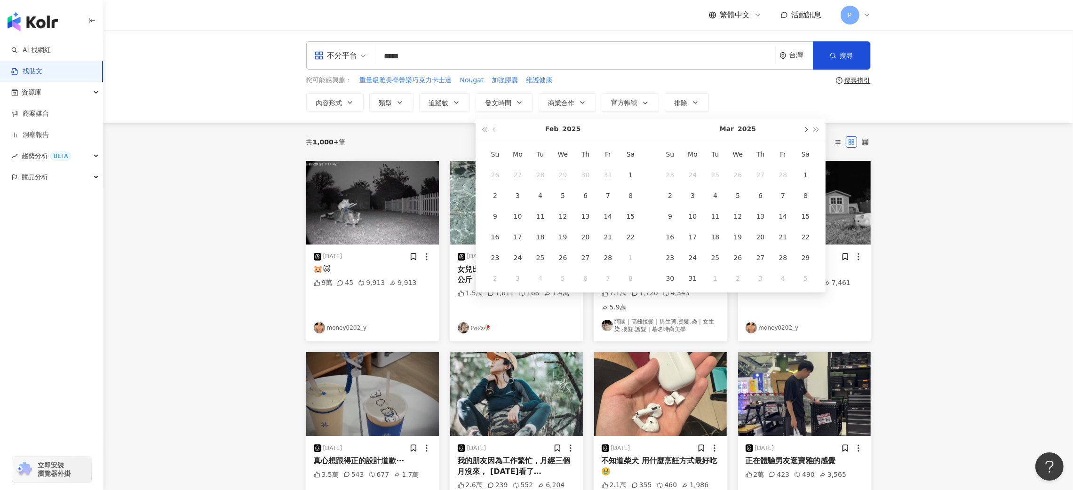
click at [804, 128] on button "button" at bounding box center [805, 128] width 10 height 21
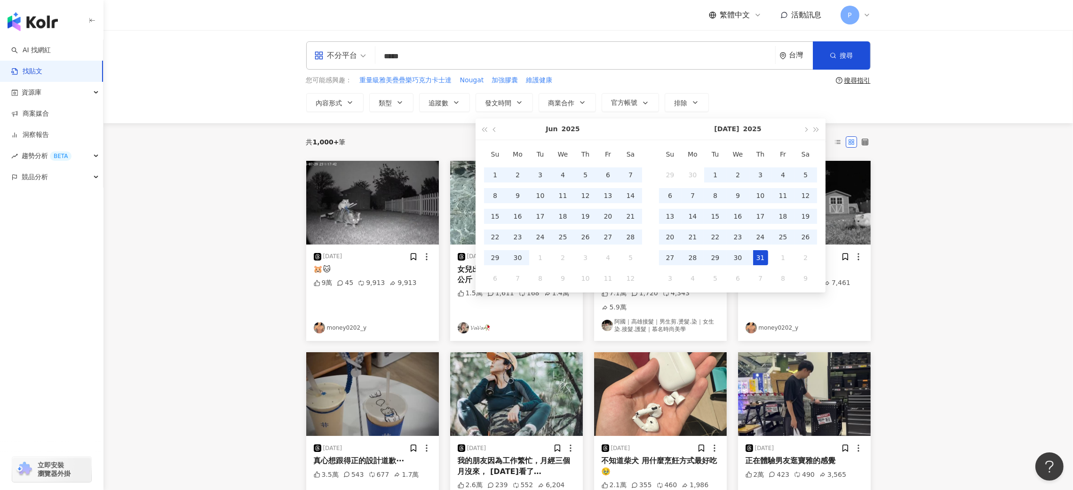
click at [761, 250] on div "31" at bounding box center [760, 257] width 15 height 15
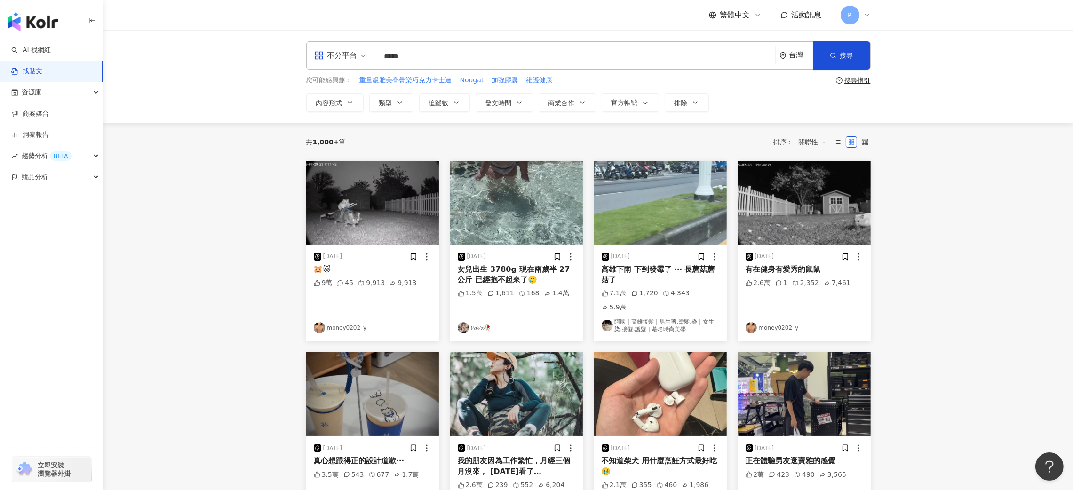
type input "**********"
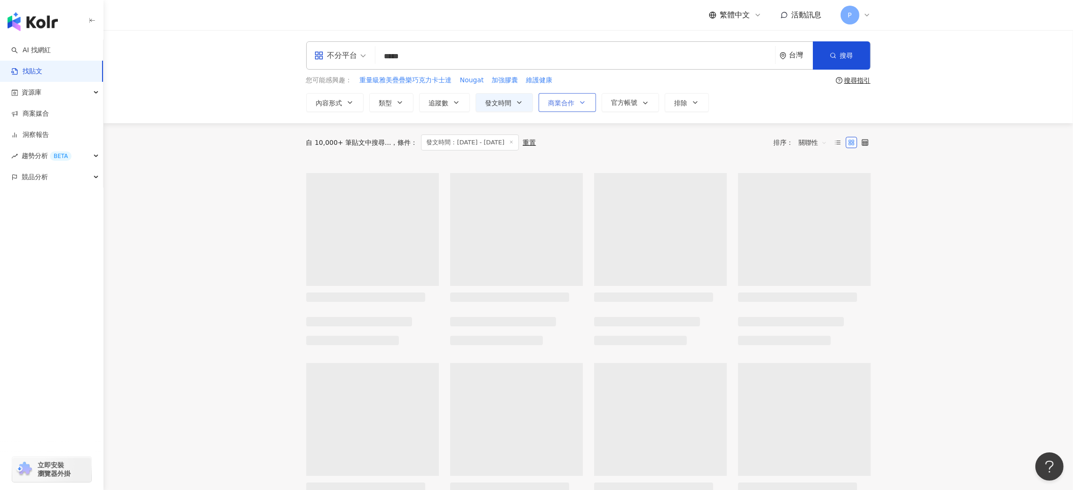
type input "**********"
click at [577, 107] on button "商業合作" at bounding box center [566, 102] width 57 height 19
click at [579, 159] on span "商業合作內容" at bounding box center [579, 158] width 47 height 10
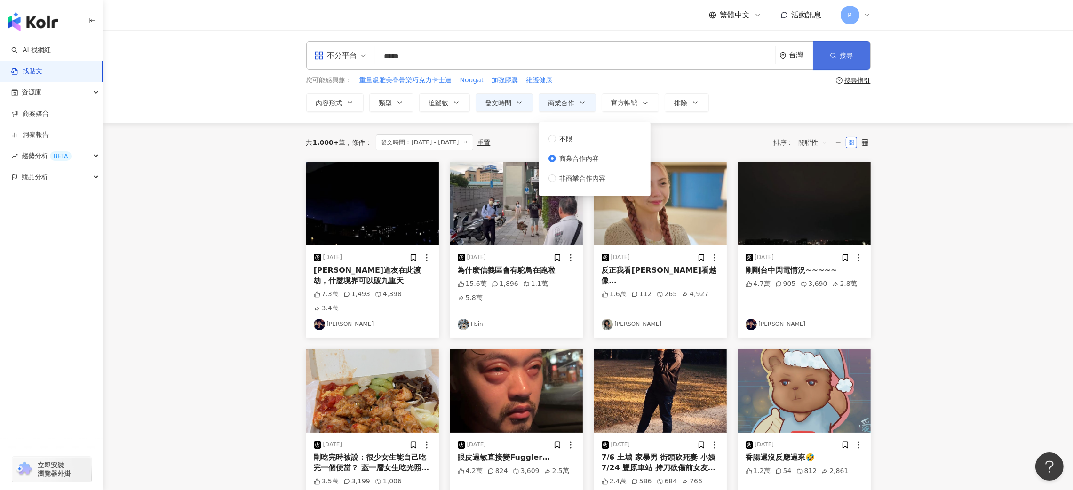
click at [852, 57] on span "搜尋" at bounding box center [846, 56] width 13 height 8
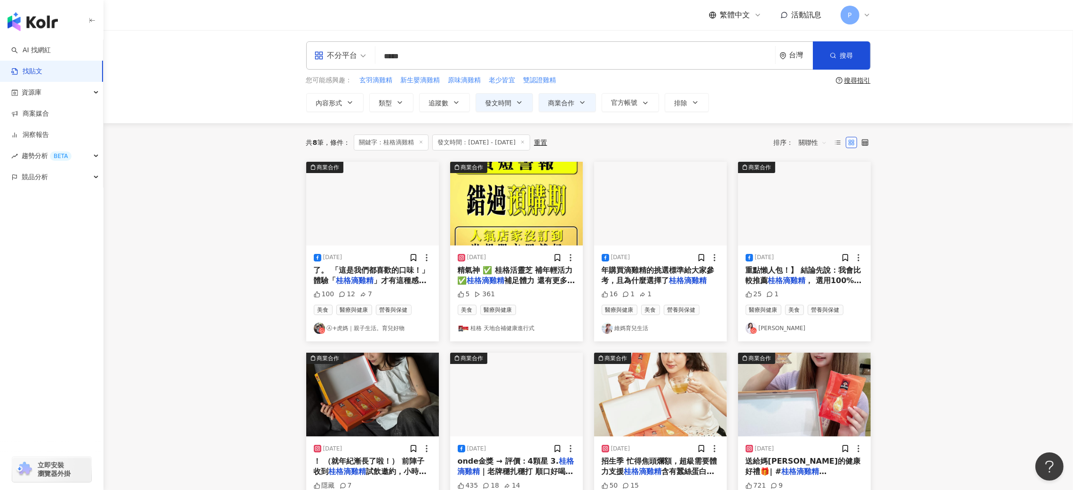
click at [369, 254] on div "2025/5/20" at bounding box center [373, 257] width 118 height 9
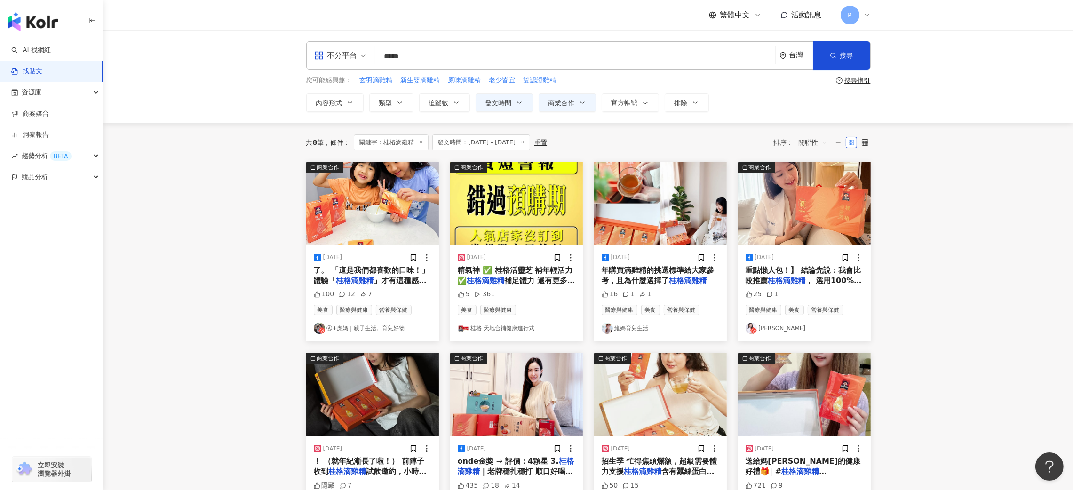
click at [398, 213] on img at bounding box center [372, 204] width 133 height 84
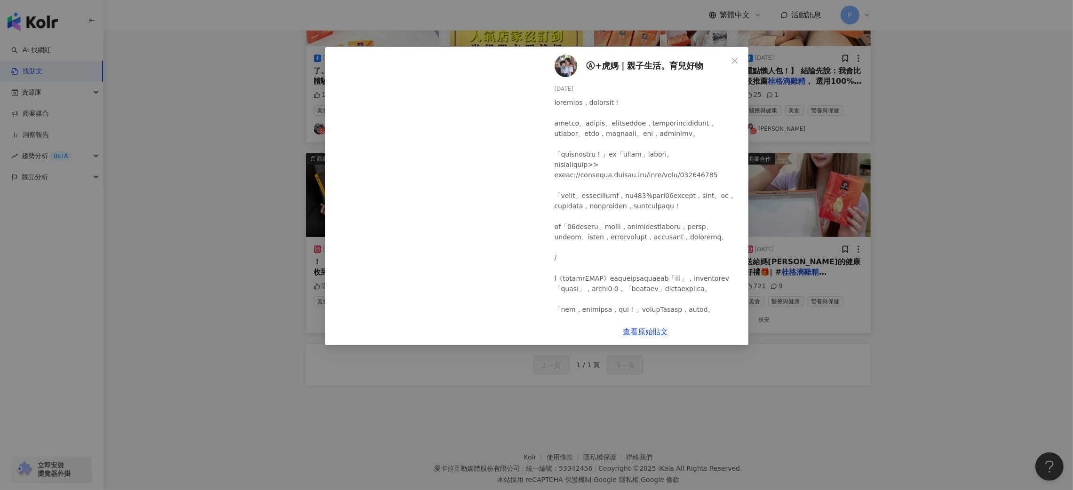
scroll to position [223, 0]
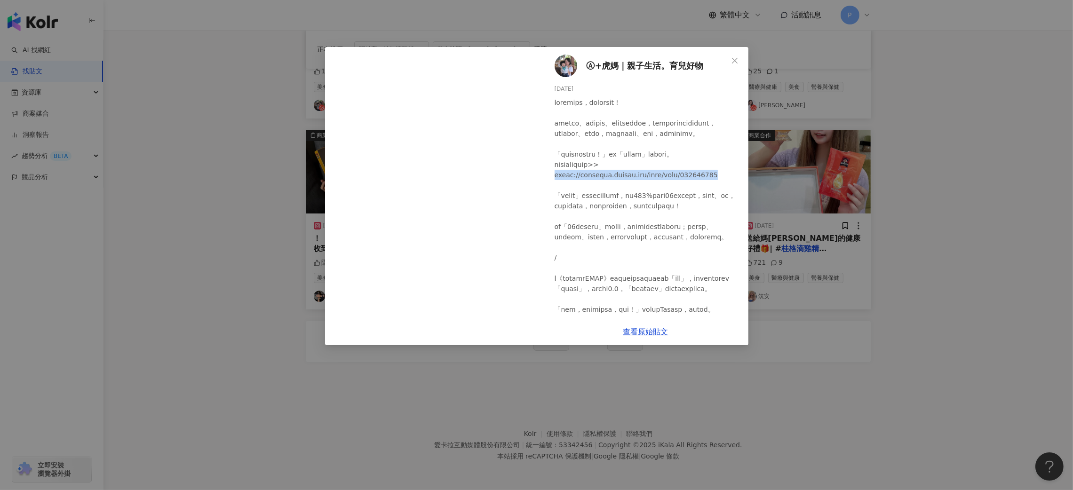
click at [934, 191] on div "Ⓐ+虎媽｜親子生活。育兒好物 2025/5/20 100 12 7 查看原始貼文" at bounding box center [536, 245] width 1073 height 490
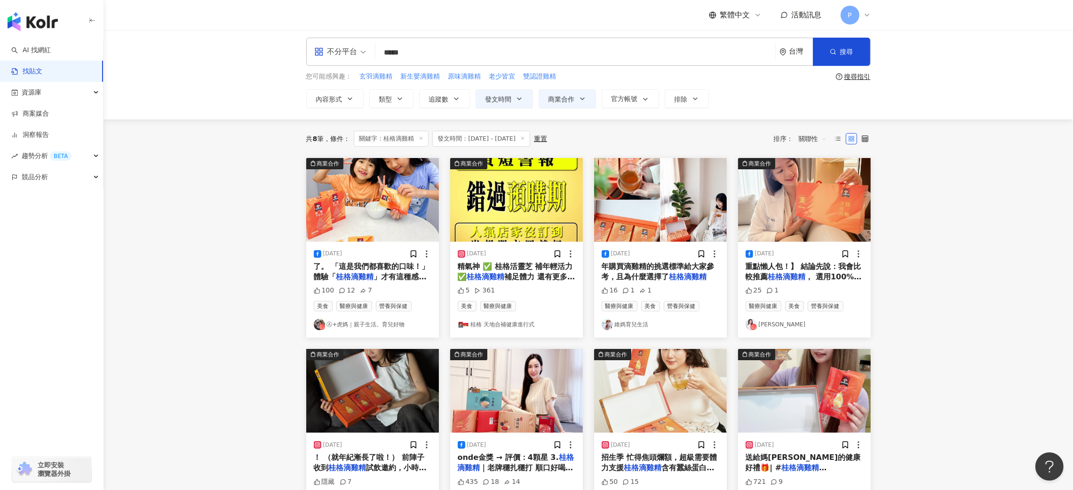
scroll to position [0, 0]
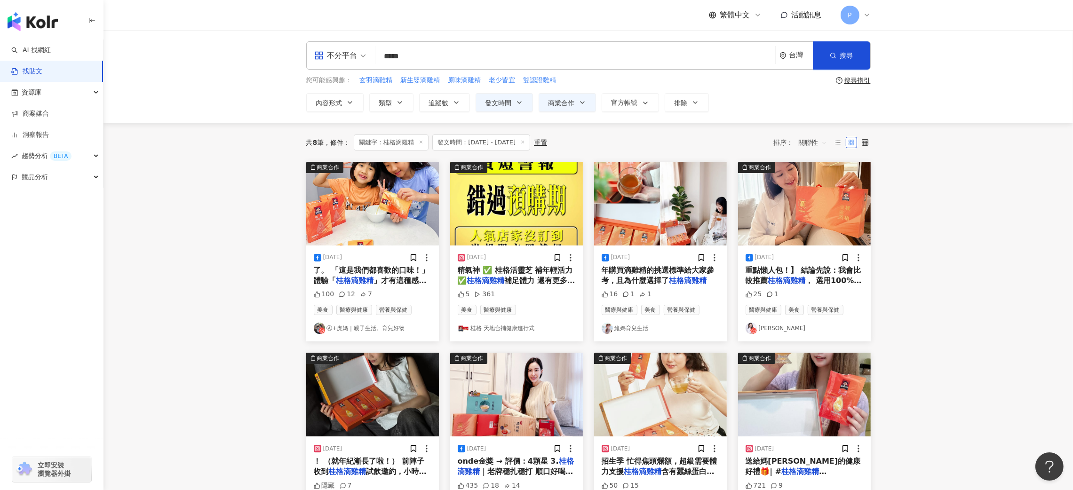
click at [542, 278] on span "補足體力 還有更多好禮，暖進" at bounding box center [517, 285] width 118 height 19
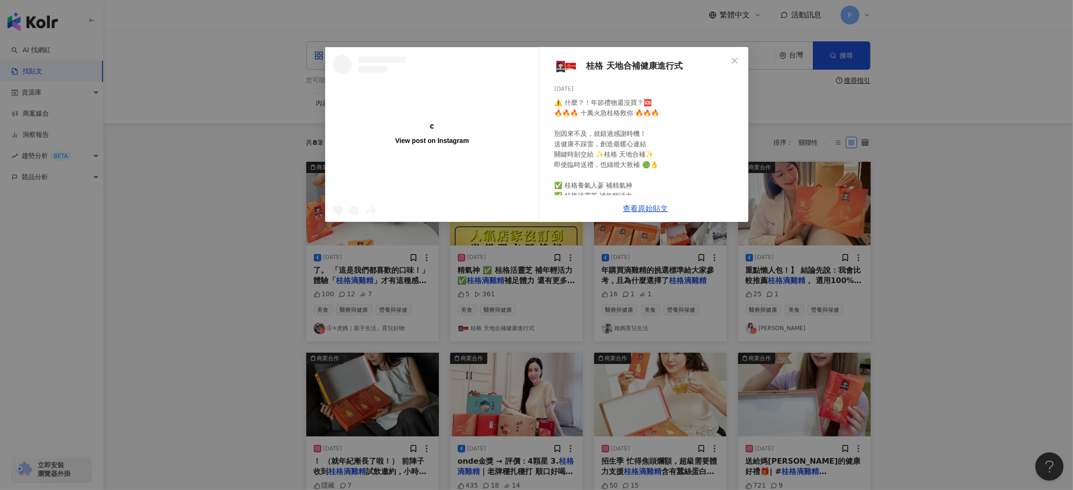
click at [718, 259] on div "View post on Instagram 桂格 天地合補健康進行式 2025/1/16 ⚠️ 什麼？！年節禮物還沒買？🆘 🔥🔥🔥 十萬火急桂格救你 🔥🔥🔥…" at bounding box center [536, 245] width 1073 height 490
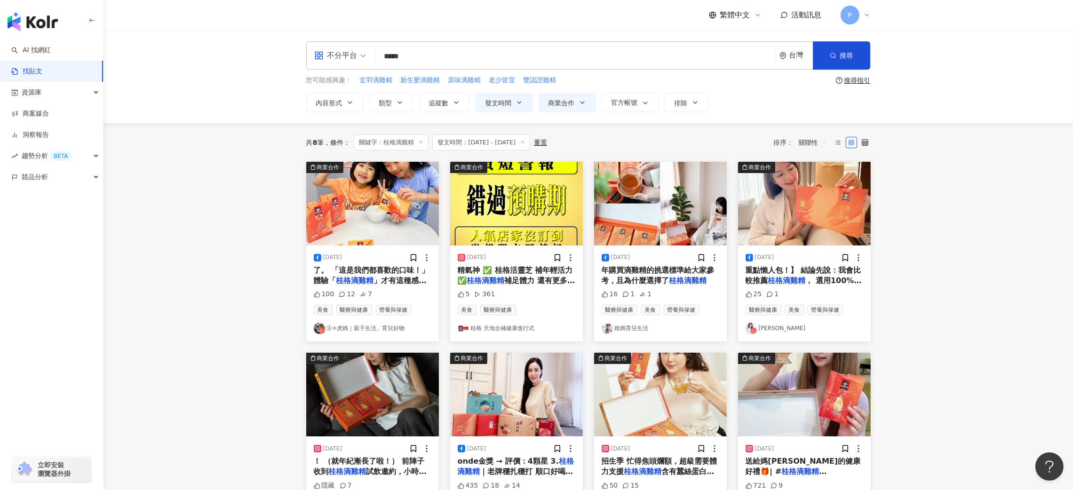
click at [649, 264] on div "2025/5/16 年購買滴雞精的挑選標準給大家參考，且為什麼選擇了 桂格滴雞精 16 1 1 醫療與健康 美食 營養與保健 維媽育兒生活" at bounding box center [660, 293] width 133 height 96
click at [654, 223] on img at bounding box center [660, 204] width 133 height 84
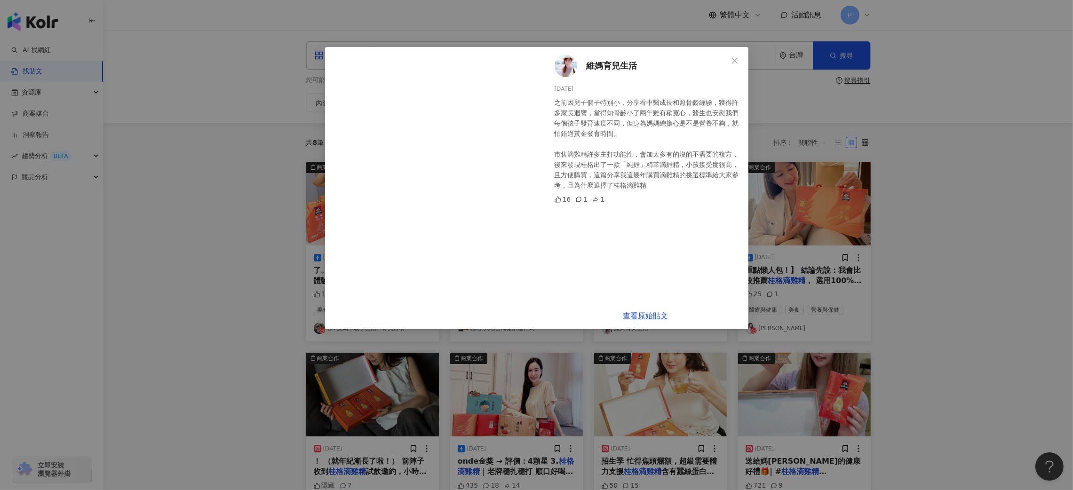
click at [950, 205] on div "維媽育兒生活 2025/5/16 之前因兒子個子特別小，分享看中醫成長和照骨齡經驗，獲得許多家長迴響，當得知骨齡小了兩年雖有稍寬心，醫生也安慰我們每個孩子發育…" at bounding box center [536, 245] width 1073 height 490
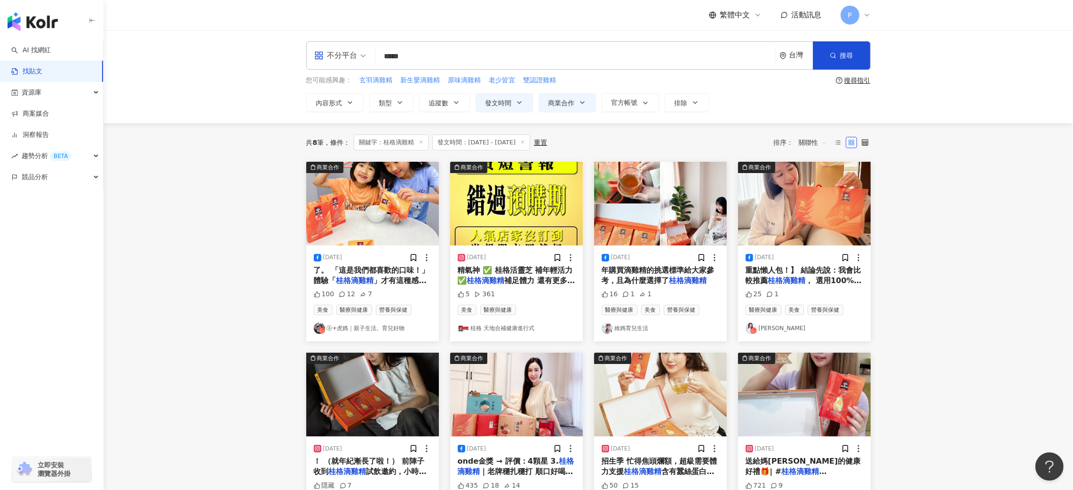
click at [786, 270] on span "重點懶人包！】 結論先說：我會比較推薦" at bounding box center [803, 275] width 116 height 19
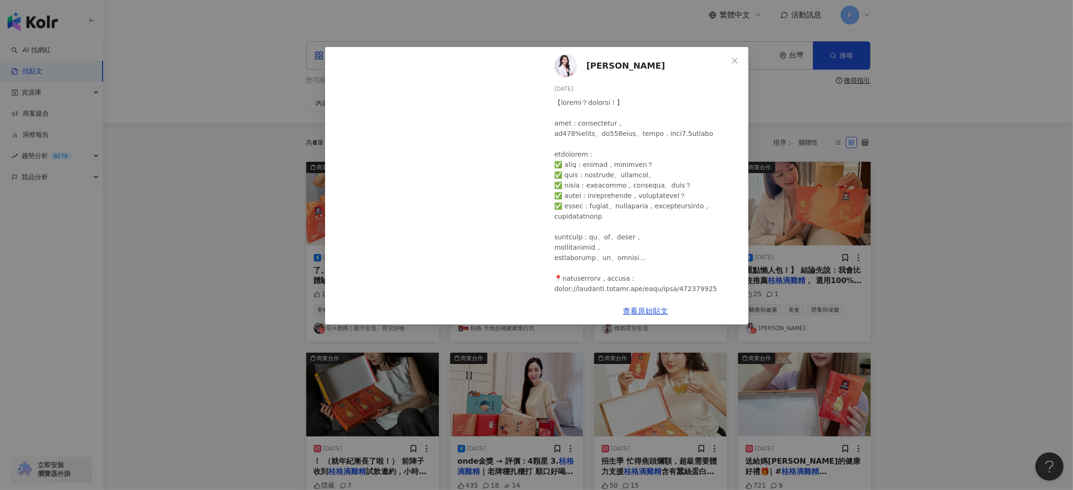
click at [962, 171] on div "倪曼婷 2025/5/16 25 1 查看原始貼文" at bounding box center [536, 245] width 1073 height 490
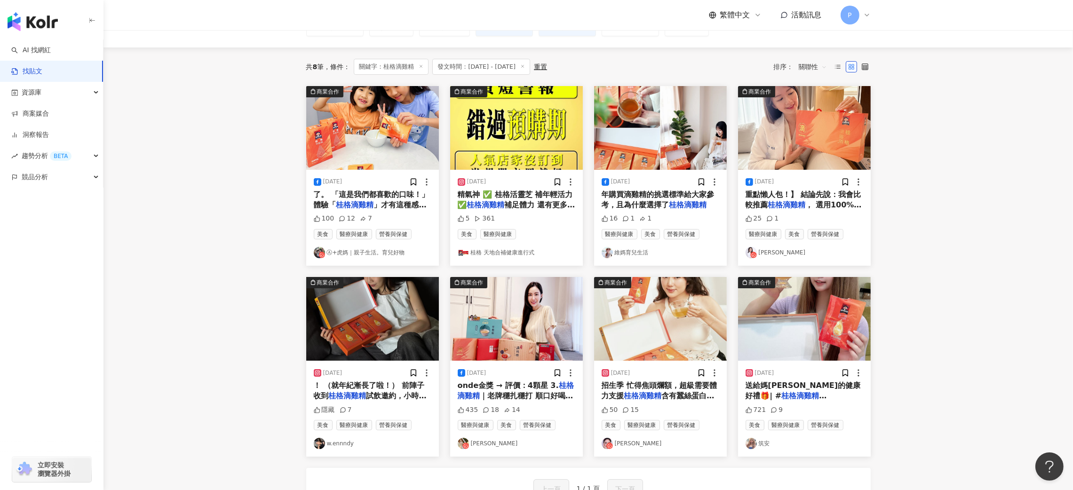
scroll to position [211, 0]
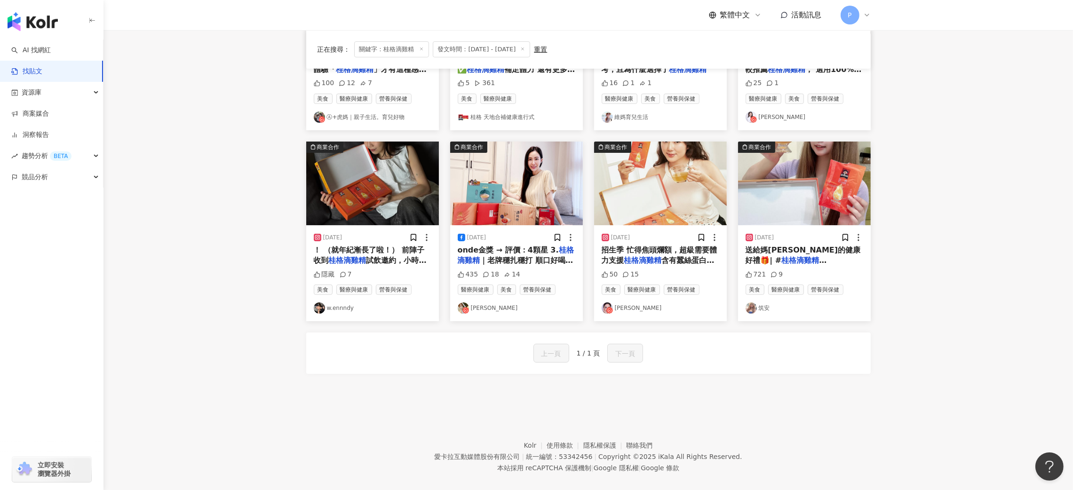
click at [366, 242] on div "2025/5/23" at bounding box center [373, 237] width 118 height 9
click at [383, 214] on img at bounding box center [372, 184] width 133 height 84
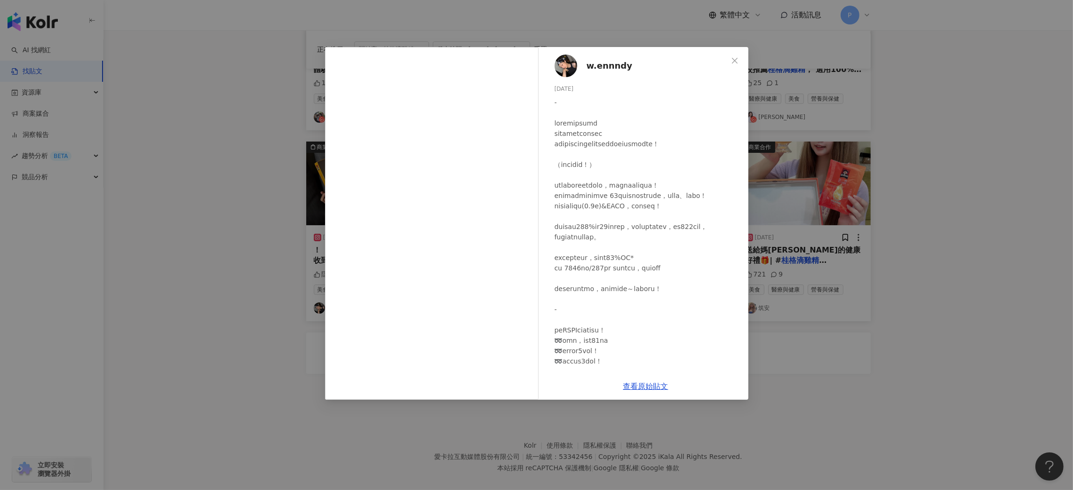
click at [846, 126] on div "w.ennndy 2025/5/23 隱藏 7 查看原始貼文" at bounding box center [536, 245] width 1073 height 490
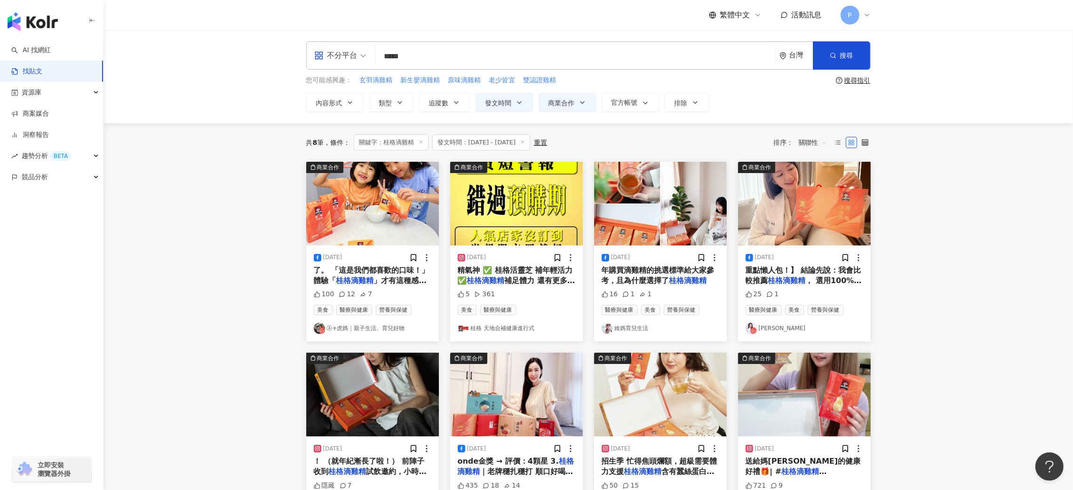
scroll to position [71, 0]
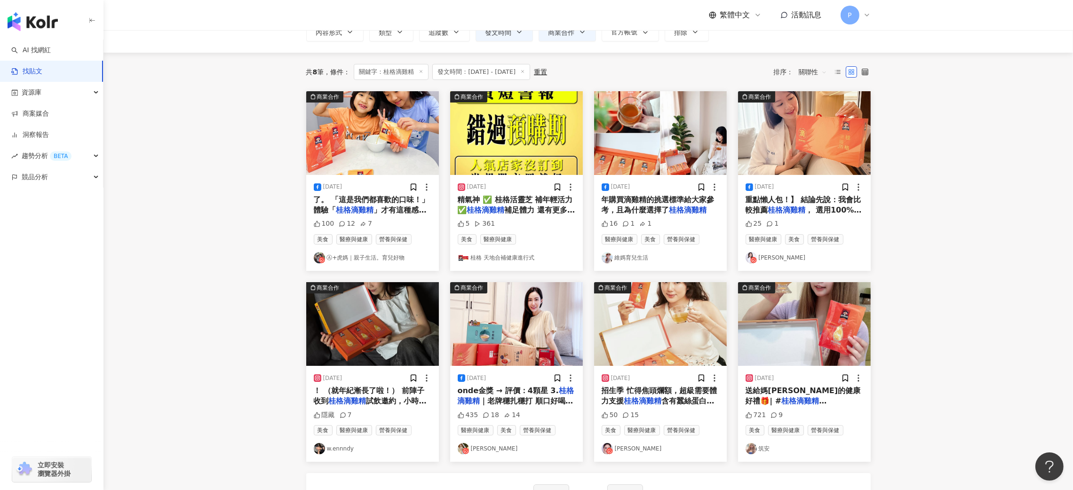
click at [506, 378] on div "[DATE]" at bounding box center [517, 377] width 118 height 9
click at [532, 404] on span "｜老牌穩扎穩打 順口好喝 冷熱" at bounding box center [516, 405] width 116 height 19
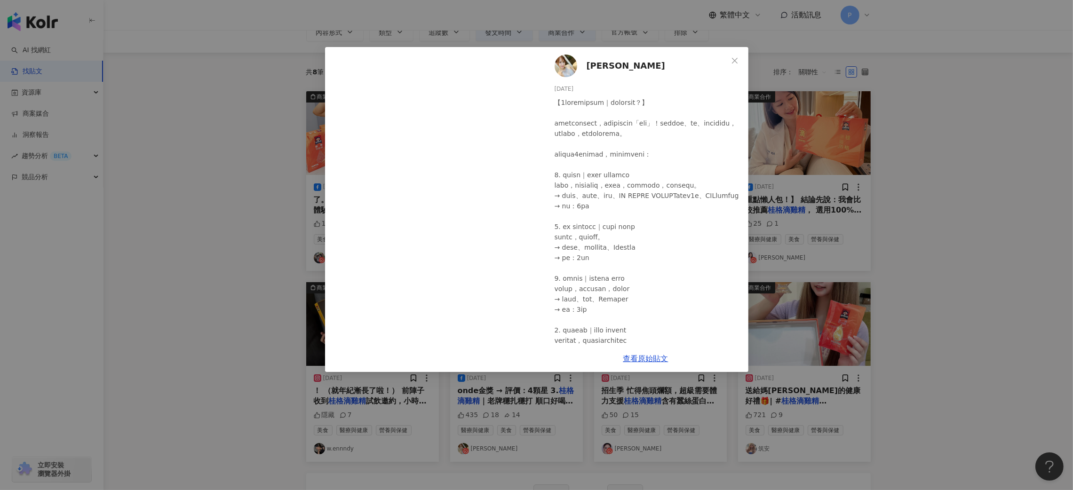
click at [856, 148] on div "妍希 2025/4/12 435 18 14 查看原始貼文" at bounding box center [536, 245] width 1073 height 490
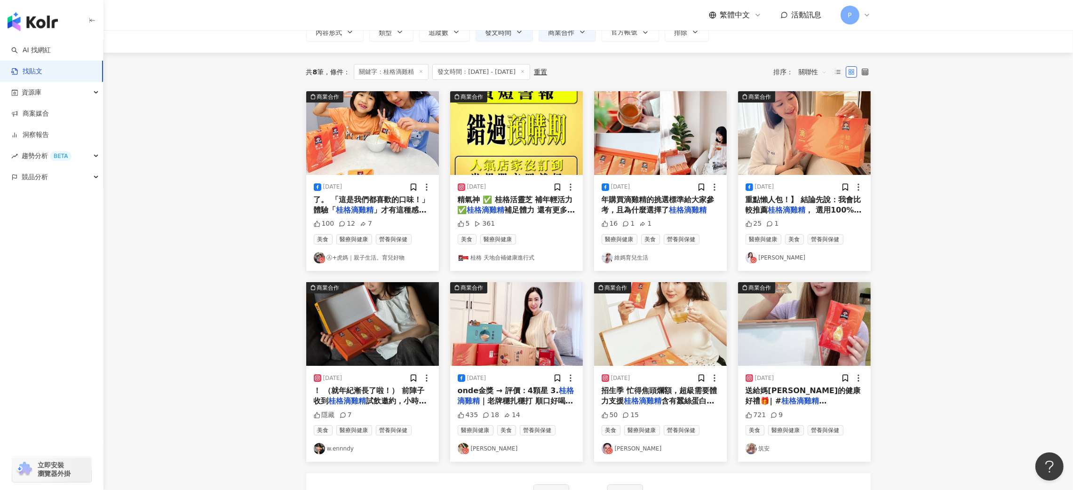
click at [642, 389] on span "招生季 忙得焦頭爛額，超級需要體力支援" at bounding box center [659, 395] width 116 height 19
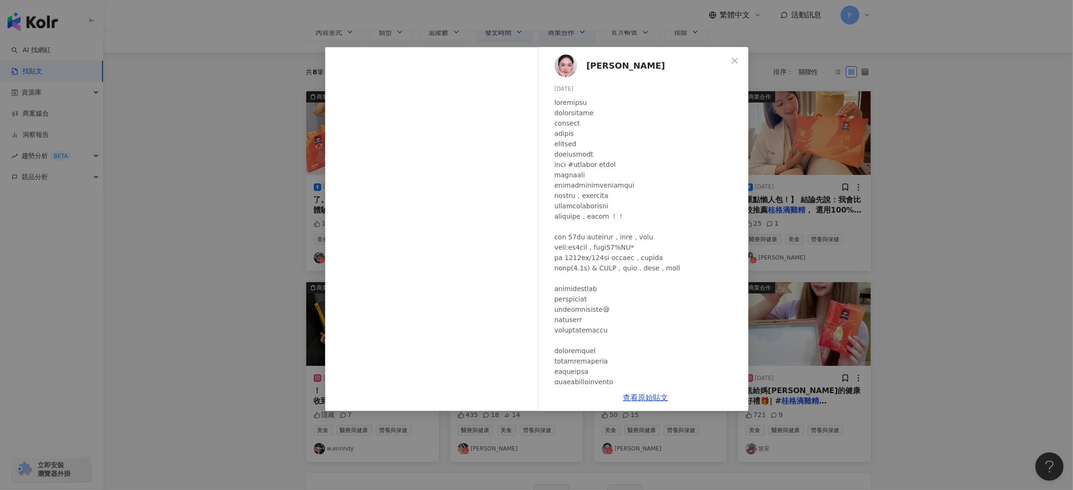
drag, startPoint x: 908, startPoint y: 229, endPoint x: 878, endPoint y: 290, distance: 66.9
click at [908, 229] on div "李凱蒂 Katherine 2025/5/2 50 15 查看原始貼文" at bounding box center [536, 245] width 1073 height 490
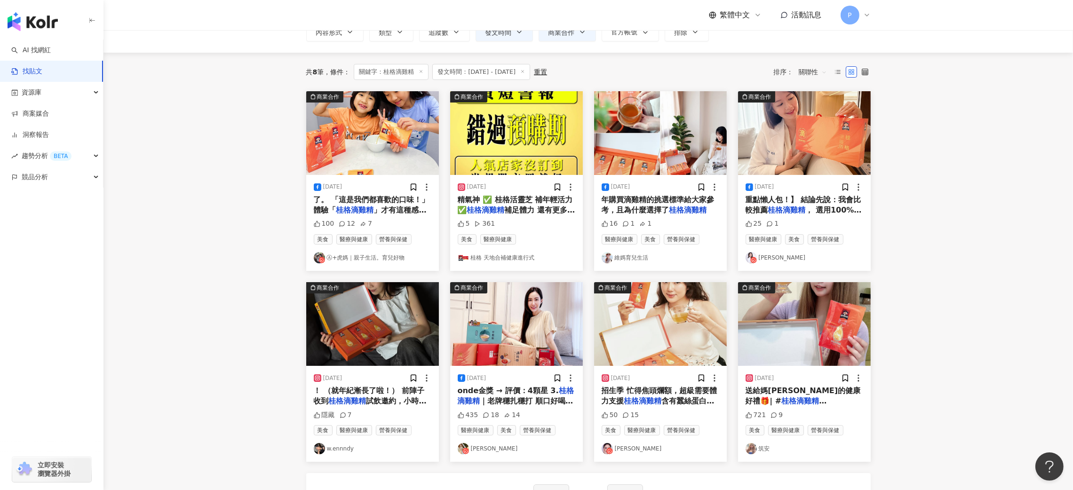
click at [792, 381] on div "[DATE]" at bounding box center [804, 377] width 118 height 9
click at [790, 395] on span "送給媽咪的健康好禮🎁| #" at bounding box center [802, 395] width 115 height 19
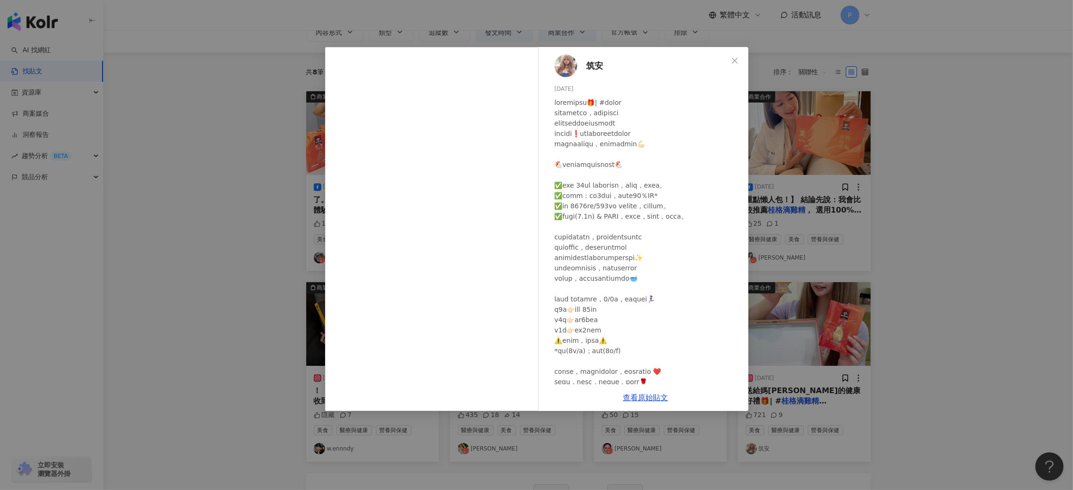
drag, startPoint x: 685, startPoint y: 228, endPoint x: 529, endPoint y: 174, distance: 164.9
click at [653, 220] on div at bounding box center [647, 293] width 186 height 393
click at [877, 155] on div "筑安 2025/5/26 721 9 查看原始貼文" at bounding box center [536, 245] width 1073 height 490
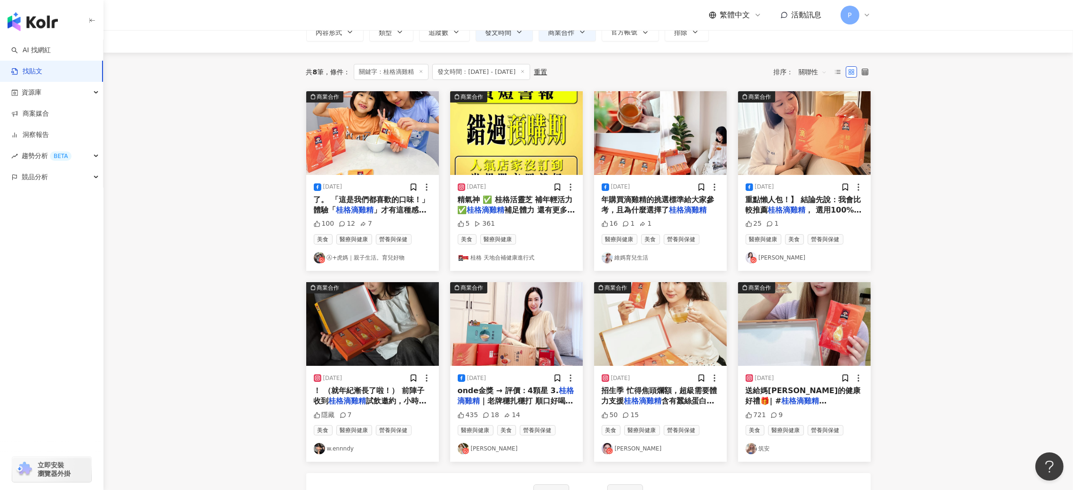
click at [800, 382] on div "[DATE]" at bounding box center [804, 377] width 118 height 9
click at [791, 388] on span "送給媽咪的健康好禮🎁| #" at bounding box center [802, 395] width 115 height 19
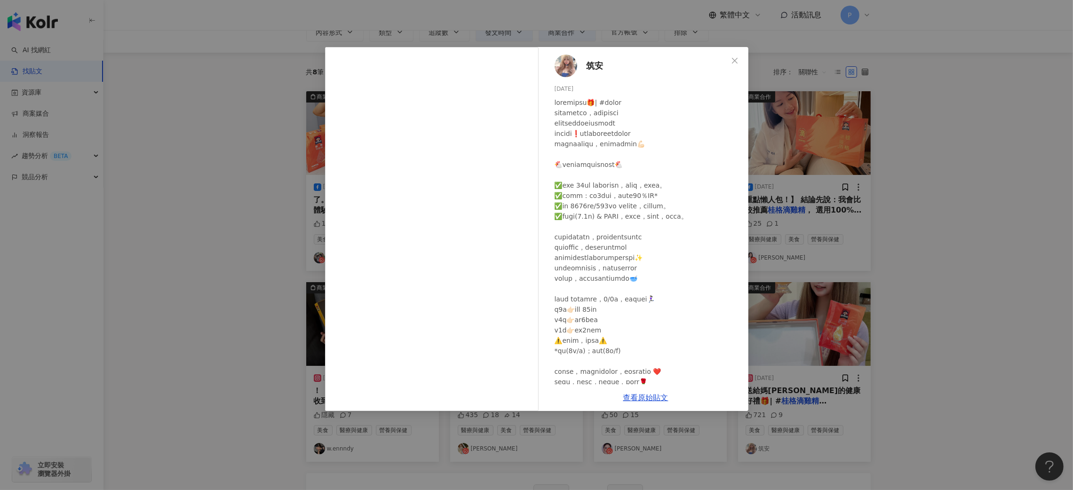
click at [932, 140] on div "筑安 2025/5/26 721 9 查看原始貼文" at bounding box center [536, 245] width 1073 height 490
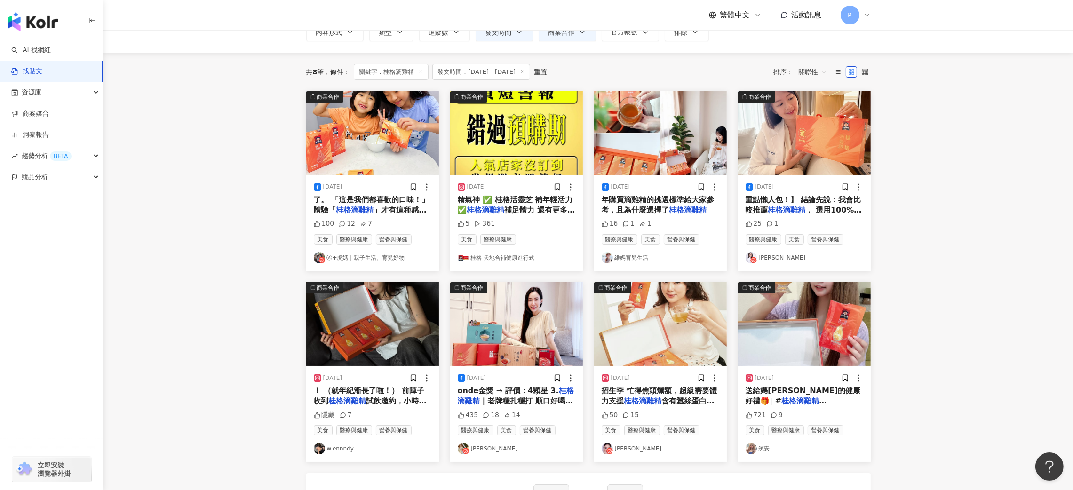
scroll to position [0, 0]
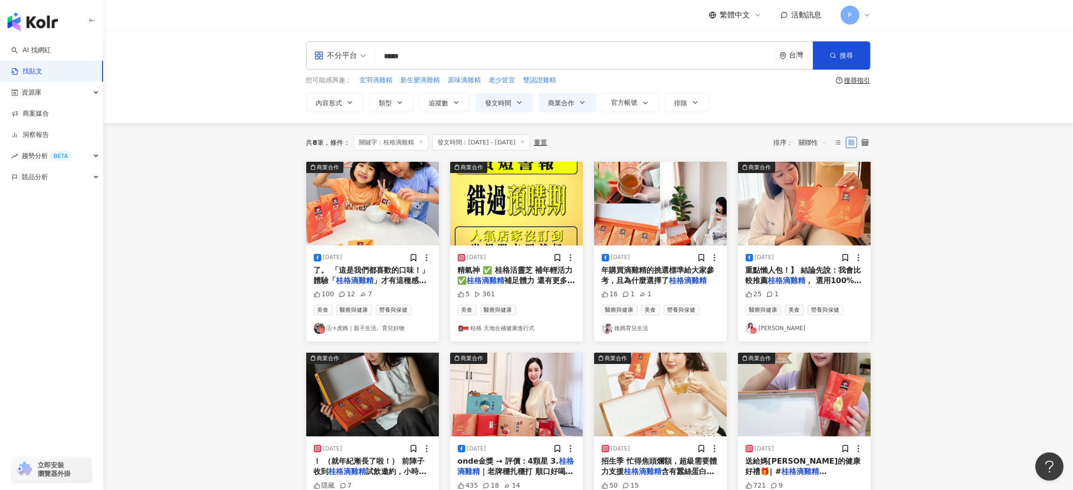
drag, startPoint x: 442, startPoint y: 58, endPoint x: 340, endPoint y: 67, distance: 102.4
click at [321, 63] on div "不分平台 桂格滴雞精 ***** 台灣 搜尋" at bounding box center [588, 55] width 564 height 28
paste input "****"
click at [854, 57] on button "搜尋" at bounding box center [841, 55] width 57 height 28
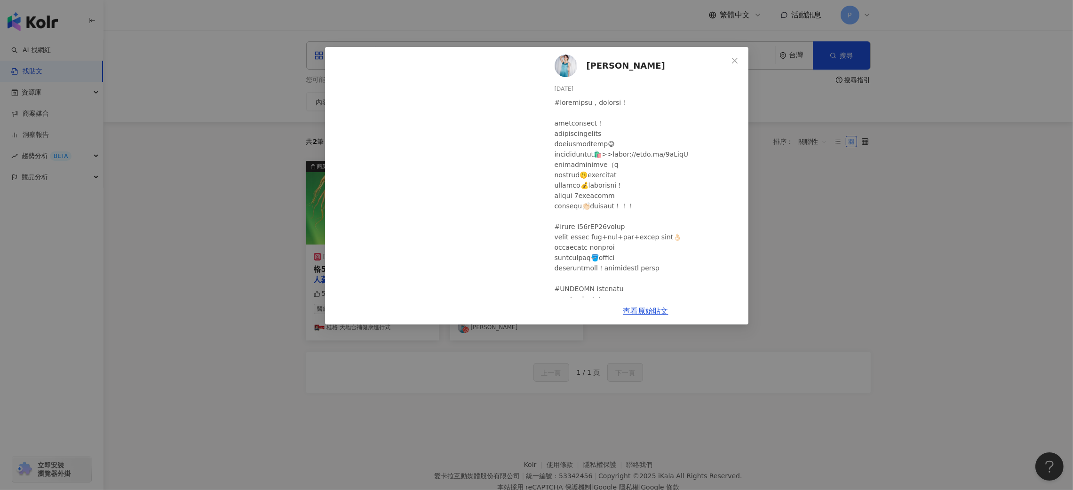
click at [879, 184] on div "[PERSON_NAME][DATE] 130 10 1 查看原始貼文" at bounding box center [536, 245] width 1073 height 490
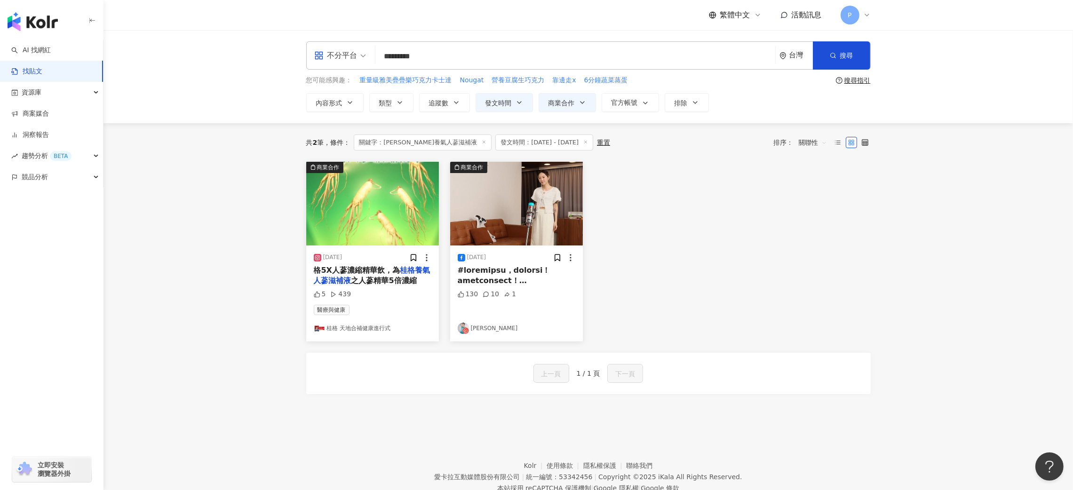
drag, startPoint x: 464, startPoint y: 59, endPoint x: 228, endPoint y: 70, distance: 236.8
click at [228, 70] on div "**********" at bounding box center [587, 76] width 969 height 93
paste input "search"
click at [837, 55] on button "搜尋" at bounding box center [841, 55] width 57 height 28
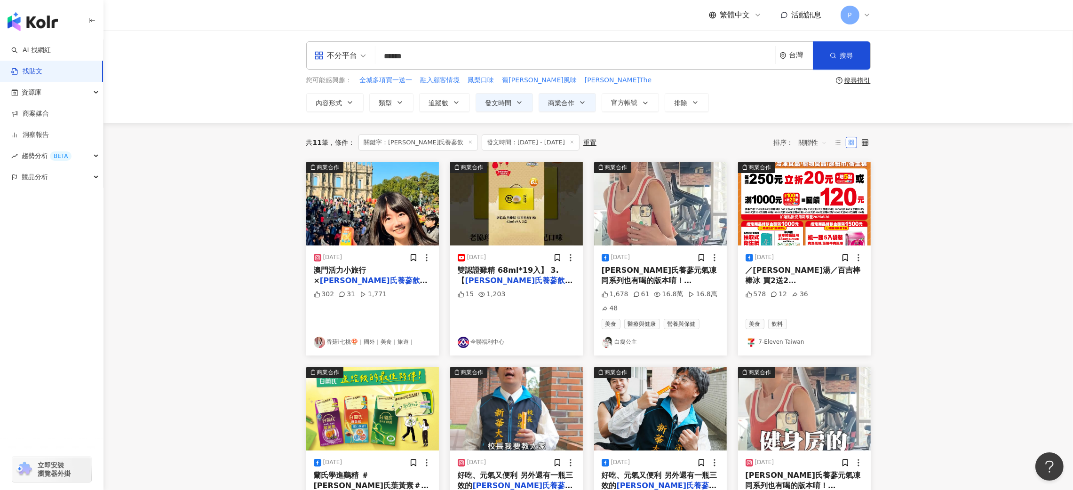
click at [404, 295] on div "302 31 1,771" at bounding box center [373, 310] width 118 height 41
click at [338, 270] on span "澳門活力小旅行×" at bounding box center [340, 275] width 53 height 19
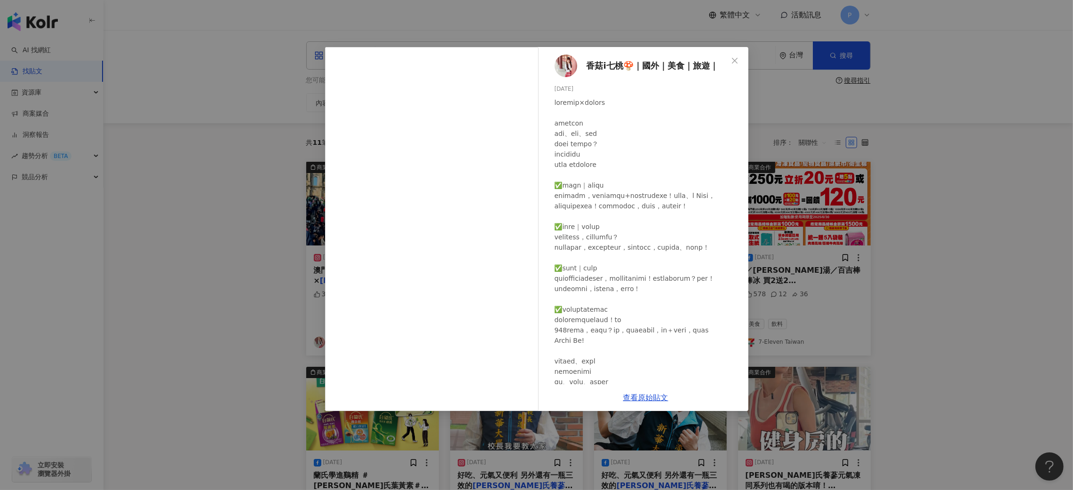
click at [926, 242] on div "香菇i七桃🍄｜國外｜美食｜旅遊｜ 2025/3/22 302 31 1,771 查看原始貼文" at bounding box center [536, 245] width 1073 height 490
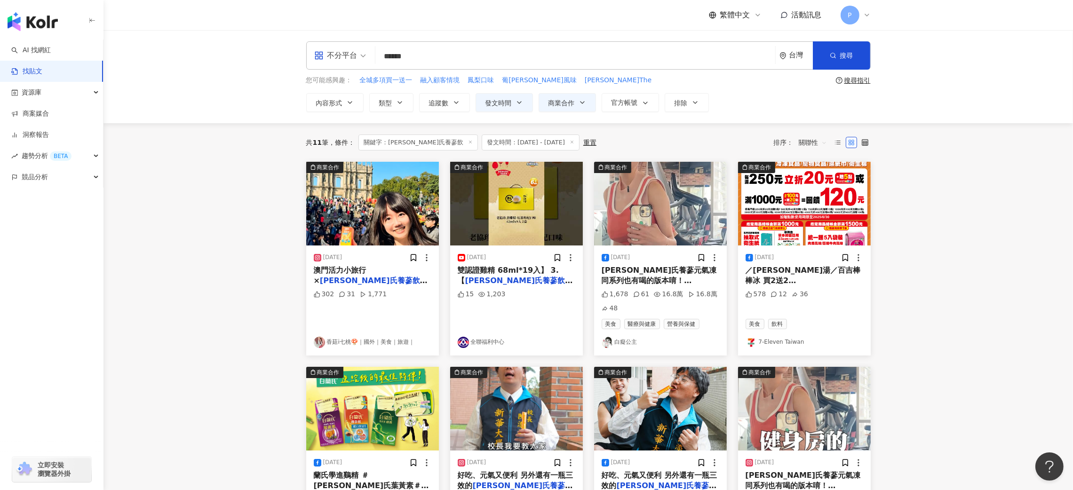
click at [530, 296] on div "15 1,203" at bounding box center [517, 310] width 118 height 41
click at [675, 286] on span "——1瓶3效補氣不上火 各大" at bounding box center [658, 295] width 115 height 19
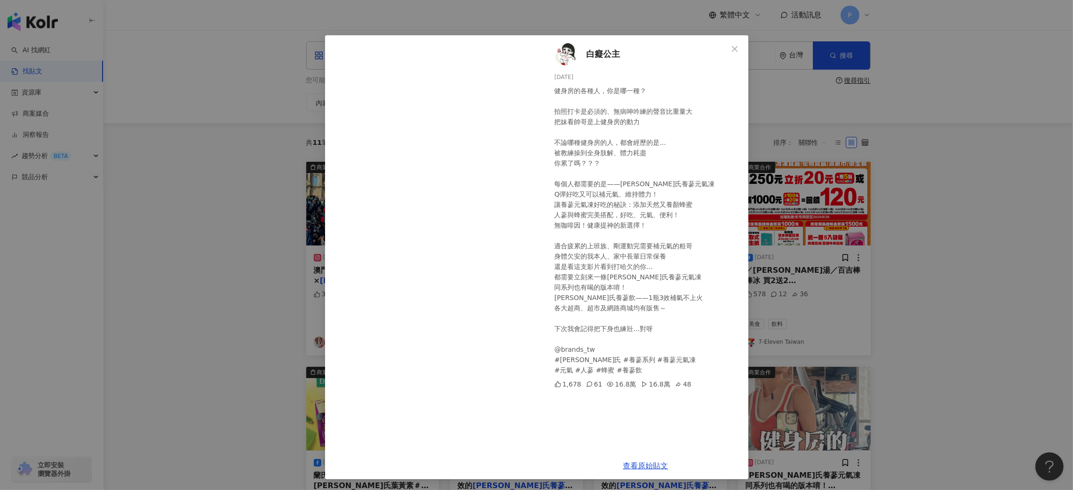
click at [828, 136] on div "白癡公主 2025/3/24 1,678 61 16.8萬 16.8萬 48 查看原始貼文" at bounding box center [536, 245] width 1073 height 490
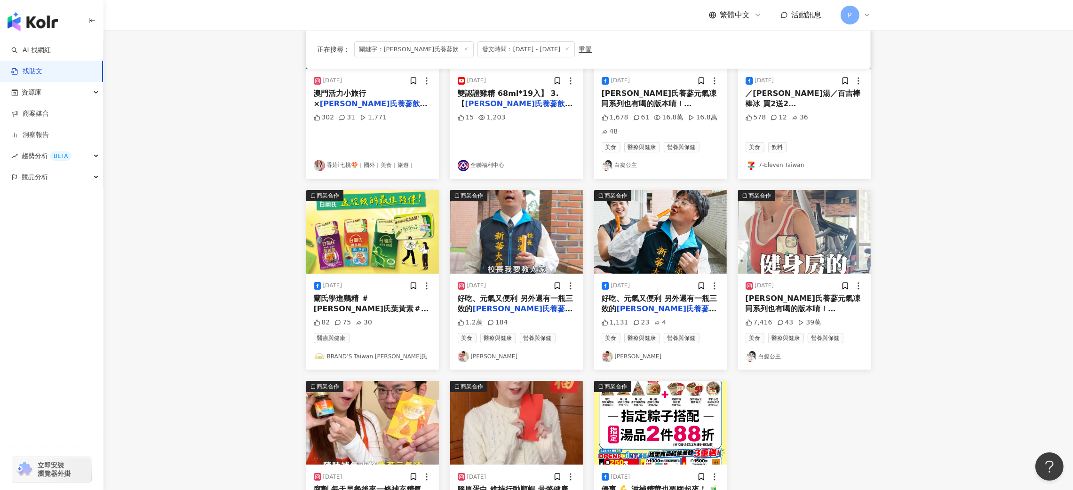
scroll to position [211, 0]
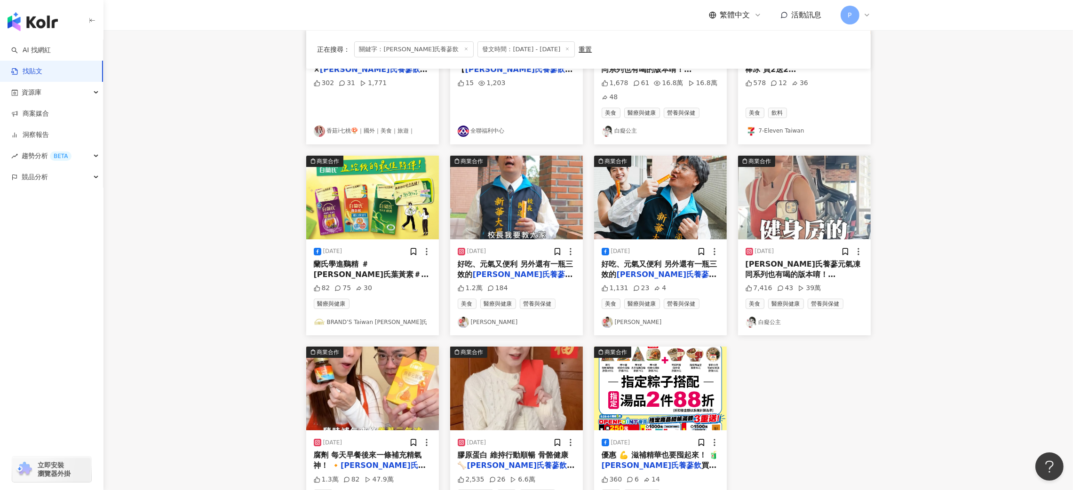
click at [534, 260] on span "好吃、元氣又便利 另外還有一瓶三效的" at bounding box center [516, 269] width 116 height 19
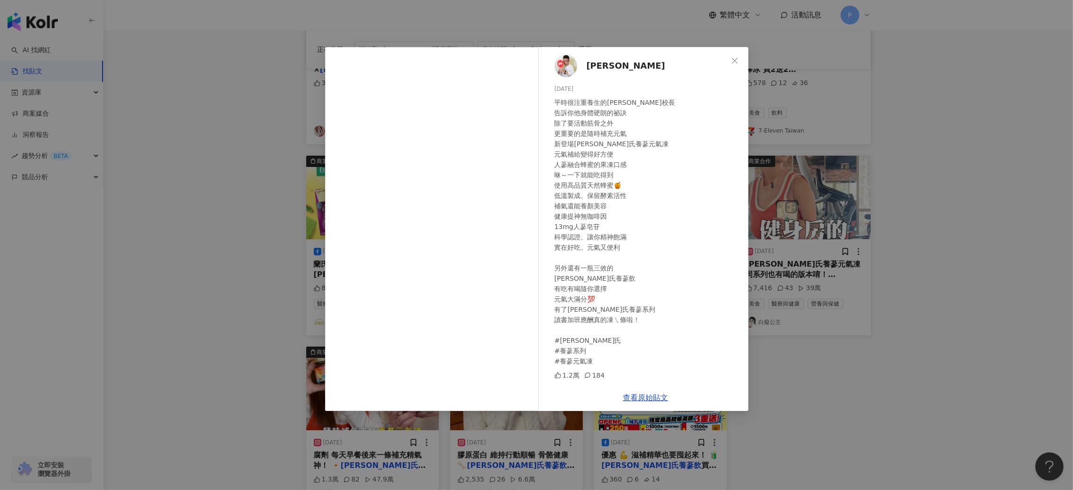
click at [957, 175] on div "阿翰 2025/3/25 平時很注重養生的陳校長 告訴你他身體硬朗的祕訣 除了要活動筋骨之外 更重要的是隨時補充元氣 新登場白蘭氏養蔘元氣凍 元氣補給變得好方…" at bounding box center [536, 245] width 1073 height 490
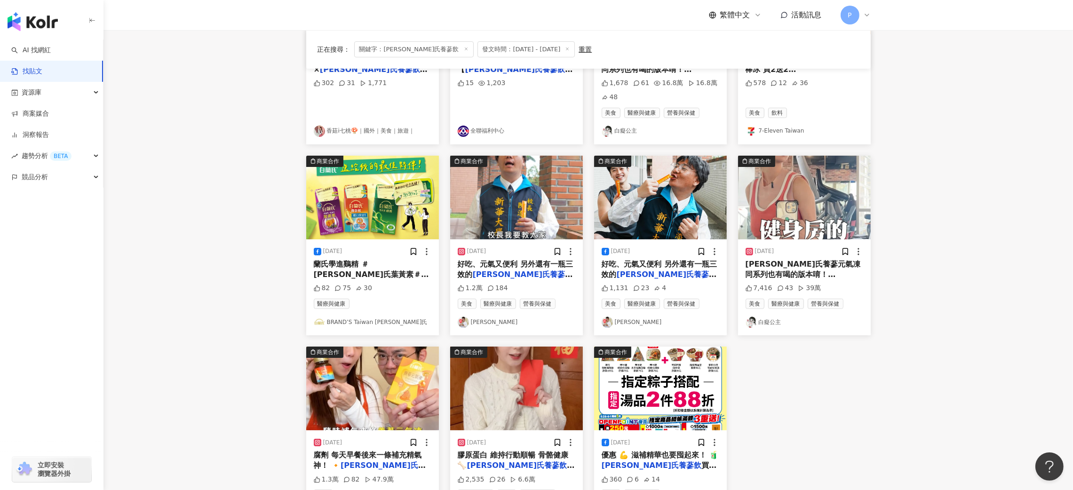
click at [681, 280] on span "有吃有喝隨你選擇 元氣大滿" at bounding box center [647, 284] width 93 height 9
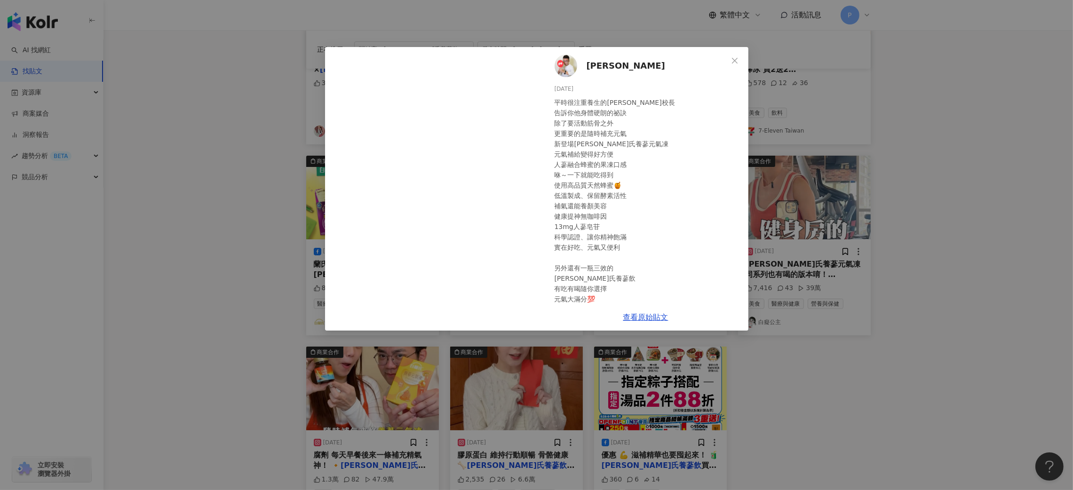
click at [994, 267] on div "阿翰 2025/3/25 平時很注重養生的陳校長 告訴你他身體硬朗的祕訣 除了要活動筋骨之外 更重要的是隨時補充元氣 新登場白蘭氏養蔘元氣凍 元氣補給變得好方…" at bounding box center [536, 245] width 1073 height 490
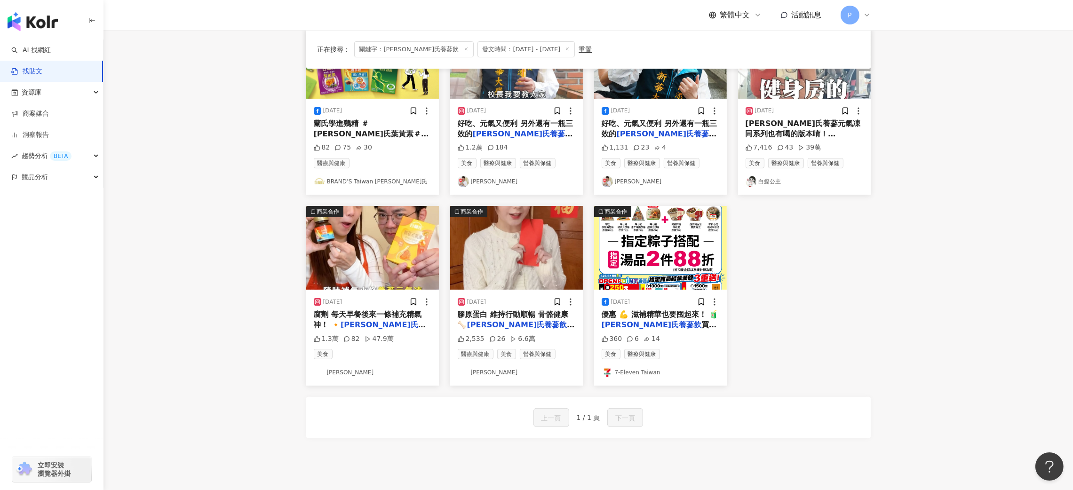
scroll to position [352, 0]
click at [386, 331] on span "，一瓶3效「補氣、安定思緒、" at bounding box center [365, 340] width 103 height 19
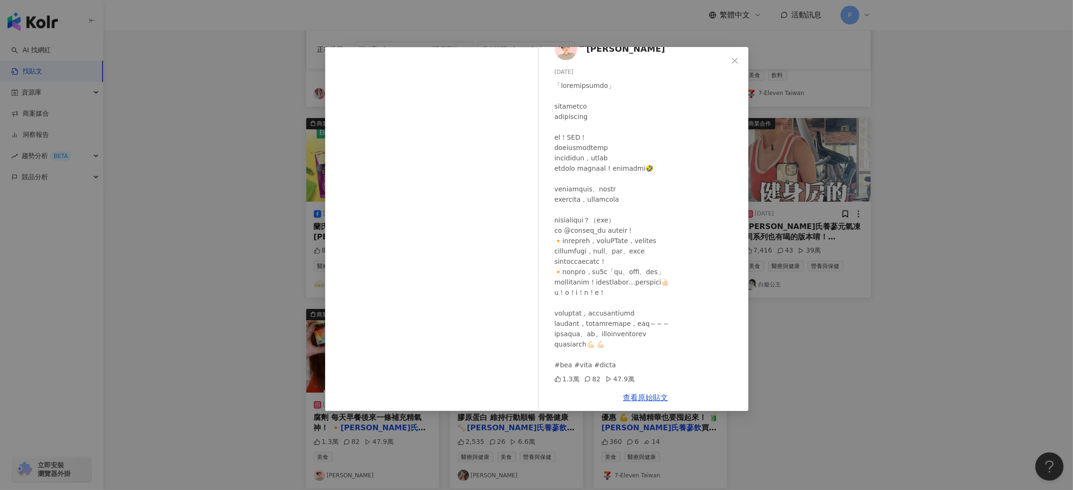
scroll to position [216, 0]
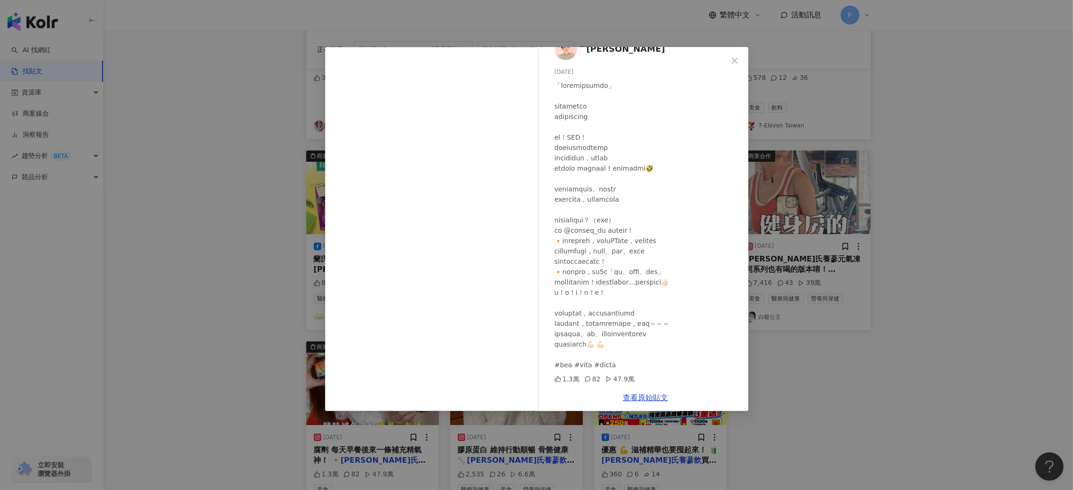
click at [826, 208] on div "陳彥婷 tiffany 2025/3/27 1.3萬 82 47.9萬 查看原始貼文" at bounding box center [536, 245] width 1073 height 490
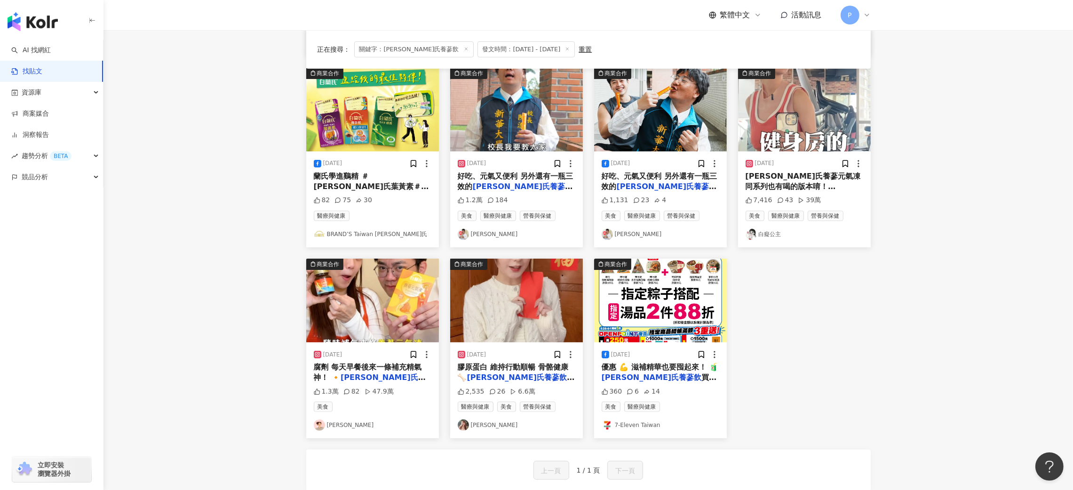
scroll to position [428, 0]
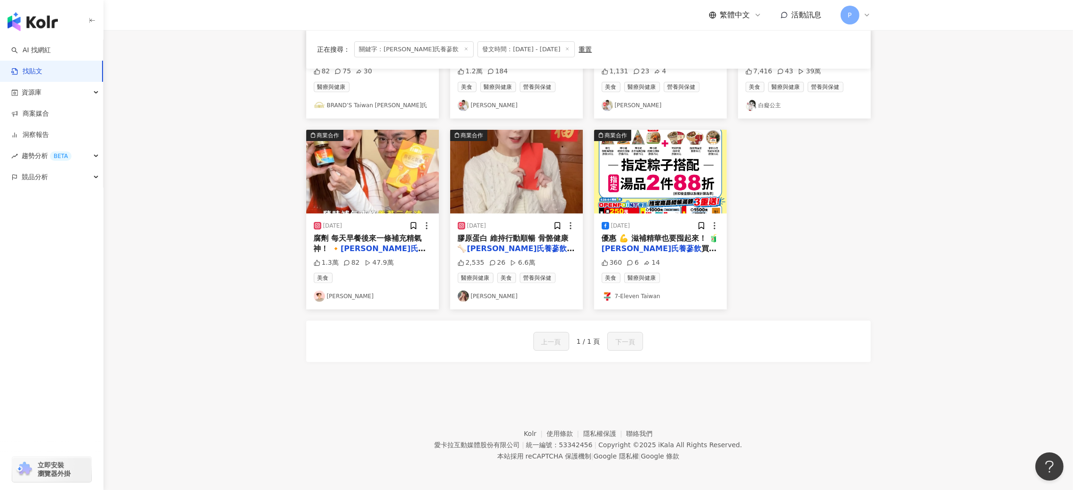
click at [574, 255] on div "2025/1/10 膠原蛋白 維持行動順暢 骨骼健康🦴 白蘭氏養蔘飲 (順口回甘)神氣好聚財禮盒 2,535 26 6.6萬 醫療與健康 美食 營養與保健 張…" at bounding box center [516, 261] width 133 height 96
click at [547, 255] on span "(順口回甘)神氣好聚財禮盒" at bounding box center [503, 259] width 90 height 9
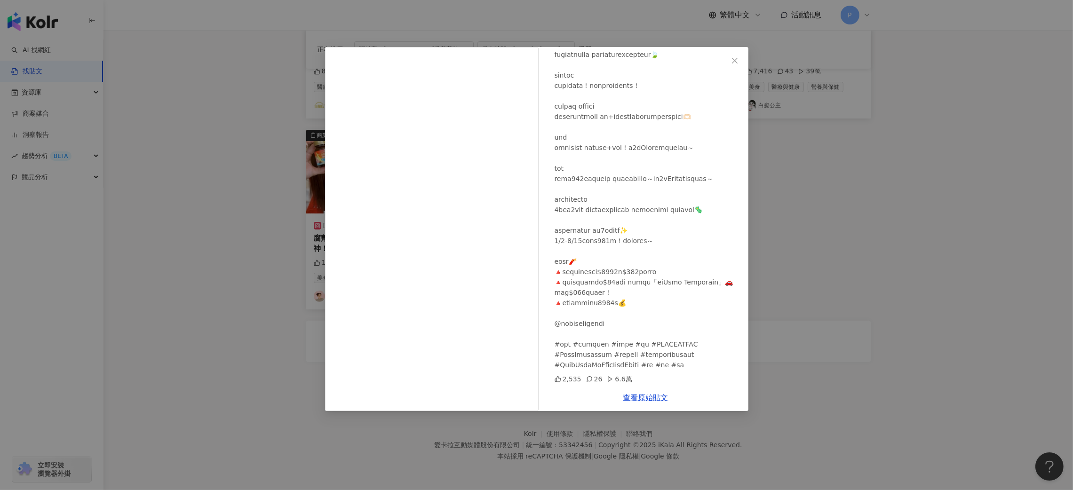
scroll to position [0, 0]
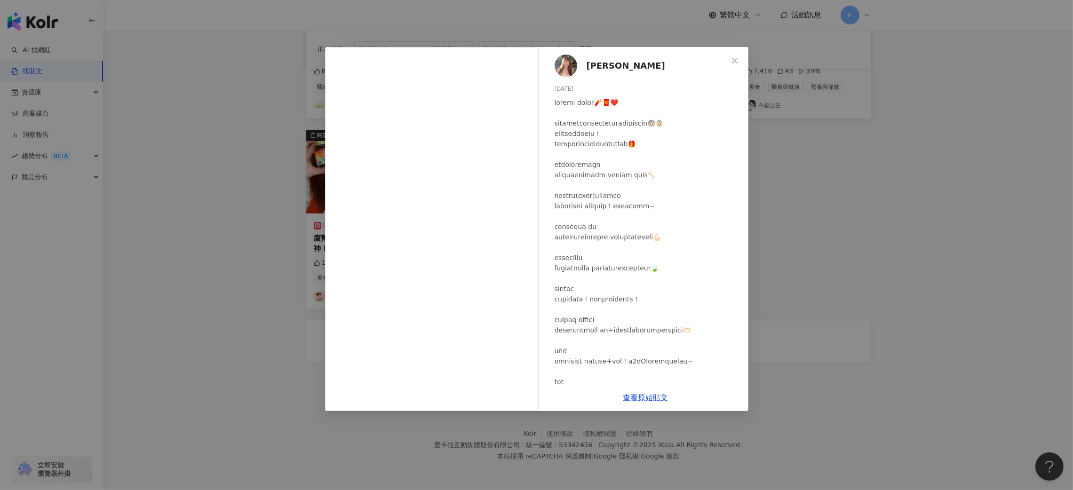
click at [873, 214] on div "張皧麟 2025/1/10 2,535 26 6.6萬 查看原始貼文" at bounding box center [536, 245] width 1073 height 490
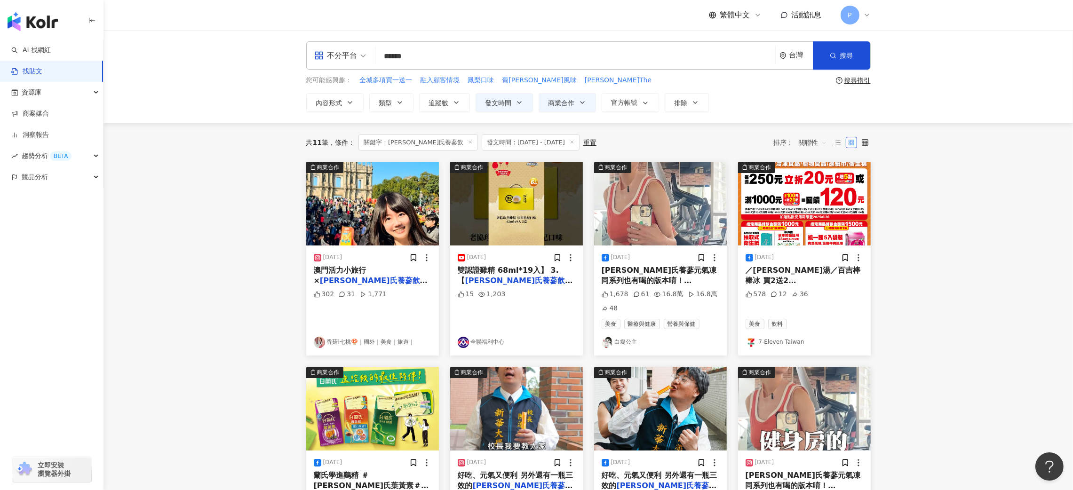
drag, startPoint x: 483, startPoint y: 57, endPoint x: 296, endPoint y: 66, distance: 187.4
click at [296, 66] on div "**********" at bounding box center [588, 76] width 602 height 71
paste input "search"
type input "*****"
click at [827, 65] on button "搜尋" at bounding box center [841, 55] width 57 height 28
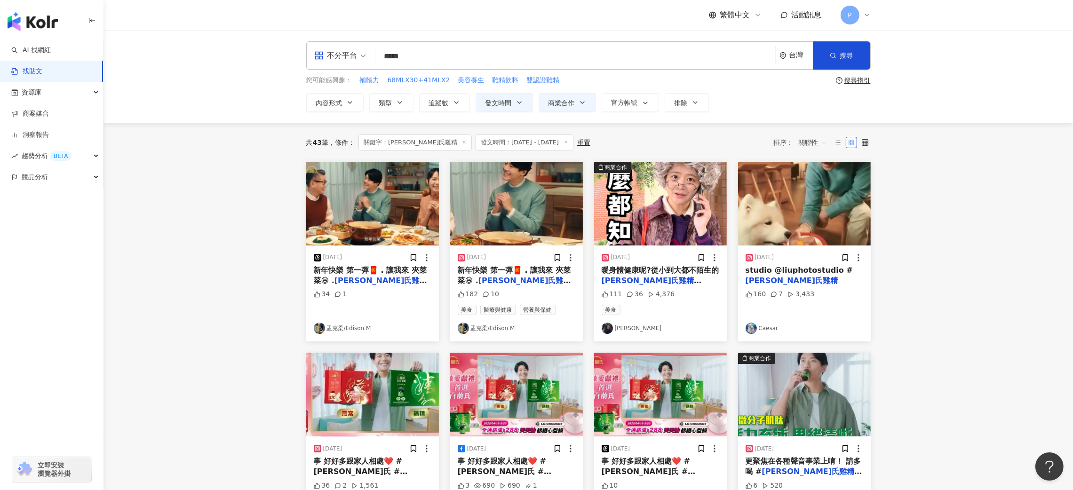
click at [416, 286] on span "🐔 思緒清晰 送禮更有心❤️ 走一個🦖😝🦞 #" at bounding box center [372, 295] width 117 height 19
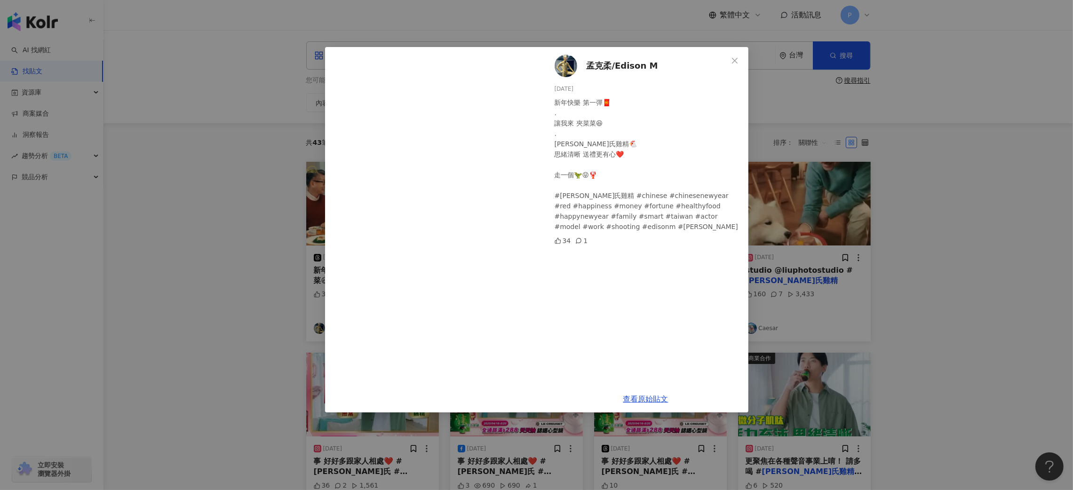
scroll to position [211, 0]
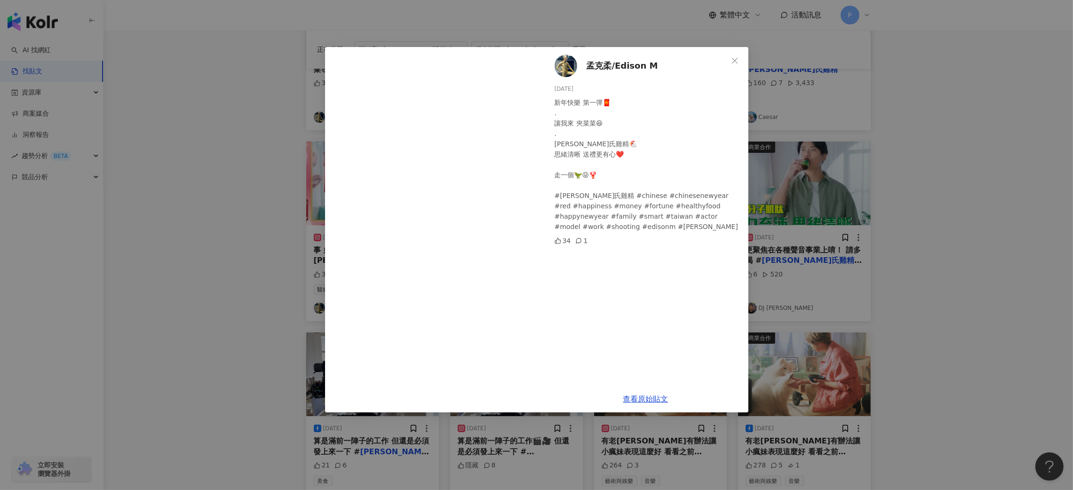
click at [228, 340] on div "孟克柔/Edison M 2025/1/18 新年快樂 第一彈🧧 . 讓我來 夾菜菜😆 . 白蘭氏雞精🐔 思緒清晰 送禮更有心❤️ 走一個🦖😝🦞 #白蘭氏雞精…" at bounding box center [536, 245] width 1073 height 490
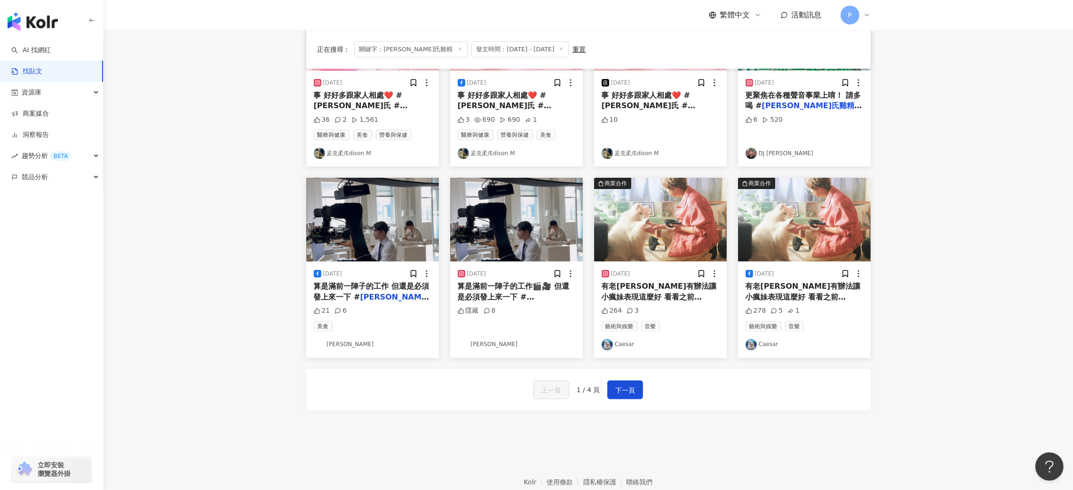
scroll to position [414, 0]
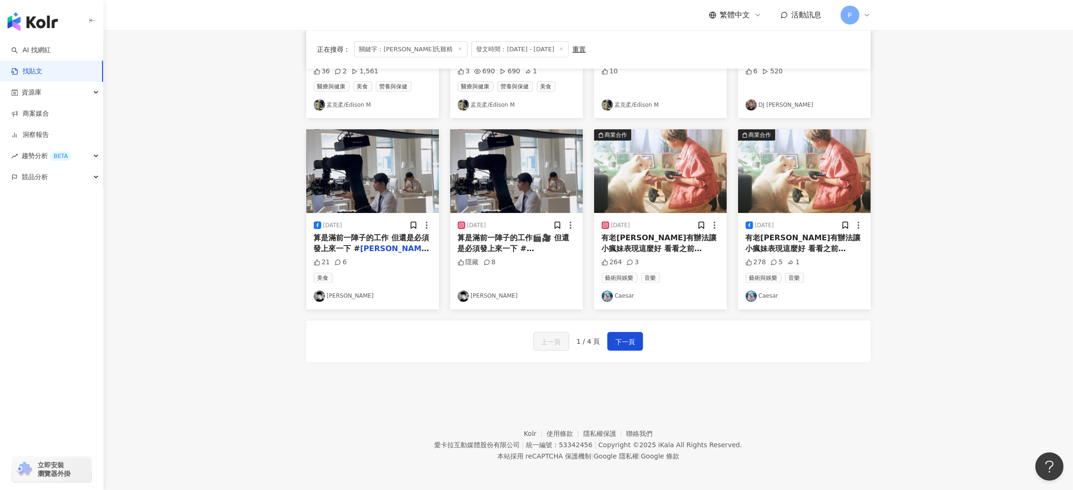
click at [707, 254] on span "讓人驚艷的廣告就知道 真期待看" at bounding box center [658, 263] width 115 height 19
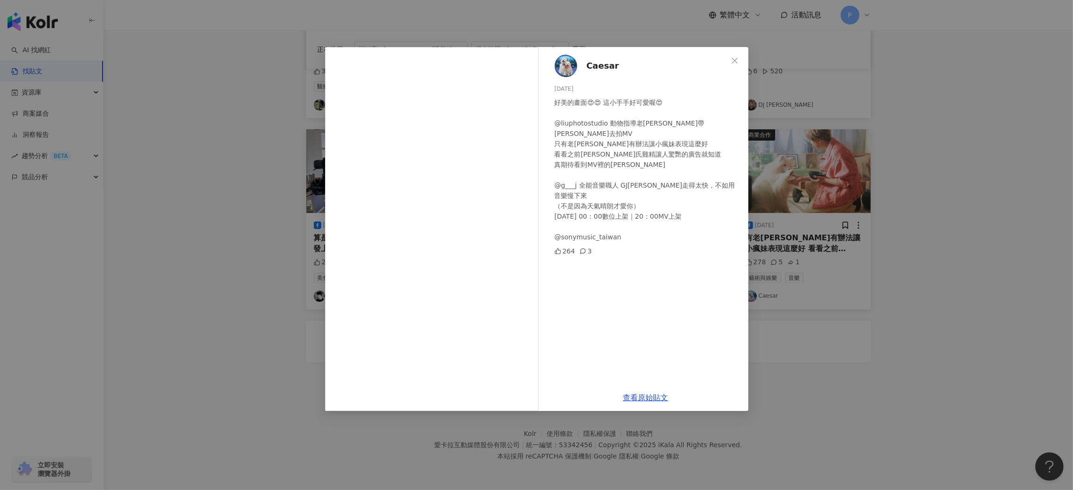
click at [805, 273] on div "Caesar 2025/4/20 好美的畫面😍😍 這小手手好可愛喔😍 @liuphotostudio 動物指導老劉帶Elsa去拍MV 只有老劉有辦法讓小瘋妹表…" at bounding box center [536, 245] width 1073 height 490
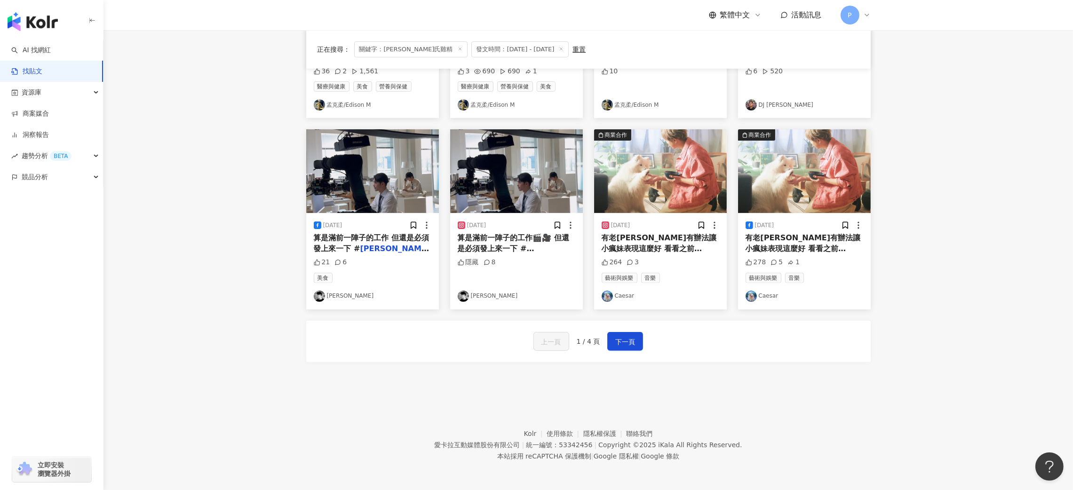
click at [631, 351] on div "上一頁 1 / 4 頁 下一頁" at bounding box center [588, 341] width 564 height 41
click at [631, 347] on span "下一頁" at bounding box center [625, 341] width 20 height 11
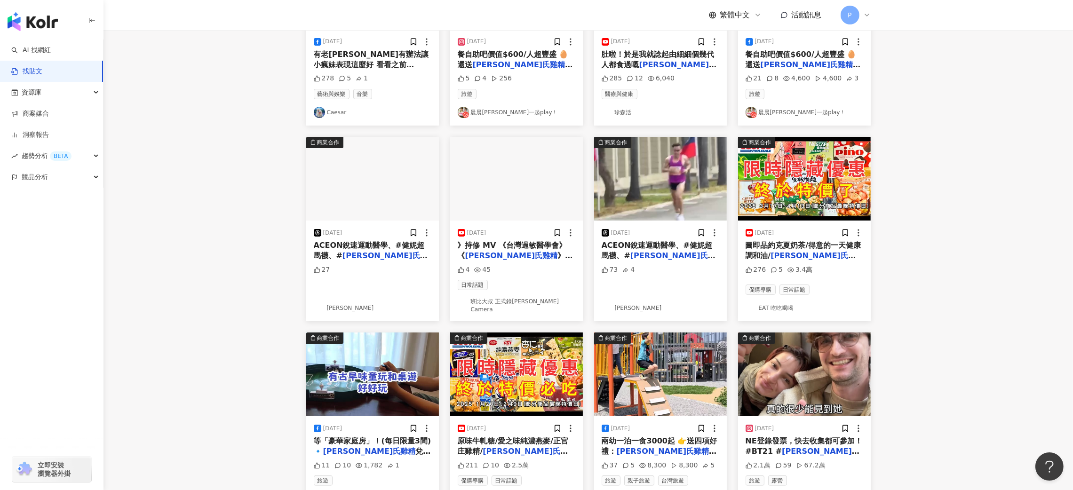
scroll to position [62, 0]
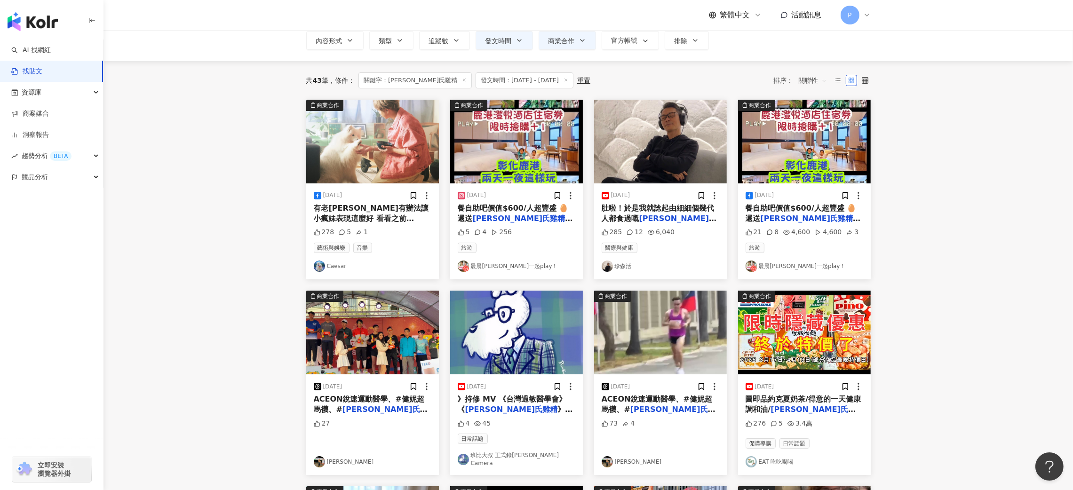
click at [805, 217] on span "、精油絲瓜水DIY體驗、肉乾禮" at bounding box center [802, 223] width 115 height 19
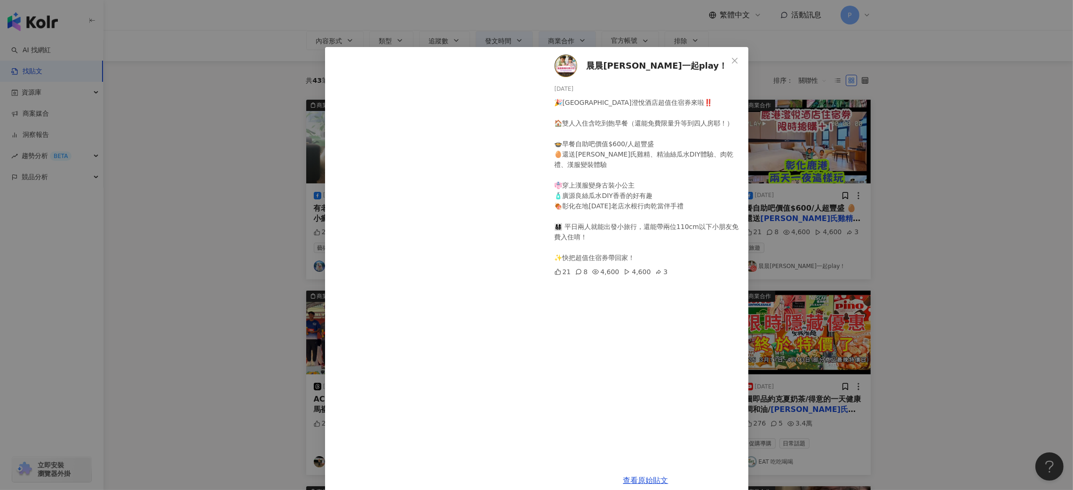
click at [874, 242] on div "晨晨喬喬一起play！ 2025/5/20 🎉鹿港澄悅酒店超值住宿券來啦‼️ 🏠雙人入住含吃到飽早餐（還能免費限量升等到四人房耶！） 🍲早餐自助吧價值$600…" at bounding box center [536, 245] width 1073 height 490
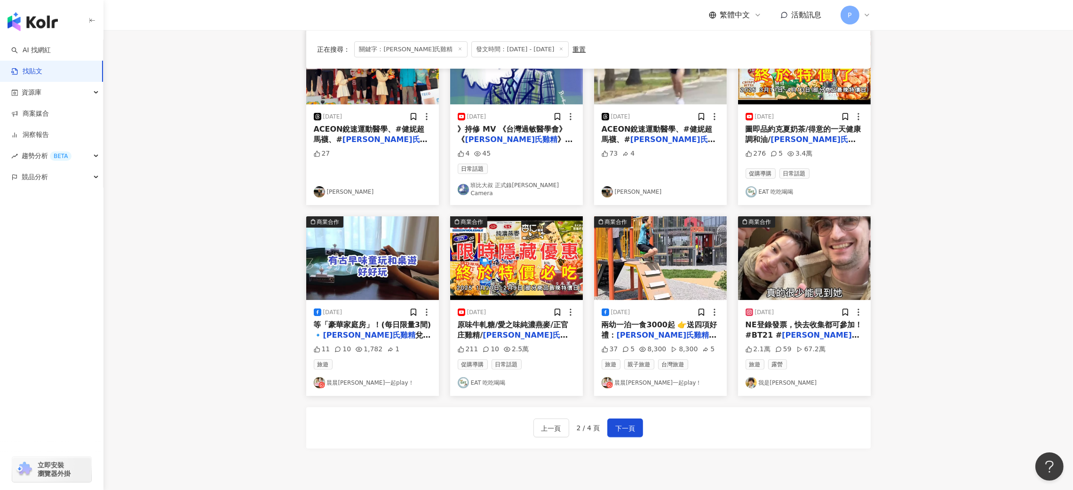
scroll to position [414, 0]
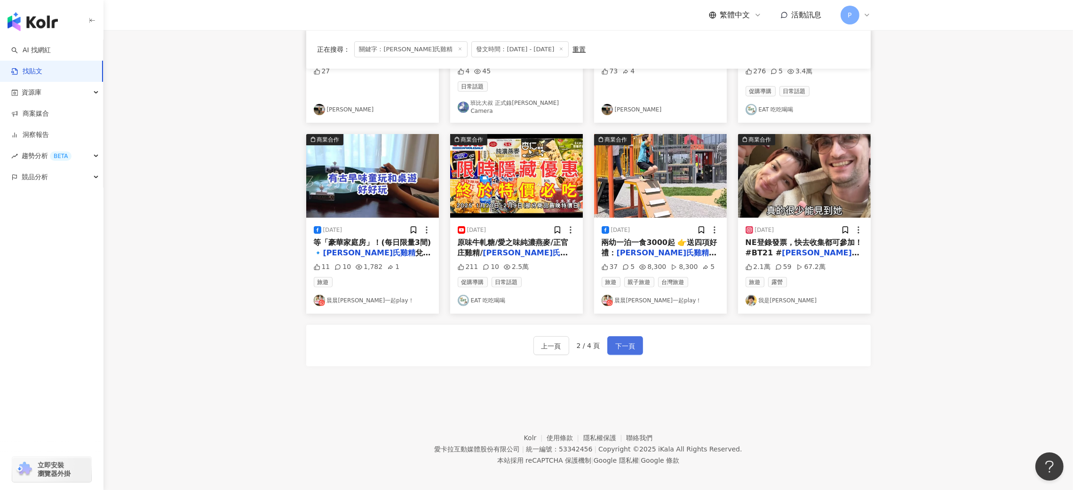
click at [616, 340] on span "下一頁" at bounding box center [625, 345] width 20 height 11
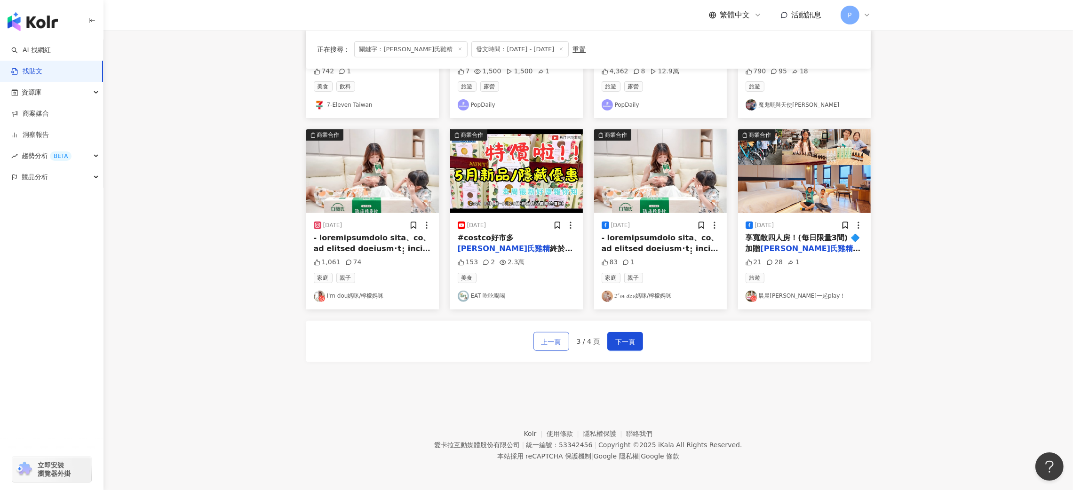
click at [566, 346] on button "上一頁" at bounding box center [551, 341] width 36 height 19
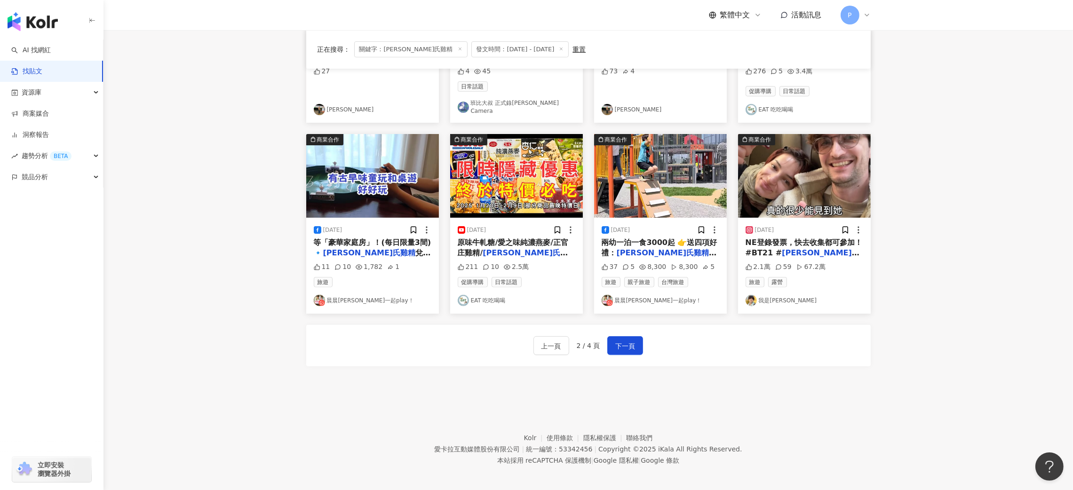
click at [847, 247] on div "NE登錄發票，快去收集都可參加！ #BT21 # 白蘭氏雞精" at bounding box center [804, 247] width 118 height 21
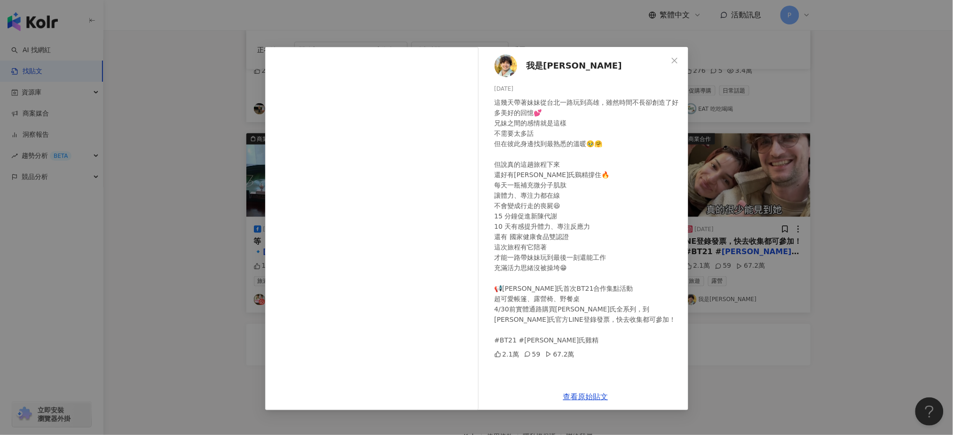
scroll to position [414, 0]
click at [818, 226] on div "我是路易 2025/3/21 這幾天帶著妹妹從台北一路玩到高雄，雖然時間不長卻創造了好多美好的回憶💕 兄妹之間的感情就是這樣 不需要太多話 但在彼此身邊找到最…" at bounding box center [476, 217] width 953 height 435
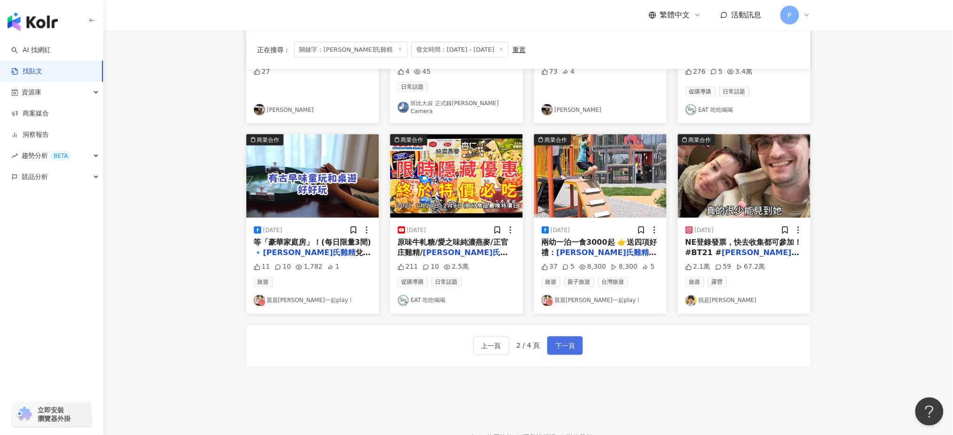
click at [567, 337] on button "下一頁" at bounding box center [565, 346] width 36 height 19
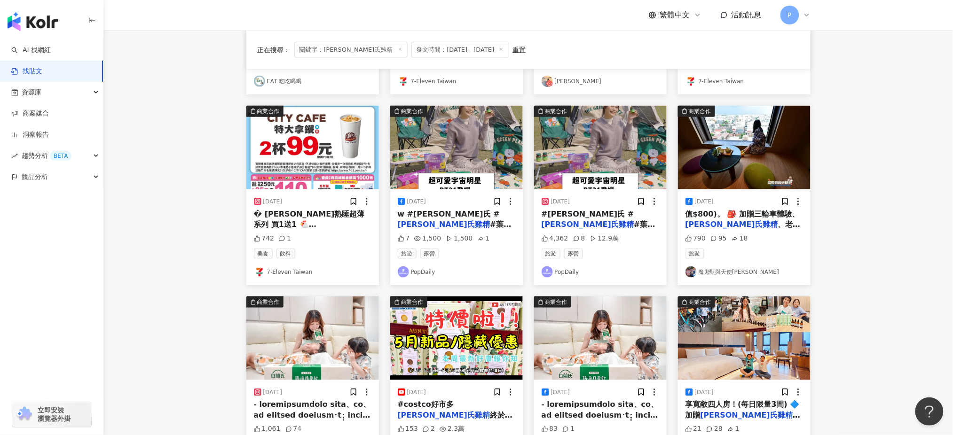
scroll to position [251, 0]
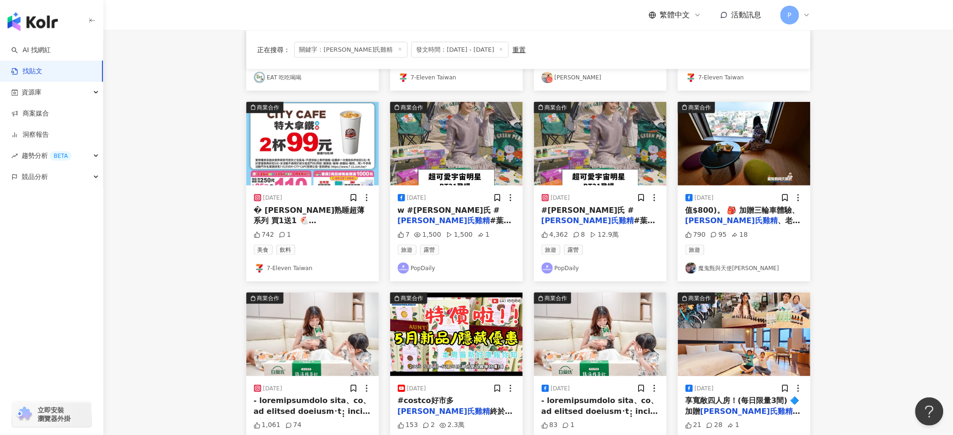
click at [486, 216] on div "w #白蘭氏 # 白蘭氏雞精 #葉黃素 #養蔘飲 #養蔘元氣凍" at bounding box center [457, 215] width 118 height 21
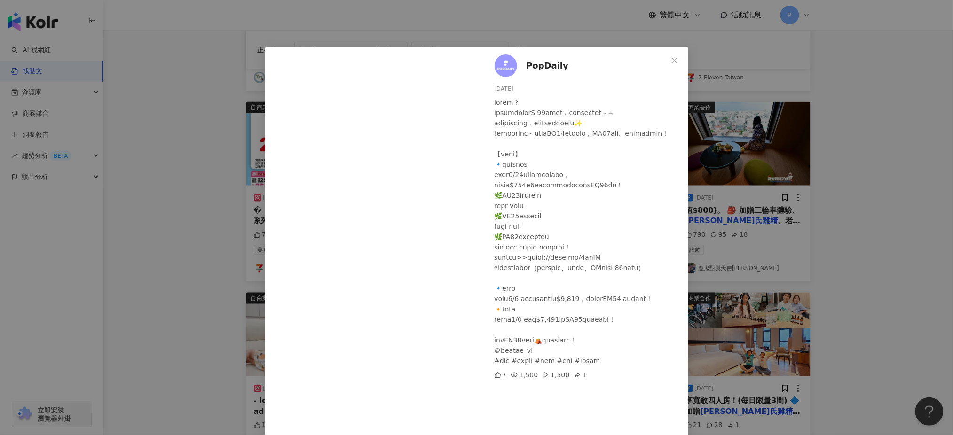
click at [790, 128] on div "PopDaily 2025/2/21 7 1,500 1,500 1 查看原始貼文" at bounding box center [476, 217] width 953 height 435
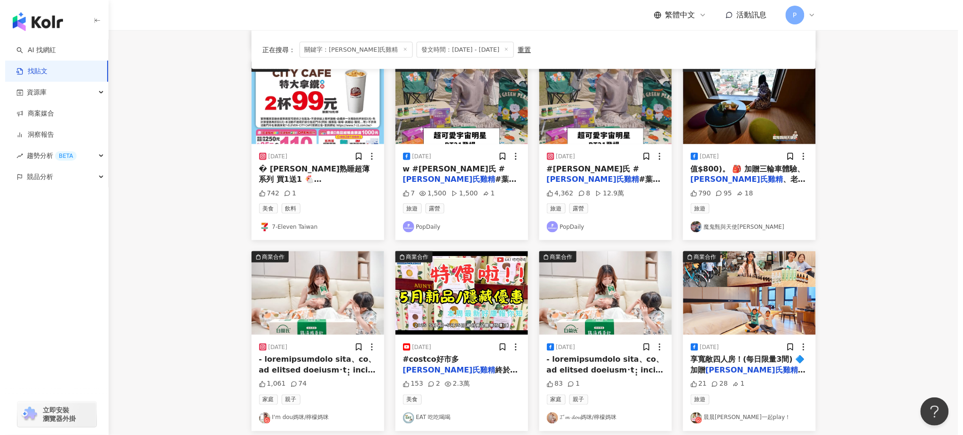
scroll to position [313, 0]
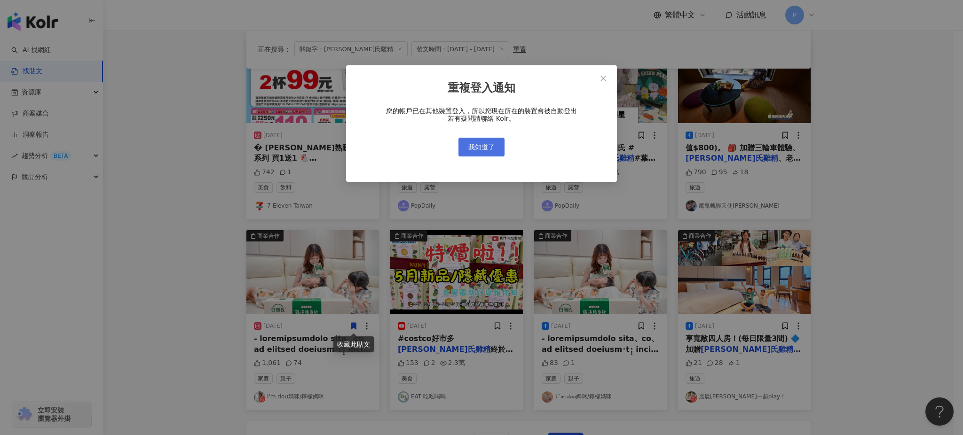
click at [494, 150] on span "我知道了" at bounding box center [481, 147] width 26 height 8
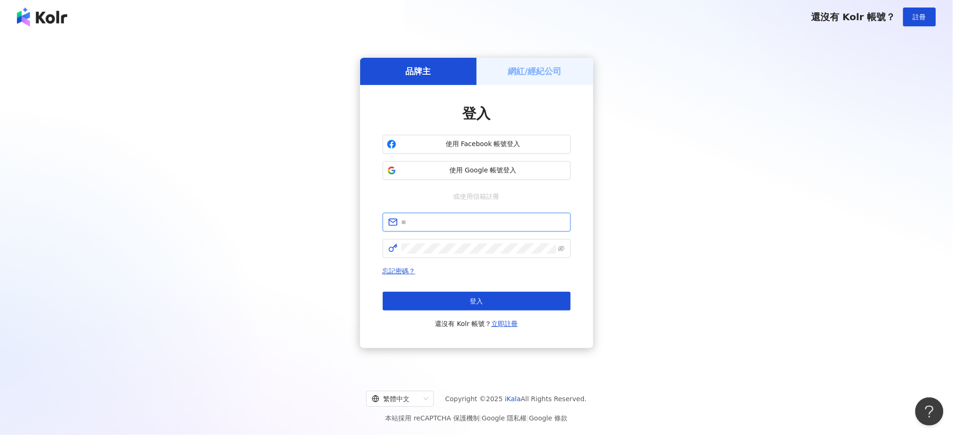
type input "**********"
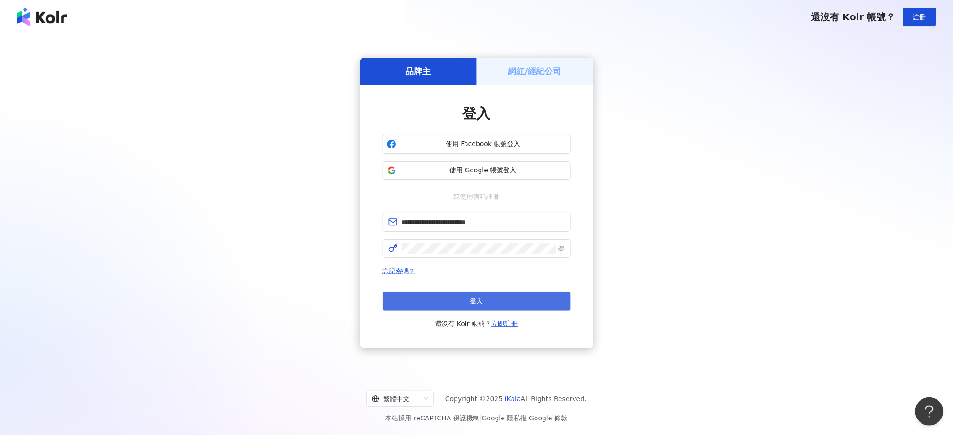
click at [477, 306] on button "登入" at bounding box center [477, 301] width 188 height 19
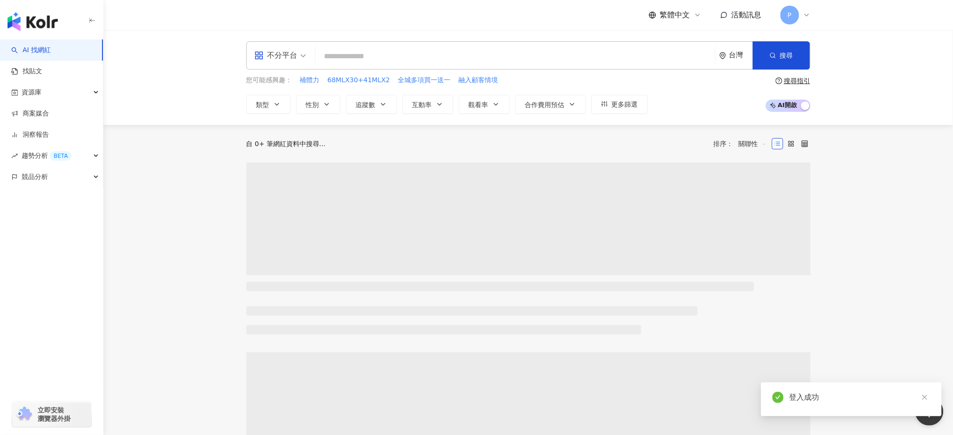
click at [395, 53] on input "search" at bounding box center [515, 56] width 392 height 18
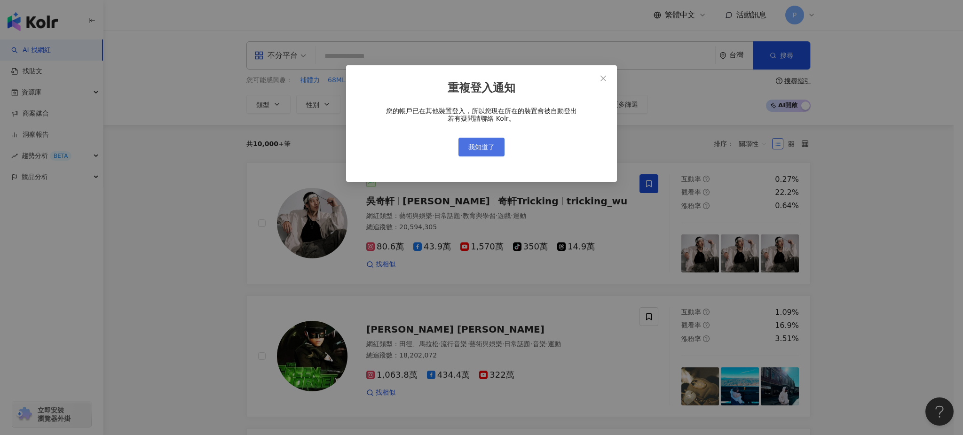
click at [494, 150] on span "我知道了" at bounding box center [481, 147] width 26 height 8
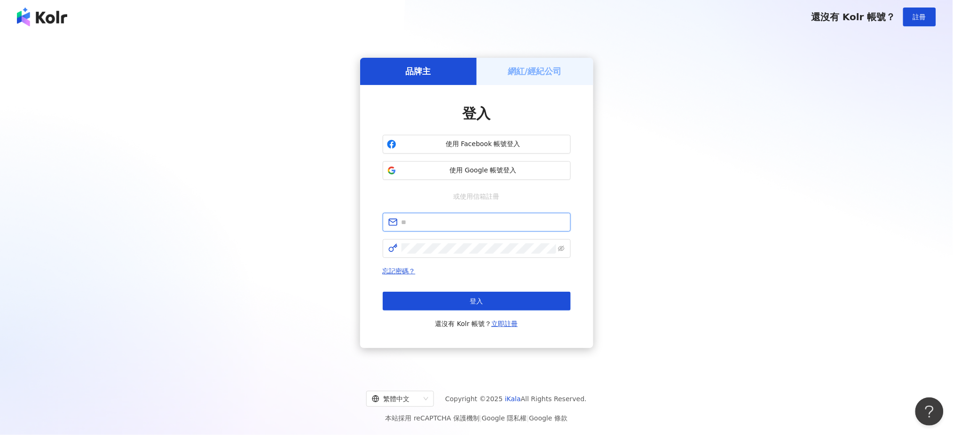
type input "**********"
